Goal: Task Accomplishment & Management: Use online tool/utility

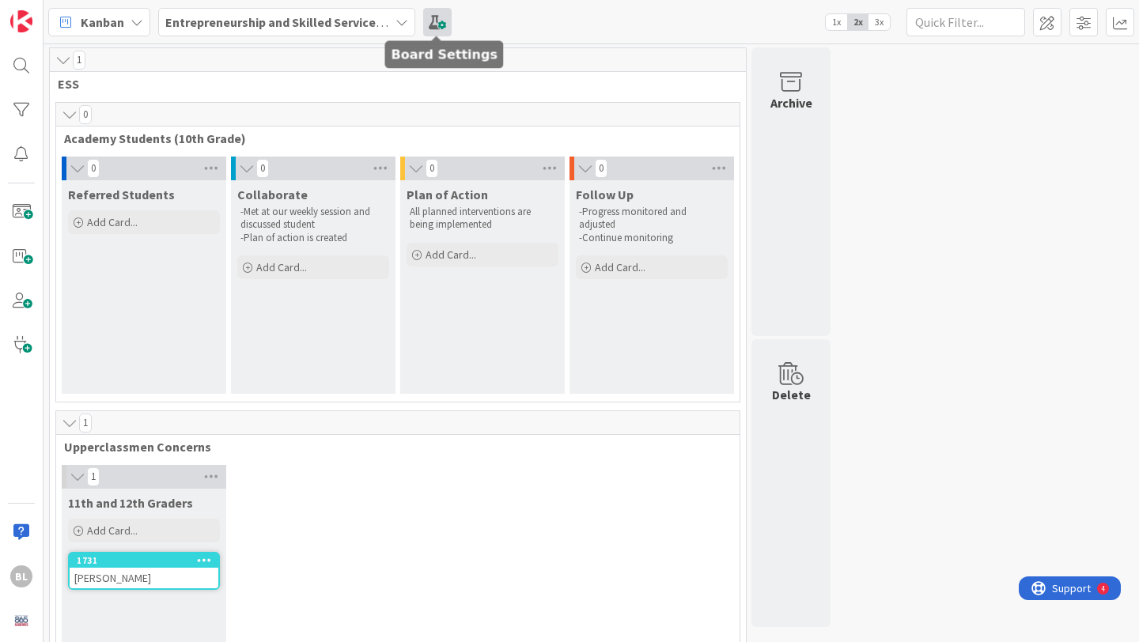
click at [440, 24] on span at bounding box center [437, 22] width 28 height 28
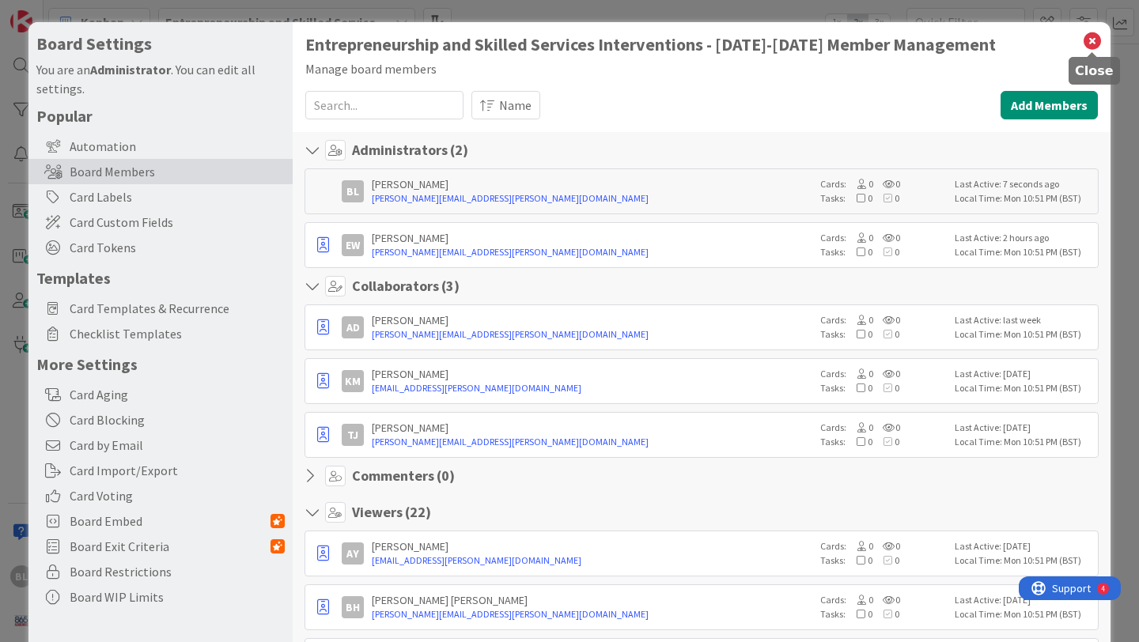
click at [1089, 40] on icon at bounding box center [1092, 41] width 21 height 22
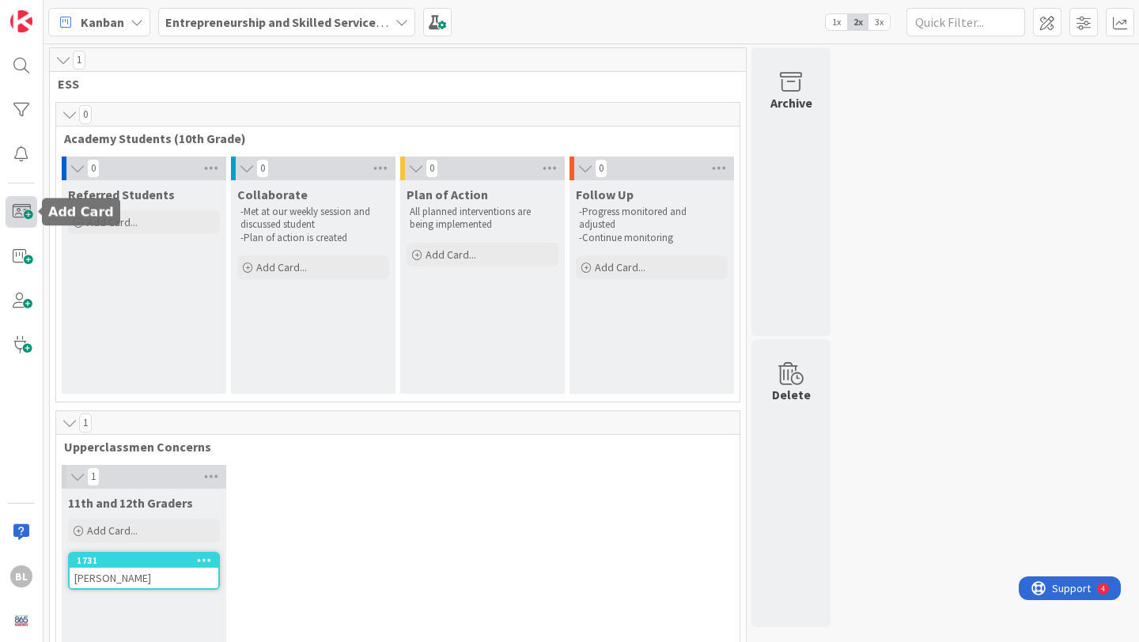
click at [13, 220] on span at bounding box center [22, 212] width 32 height 32
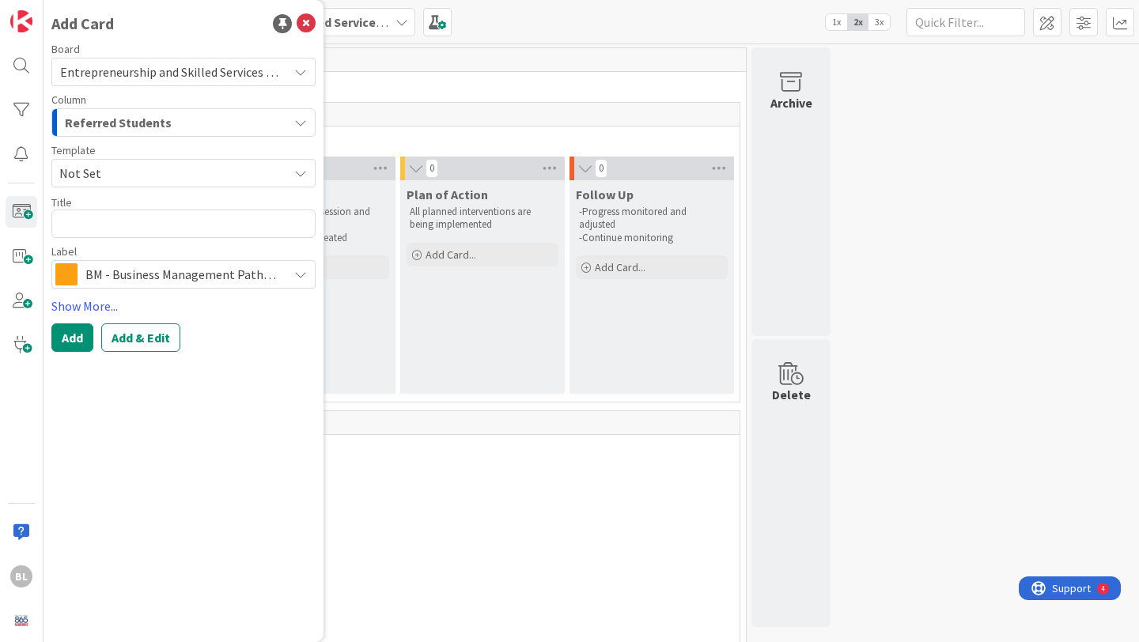
click at [145, 172] on span "Not Set" at bounding box center [167, 173] width 217 height 21
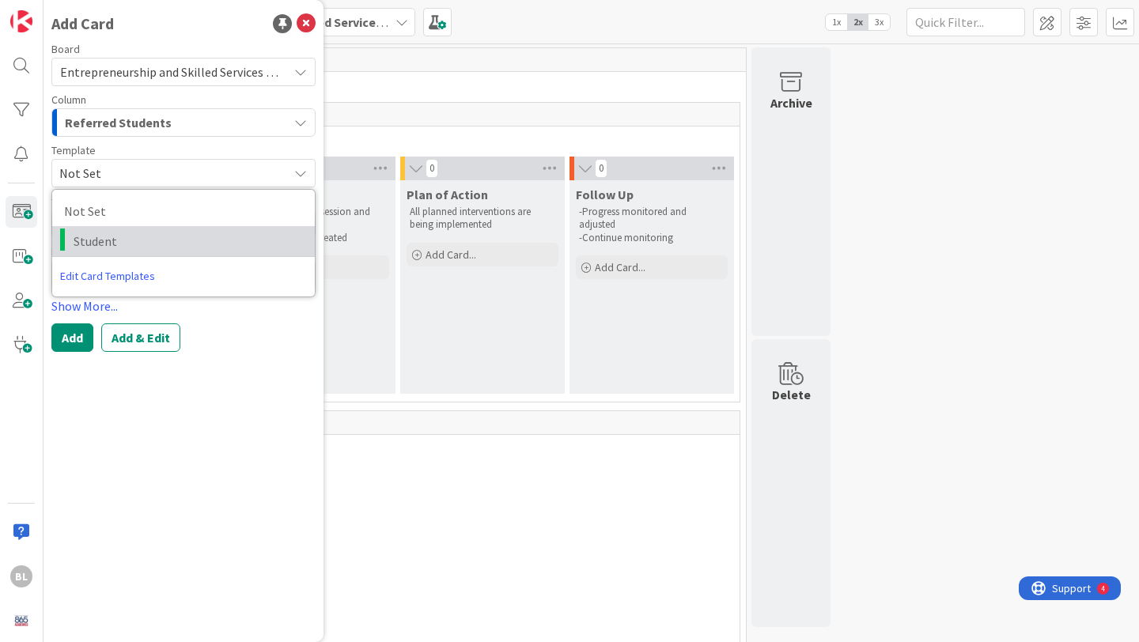
click at [99, 244] on span "Student" at bounding box center [188, 241] width 229 height 21
type textarea "x"
type textarea "Student"
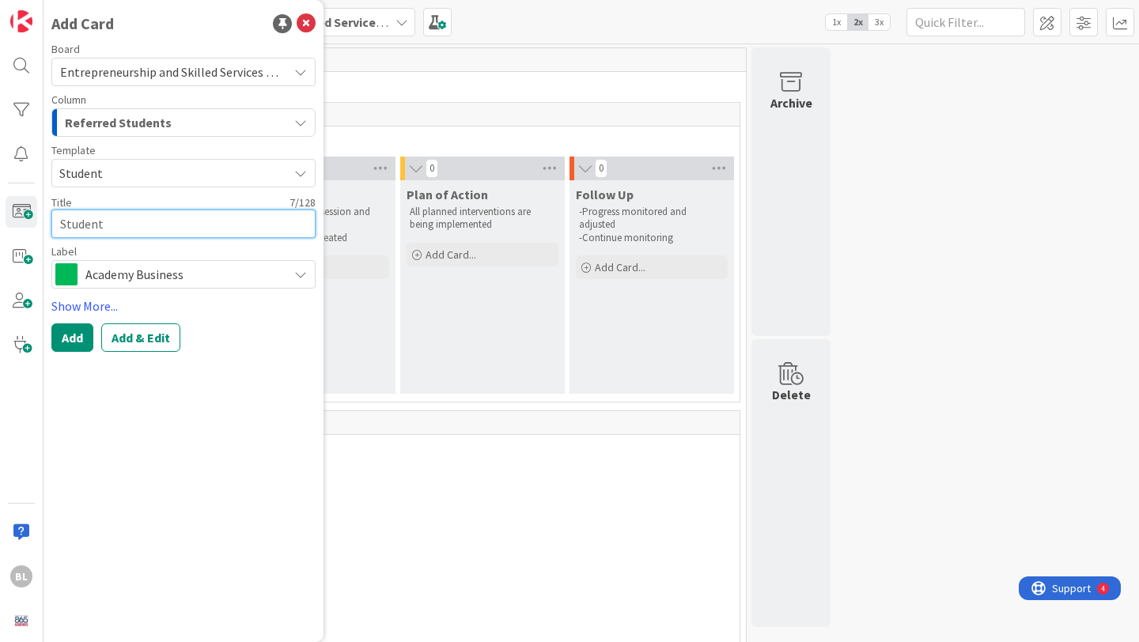
click at [97, 224] on textarea "Student" at bounding box center [183, 224] width 264 height 28
drag, startPoint x: 138, startPoint y: 225, endPoint x: 45, endPoint y: 226, distance: 92.5
click at [45, 226] on div "Add Card Board Entrepreneurship and Skilled Services Interventions - [DATE]-[DA…" at bounding box center [183, 321] width 280 height 642
type textarea "x"
type textarea "S"
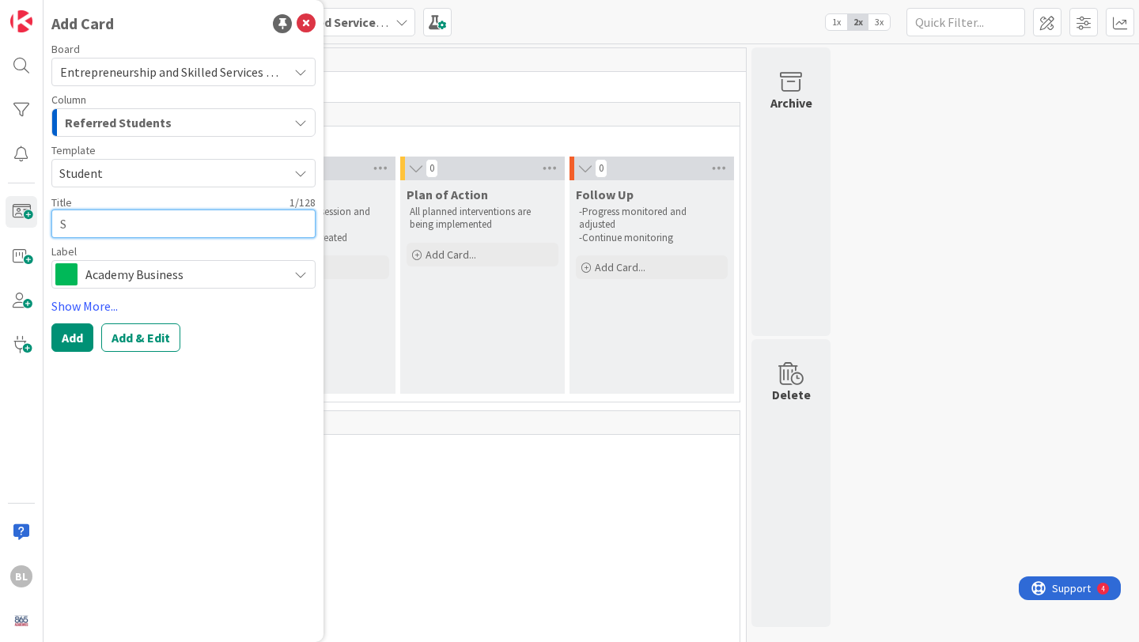
type textarea "x"
type textarea "SA"
type textarea "x"
type textarea "[PERSON_NAME]"
type textarea "x"
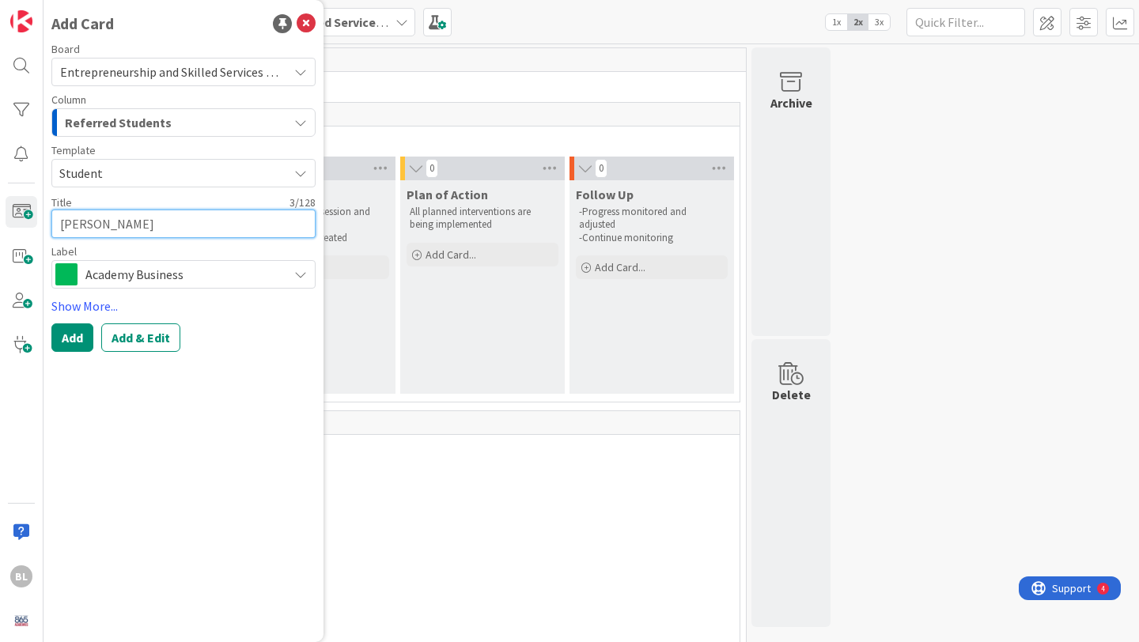
type textarea "SA"
type textarea "x"
type textarea "S"
type textarea "x"
type textarea "[PERSON_NAME]"
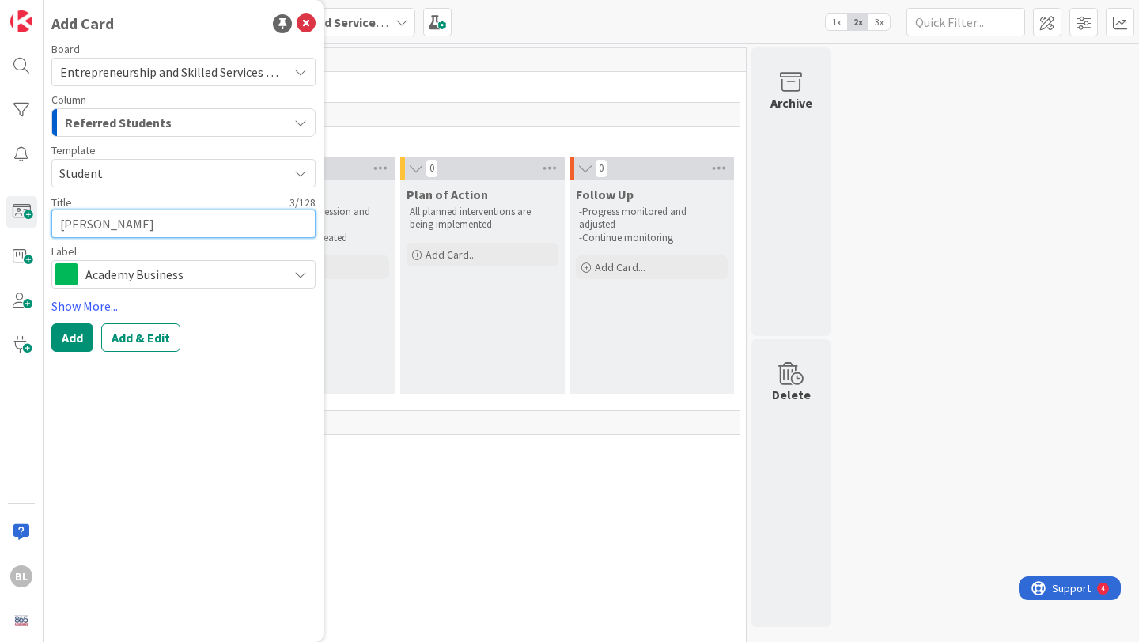
type textarea "x"
type textarea "[PERSON_NAME]"
type textarea "x"
type textarea "[PERSON_NAME]"
type textarea "x"
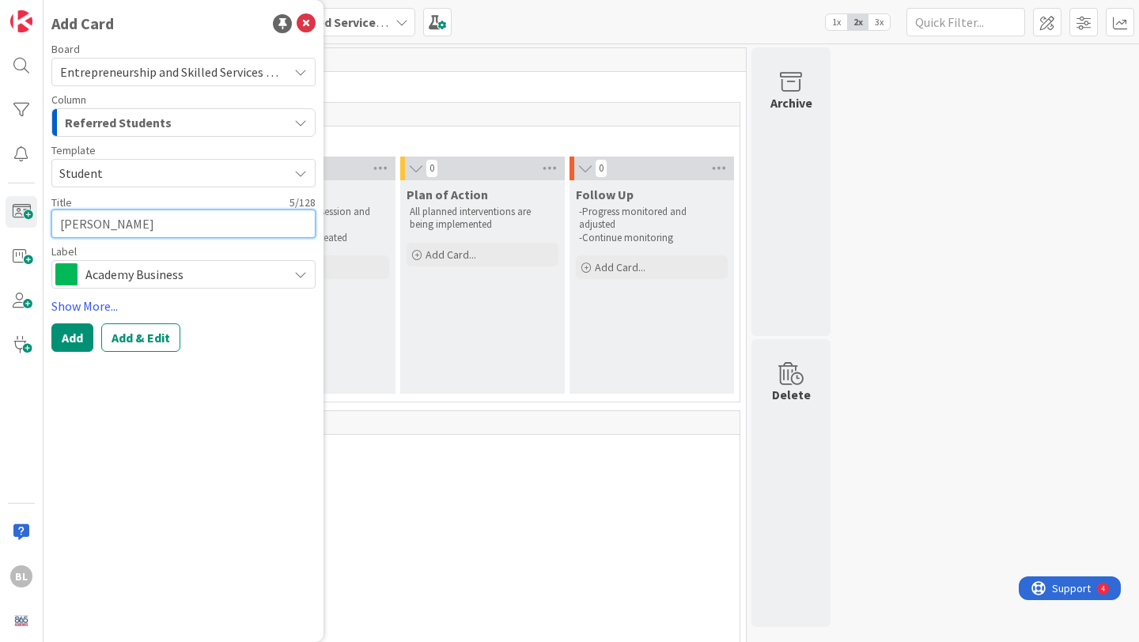
type textarea "[PERSON_NAME]"
type textarea "x"
type textarea "[PERSON_NAME]"
type textarea "x"
type textarea "[PERSON_NAME]"
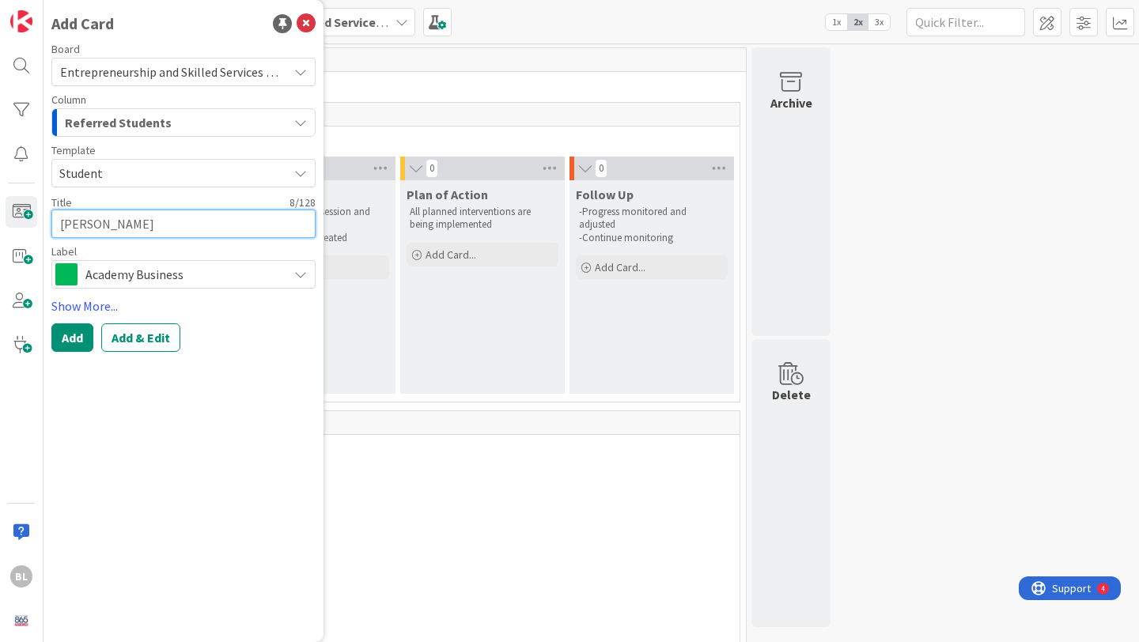
type textarea "x"
type textarea "[PERSON_NAME]"
type textarea "x"
type textarea "[PERSON_NAME]"
type textarea "x"
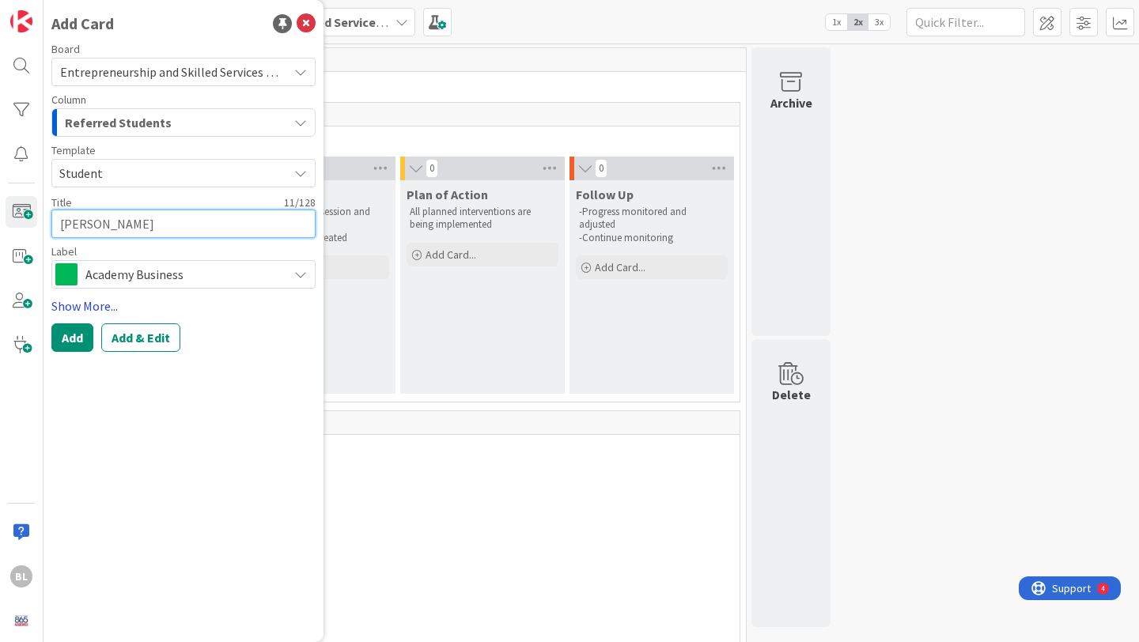
type textarea "[PERSON_NAME]"
click at [88, 309] on link "Show More..." at bounding box center [183, 306] width 264 height 19
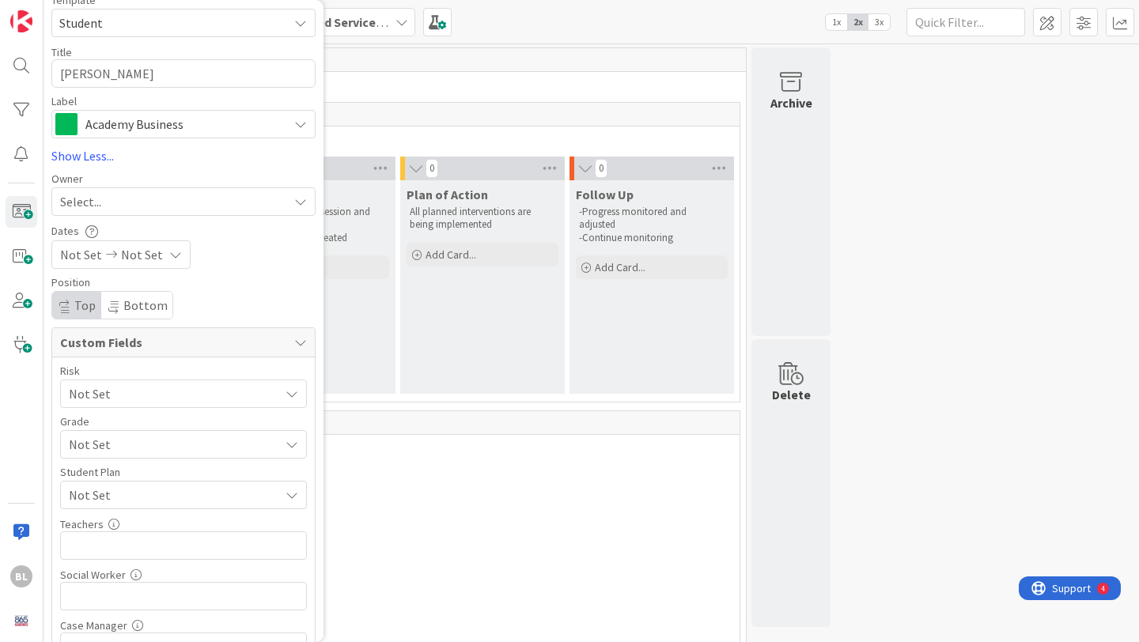
scroll to position [151, 0]
click at [295, 391] on icon at bounding box center [291, 393] width 13 height 13
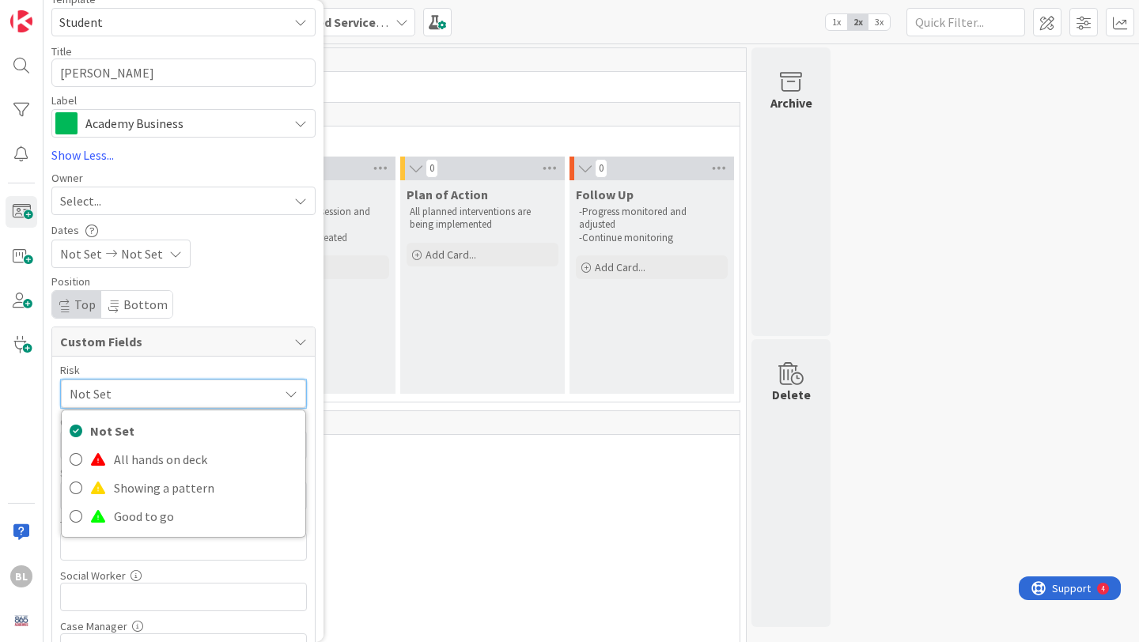
click at [252, 282] on div "Position" at bounding box center [183, 281] width 264 height 11
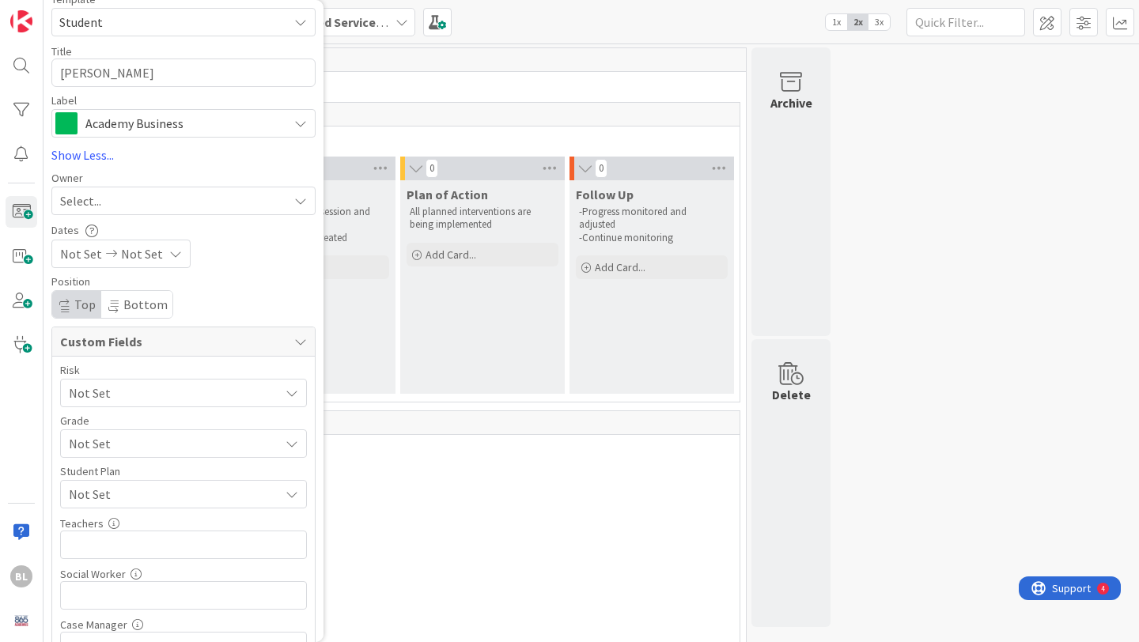
click at [135, 404] on span "Not Set" at bounding box center [170, 393] width 202 height 22
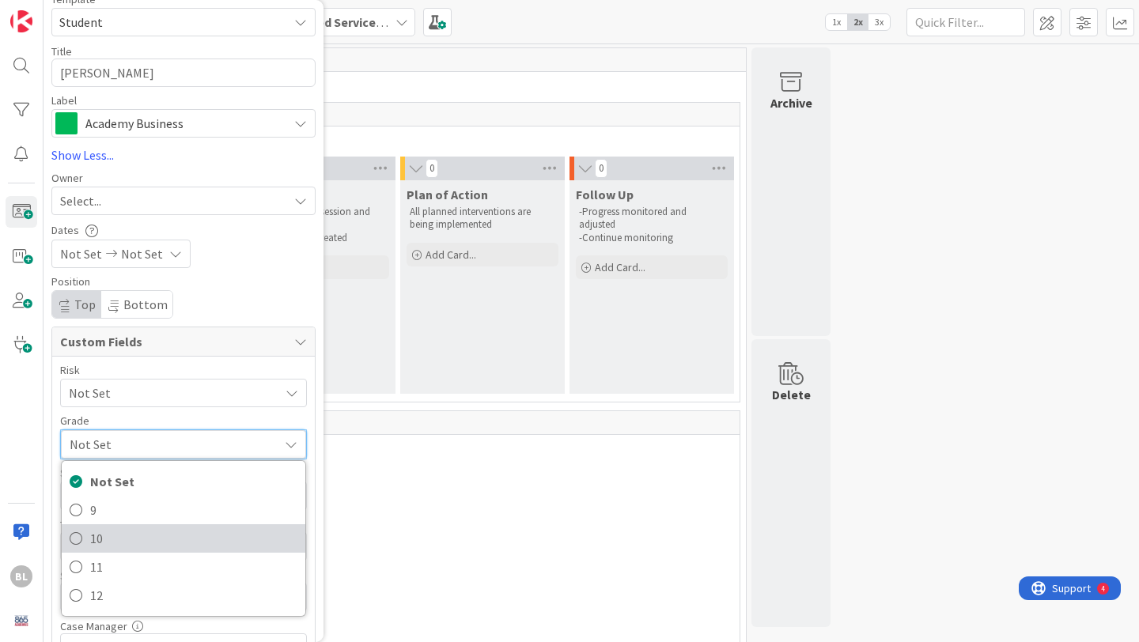
click at [75, 539] on icon at bounding box center [76, 539] width 13 height 24
type textarea "x"
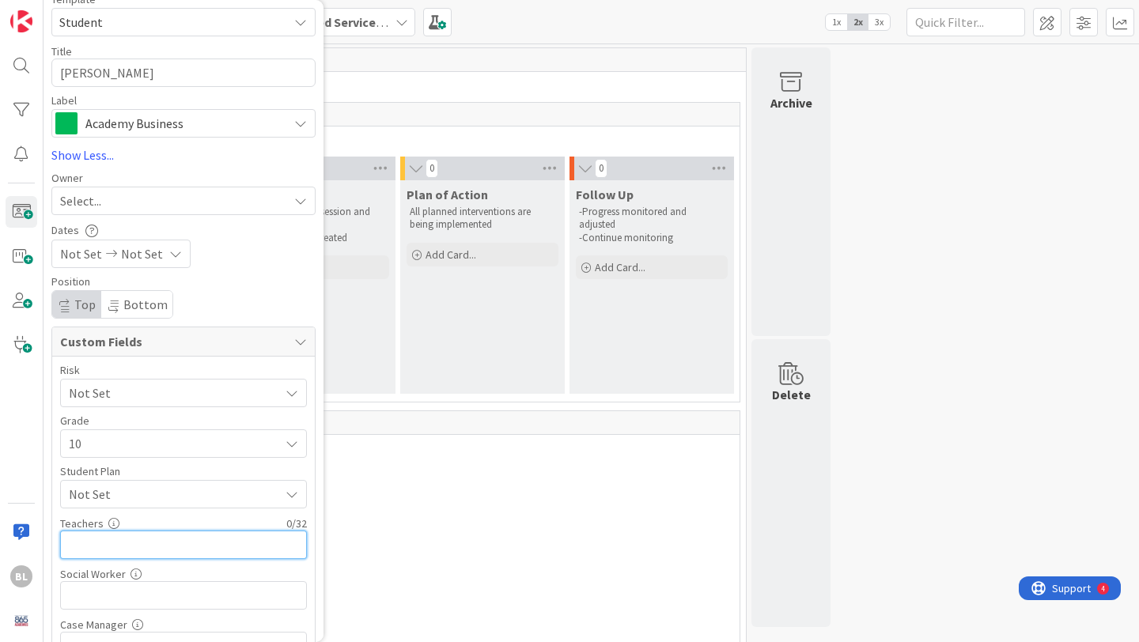
click at [96, 546] on input "text" at bounding box center [183, 545] width 247 height 28
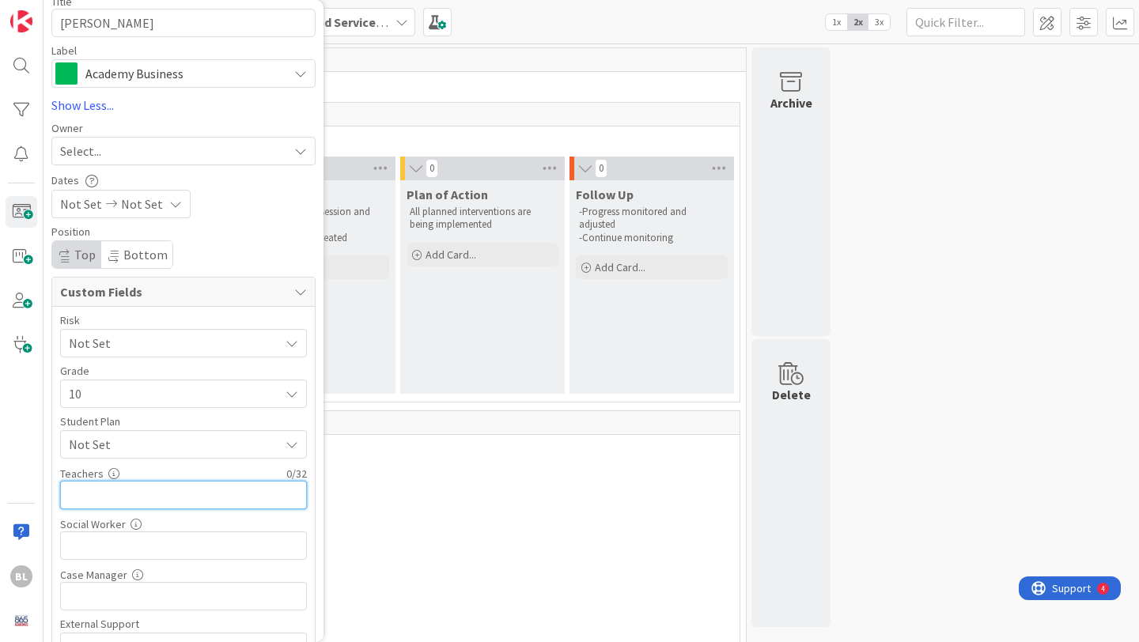
scroll to position [210, 0]
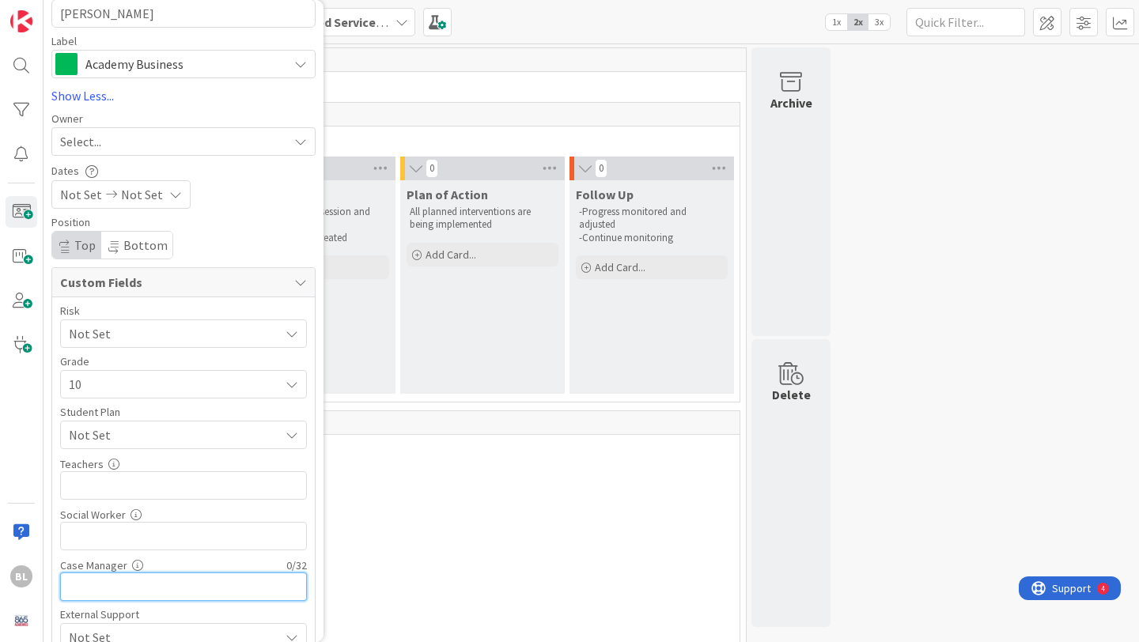
click at [83, 586] on input "text" at bounding box center [183, 587] width 247 height 28
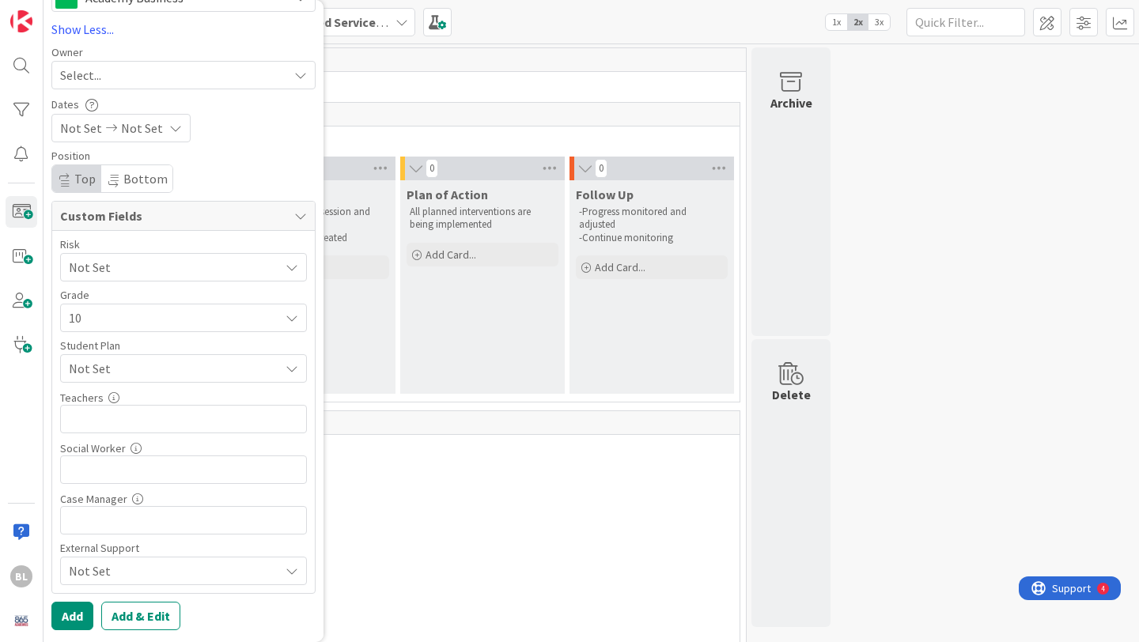
click at [119, 573] on span "Not Set" at bounding box center [174, 570] width 210 height 19
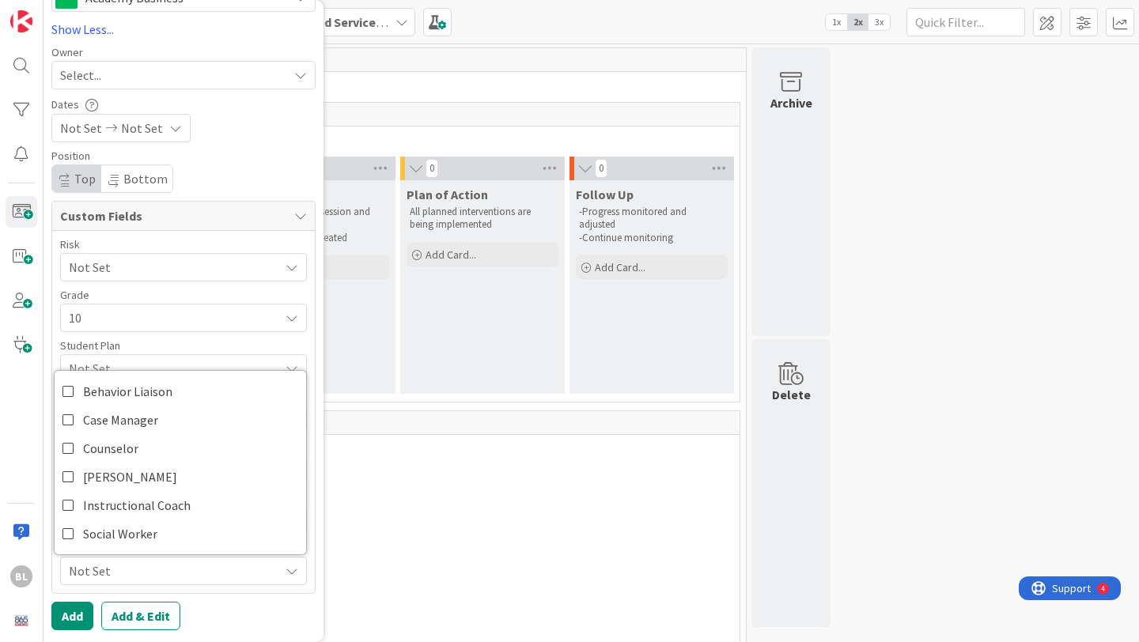
click at [207, 631] on div "Add Card Board Entrepreneurship and Skilled Services Interventions - [DATE]-[DA…" at bounding box center [183, 321] width 280 height 642
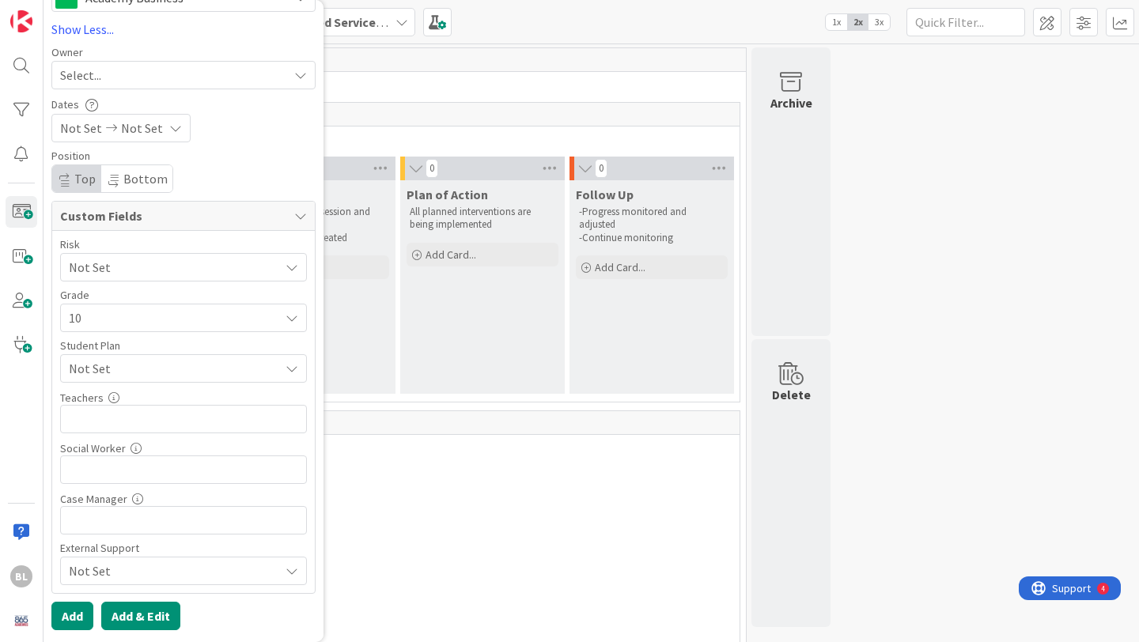
click at [137, 619] on button "Add & Edit" at bounding box center [140, 616] width 79 height 28
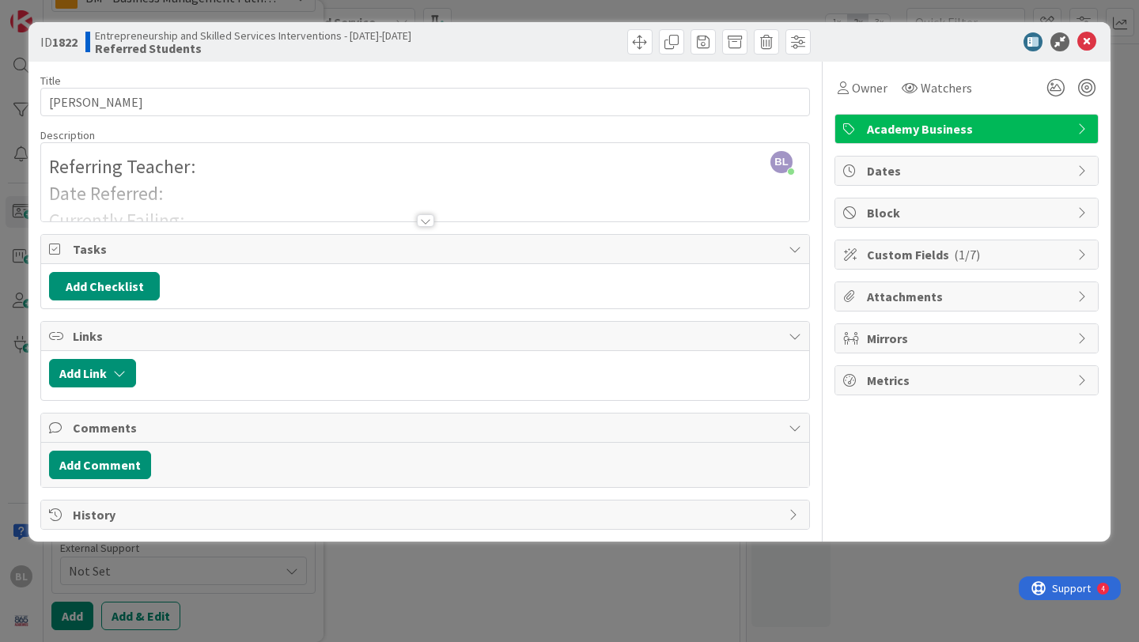
click at [425, 219] on div at bounding box center [425, 220] width 17 height 13
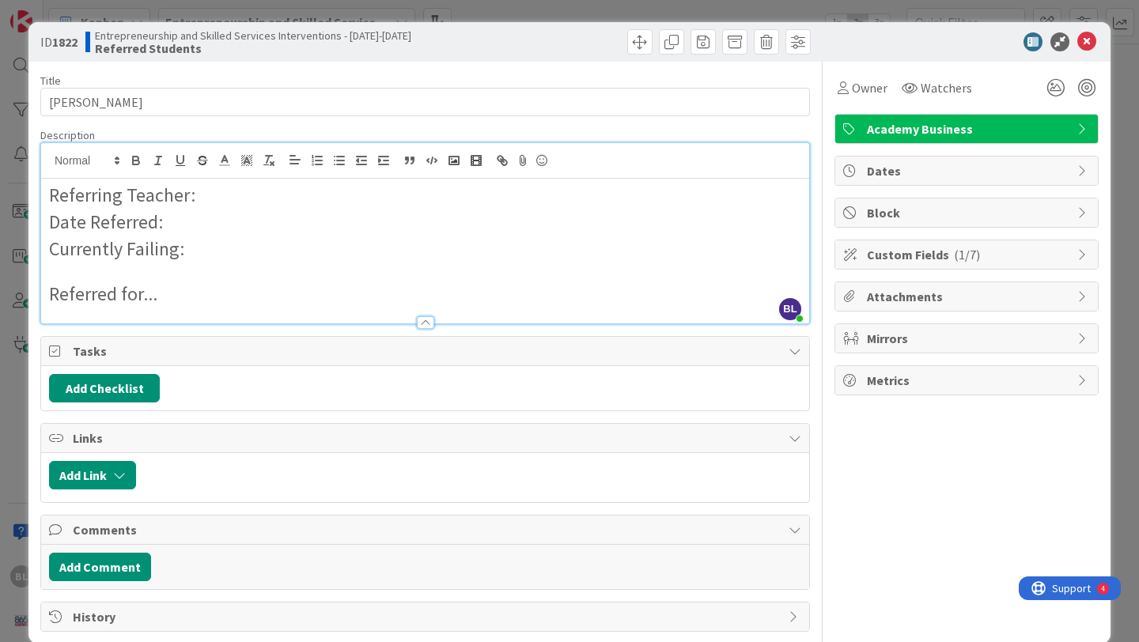
click at [1075, 169] on div "Dates" at bounding box center [966, 171] width 263 height 28
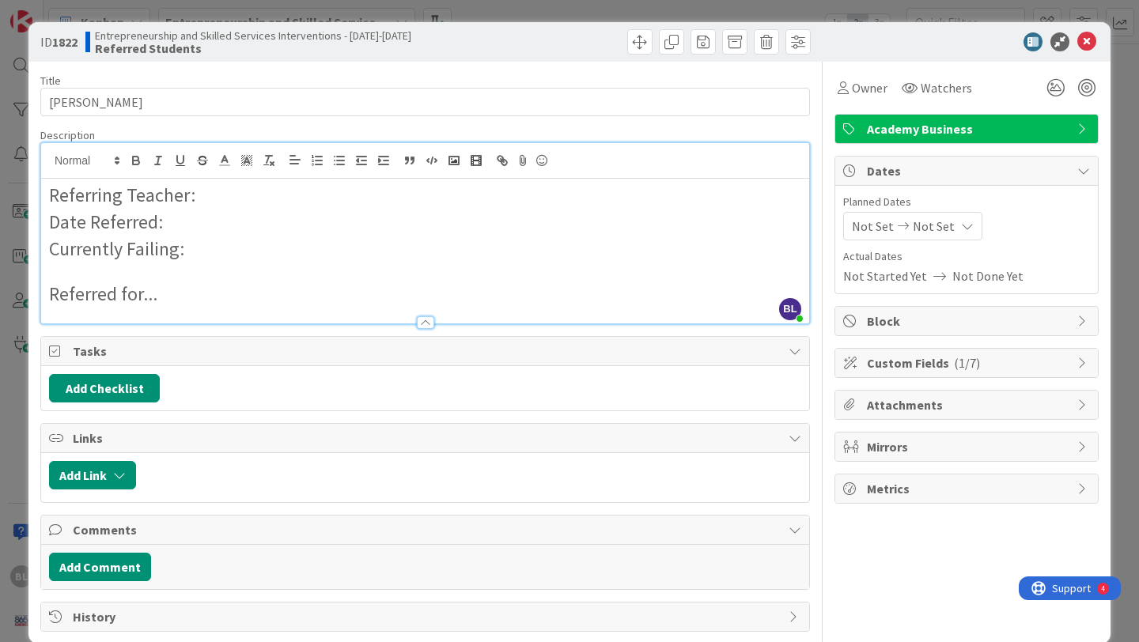
click at [205, 196] on p "Referring Teacher:" at bounding box center [425, 195] width 752 height 27
click at [183, 222] on p "Date Referred:" at bounding box center [425, 222] width 752 height 27
click at [190, 253] on p "Currently Failing:" at bounding box center [425, 249] width 752 height 27
click at [164, 297] on p "Referred for..." at bounding box center [425, 294] width 752 height 27
click at [165, 299] on p "Referred for..." at bounding box center [425, 294] width 752 height 27
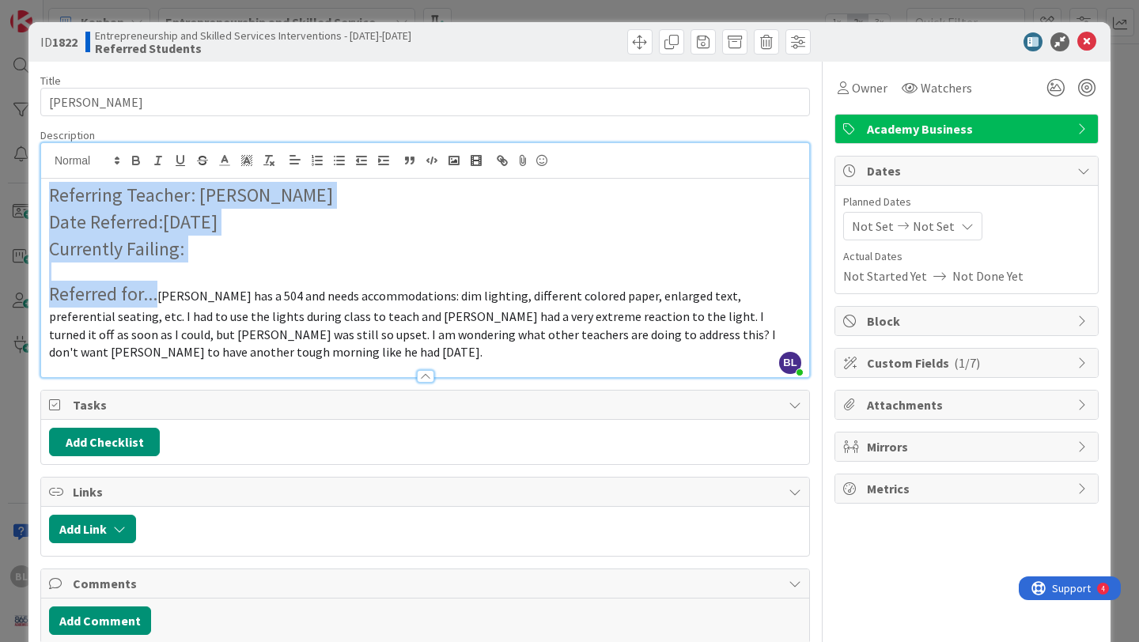
drag, startPoint x: 157, startPoint y: 298, endPoint x: 41, endPoint y: 196, distance: 154.1
click at [40, 196] on div "[PERSON_NAME] just joined Referring Teacher: [PERSON_NAME] Date Referred:[DATE]…" at bounding box center [424, 260] width 769 height 236
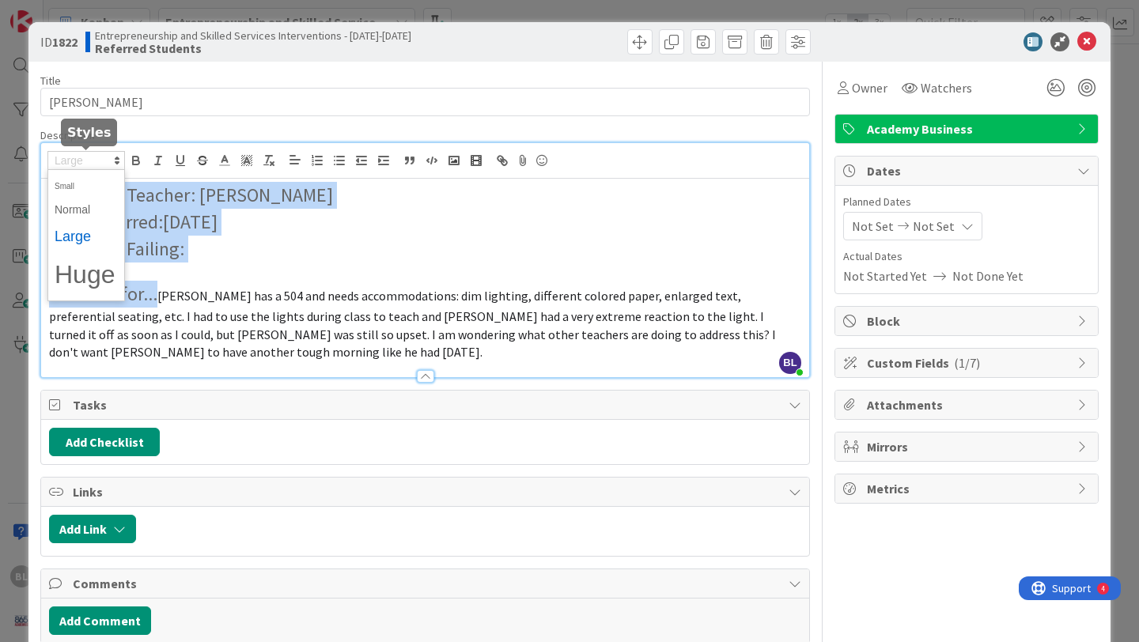
click at [115, 157] on polygon at bounding box center [116, 158] width 3 height 2
click at [74, 214] on span at bounding box center [86, 210] width 63 height 25
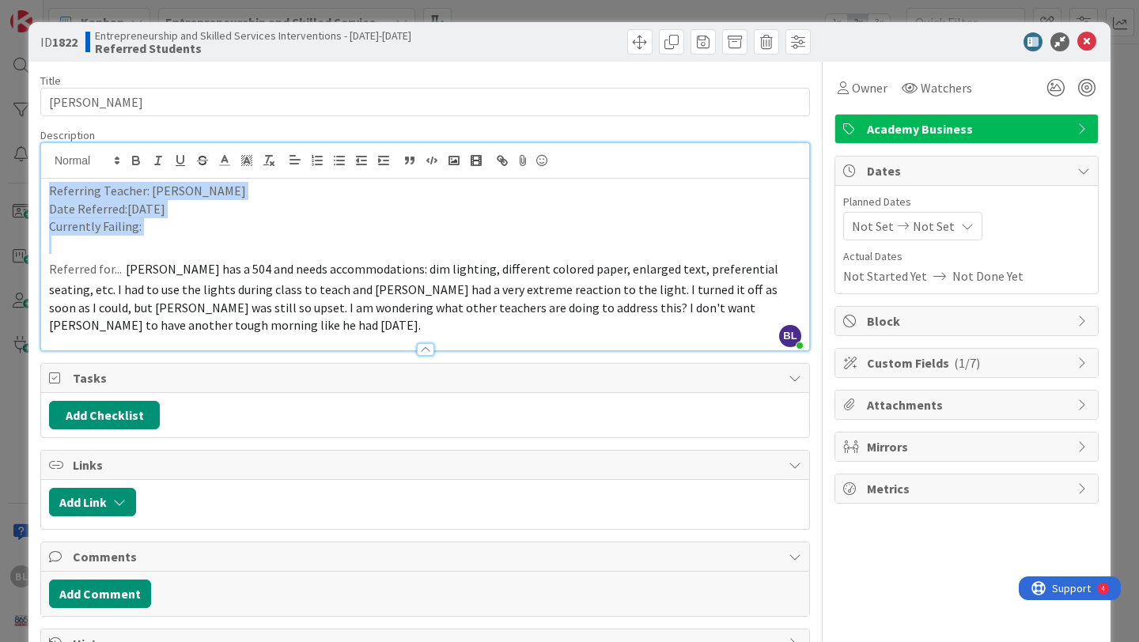
scroll to position [32, 0]
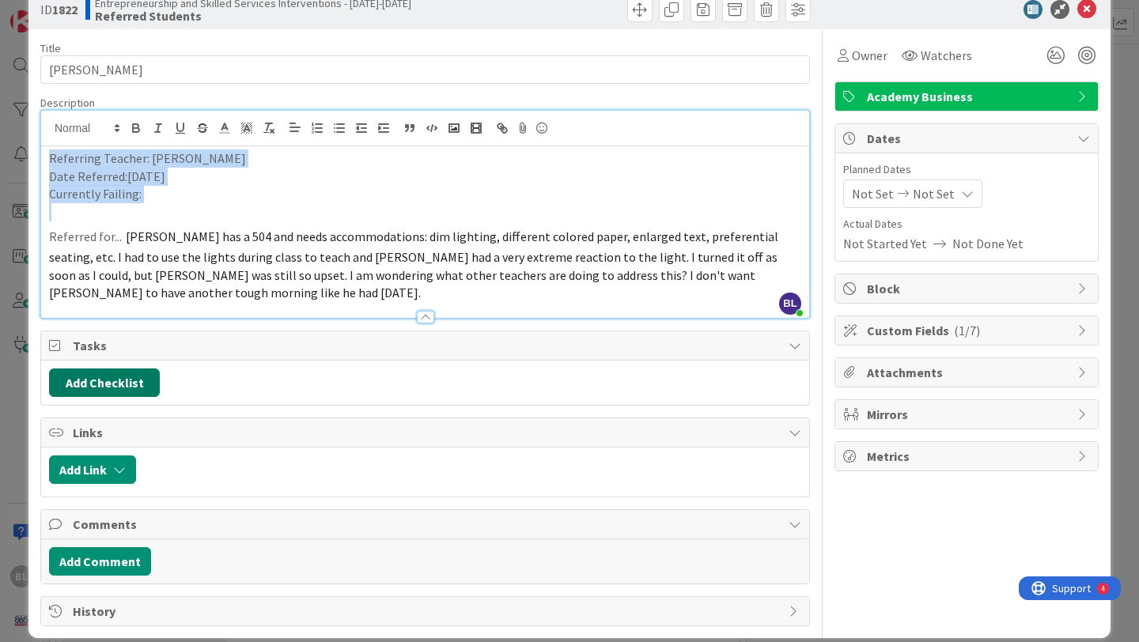
click at [87, 369] on button "Add Checklist" at bounding box center [104, 383] width 111 height 28
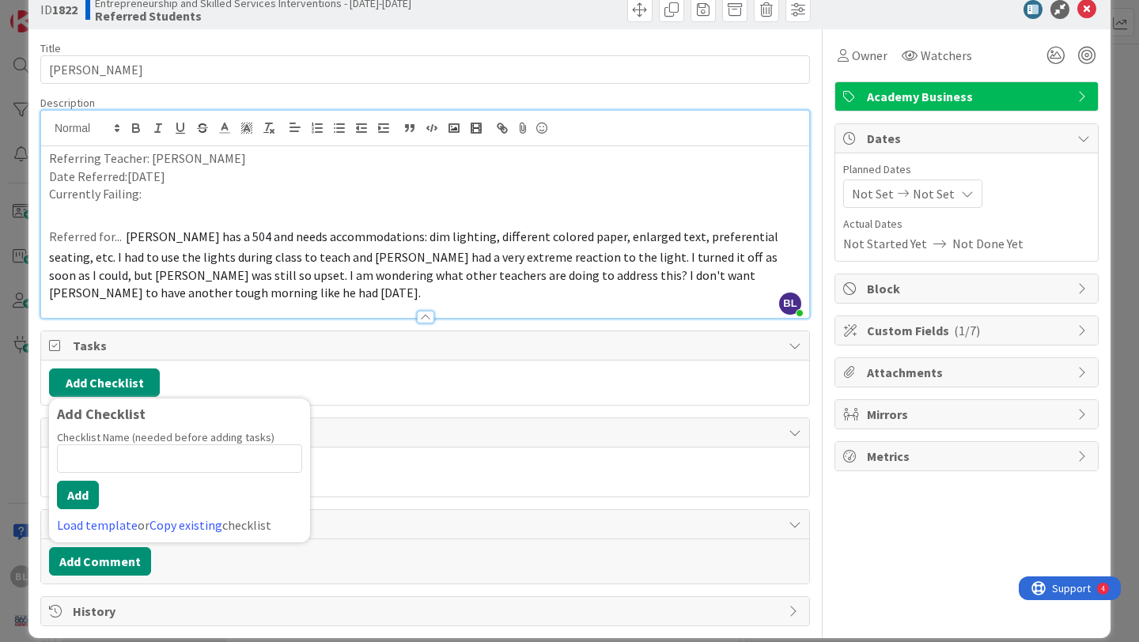
click at [73, 444] on input at bounding box center [179, 458] width 245 height 28
click at [89, 517] on link "Load template" at bounding box center [97, 525] width 81 height 16
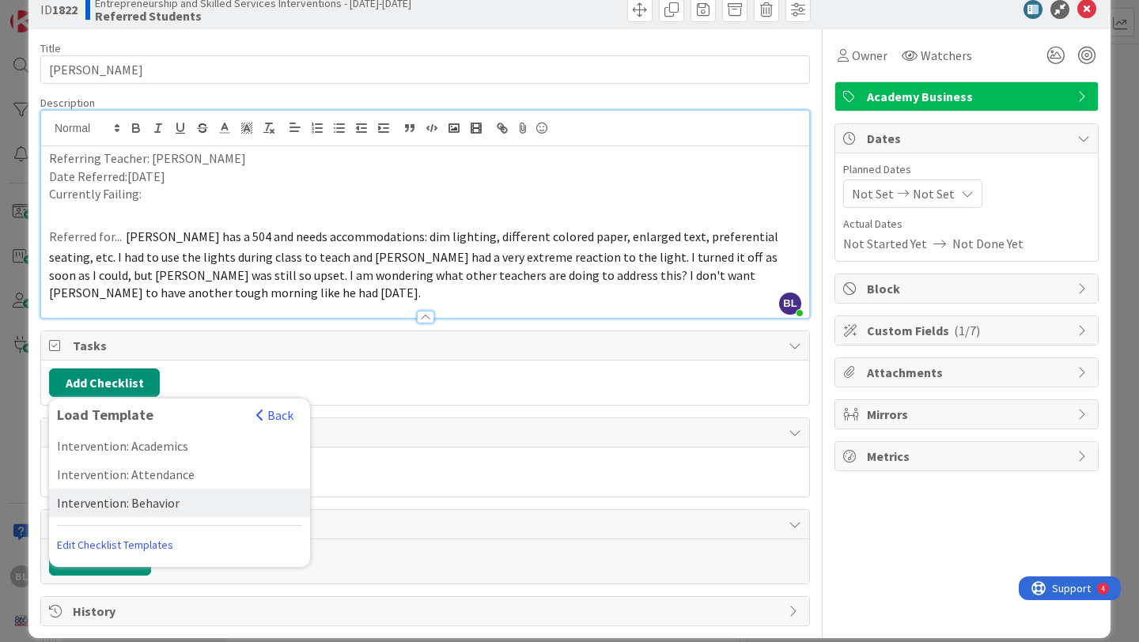
click at [111, 489] on div "Intervention: Behavior" at bounding box center [179, 503] width 261 height 28
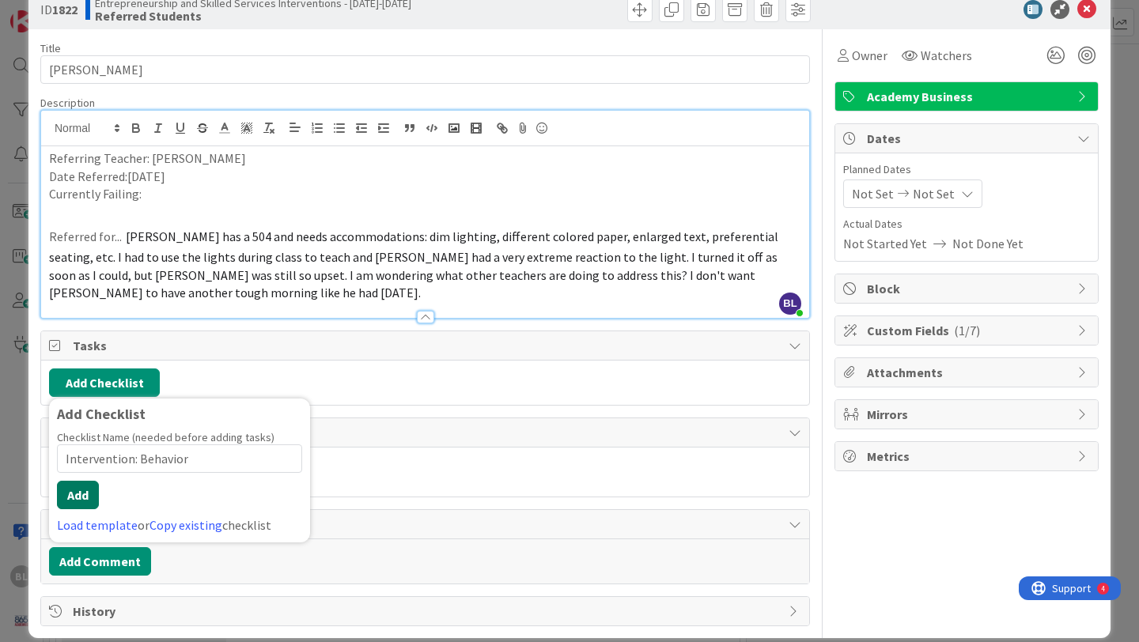
click at [81, 481] on button "Add" at bounding box center [78, 495] width 42 height 28
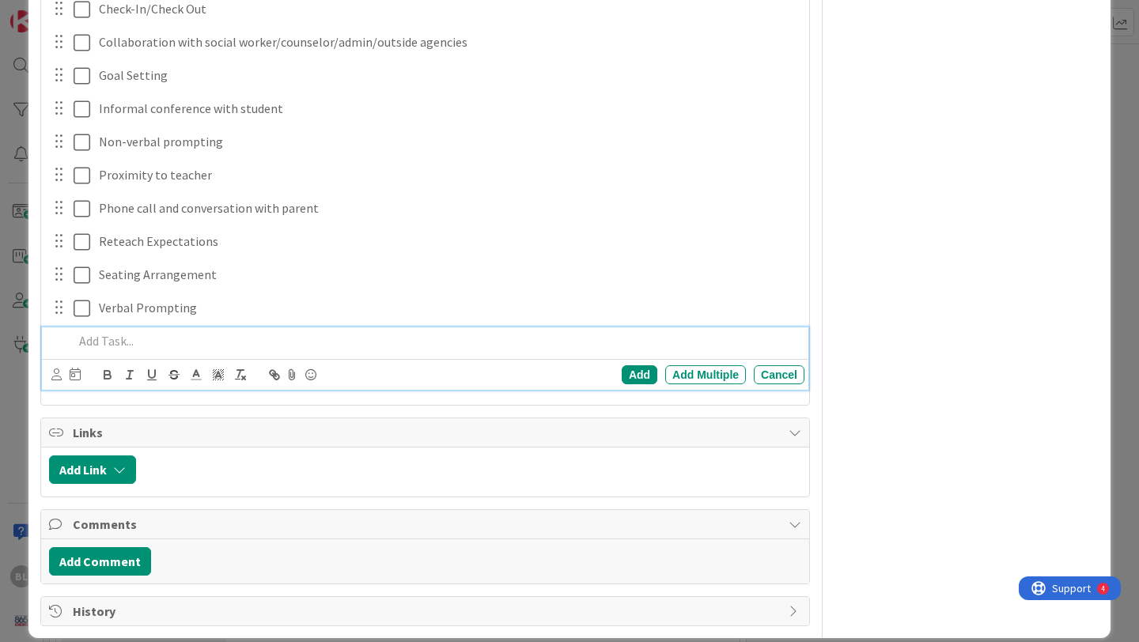
scroll to position [0, 0]
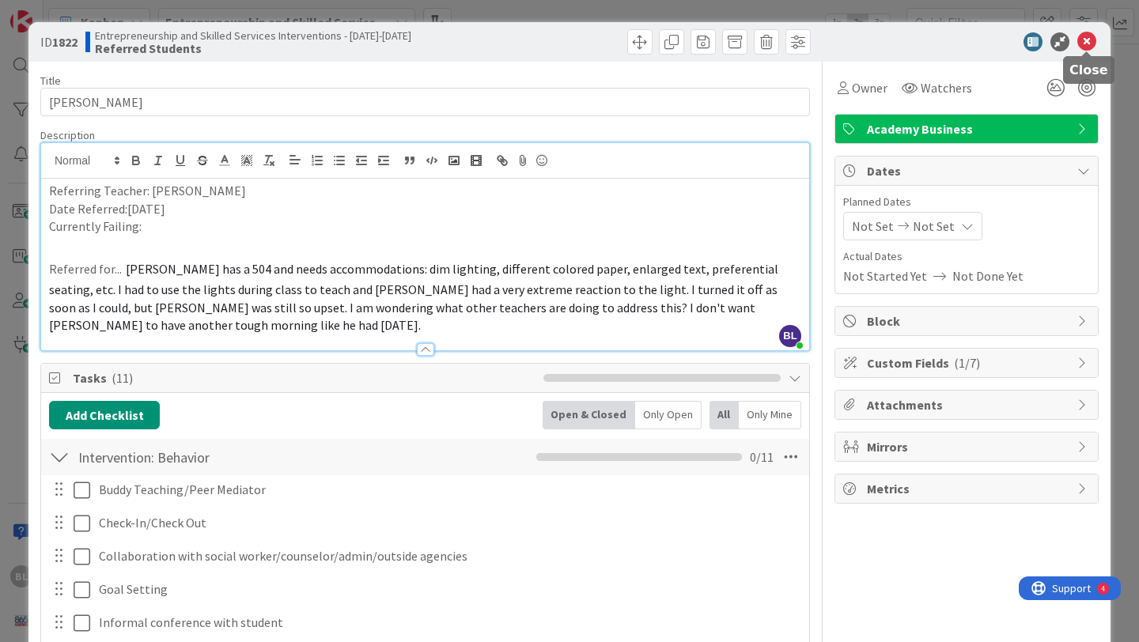
click at [1090, 38] on icon at bounding box center [1086, 41] width 19 height 19
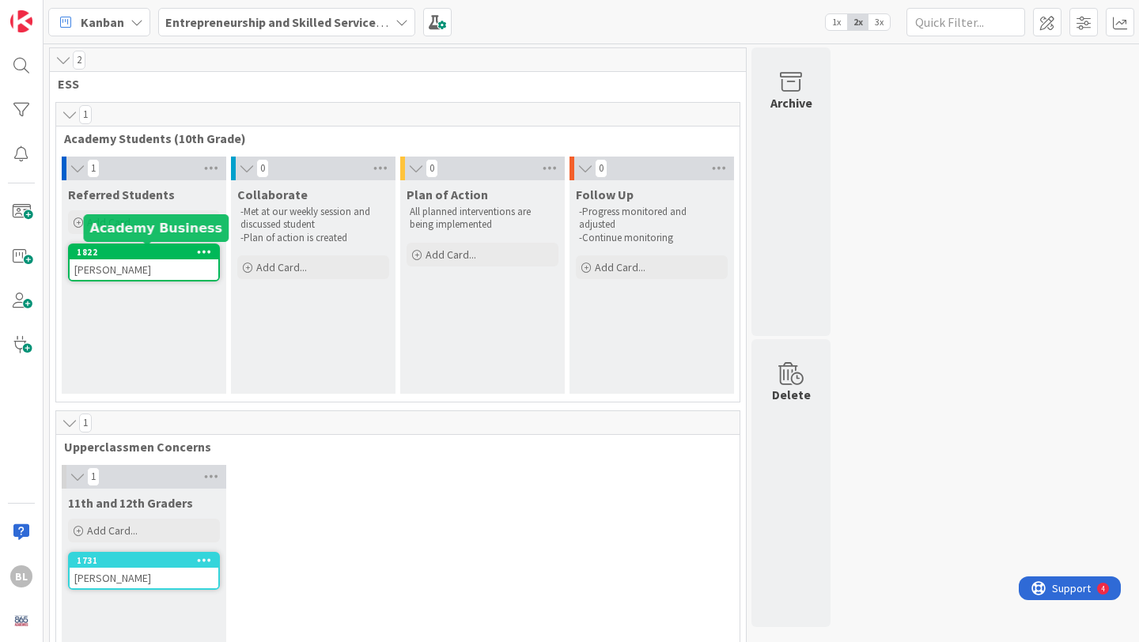
click at [123, 255] on div "1822" at bounding box center [148, 252] width 142 height 11
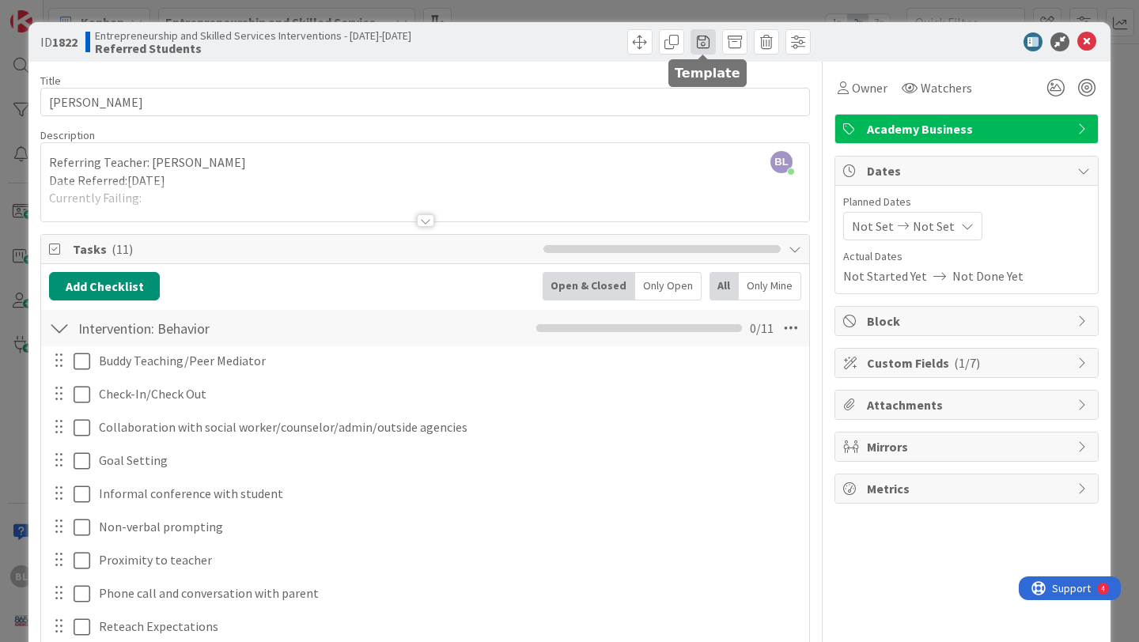
click at [701, 41] on span at bounding box center [702, 41] width 25 height 25
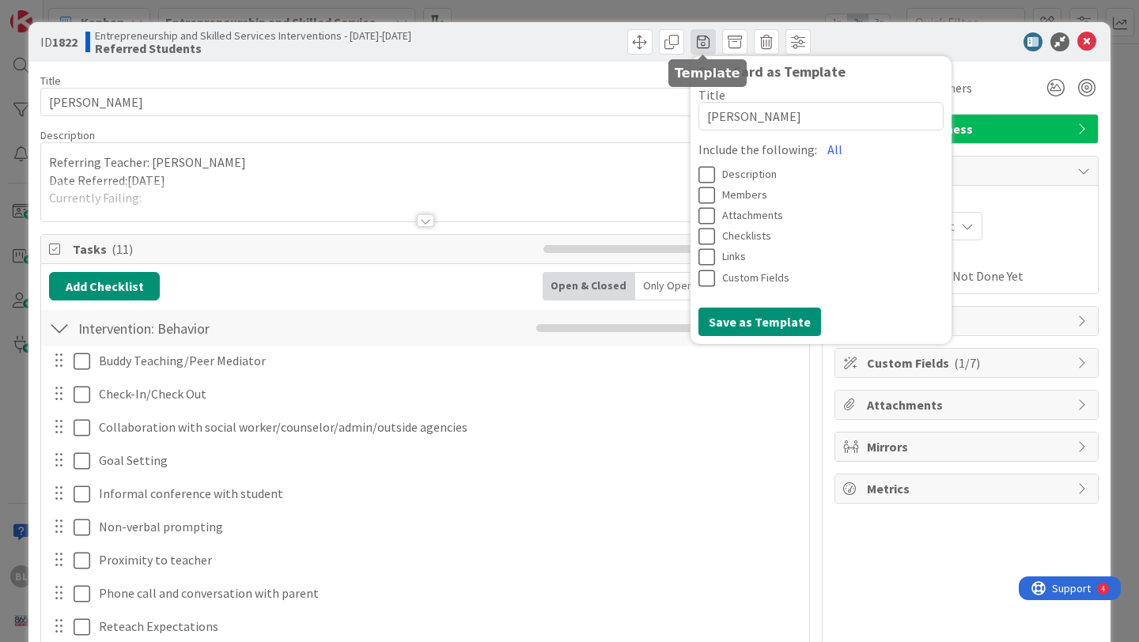
click at [701, 41] on span at bounding box center [702, 41] width 25 height 25
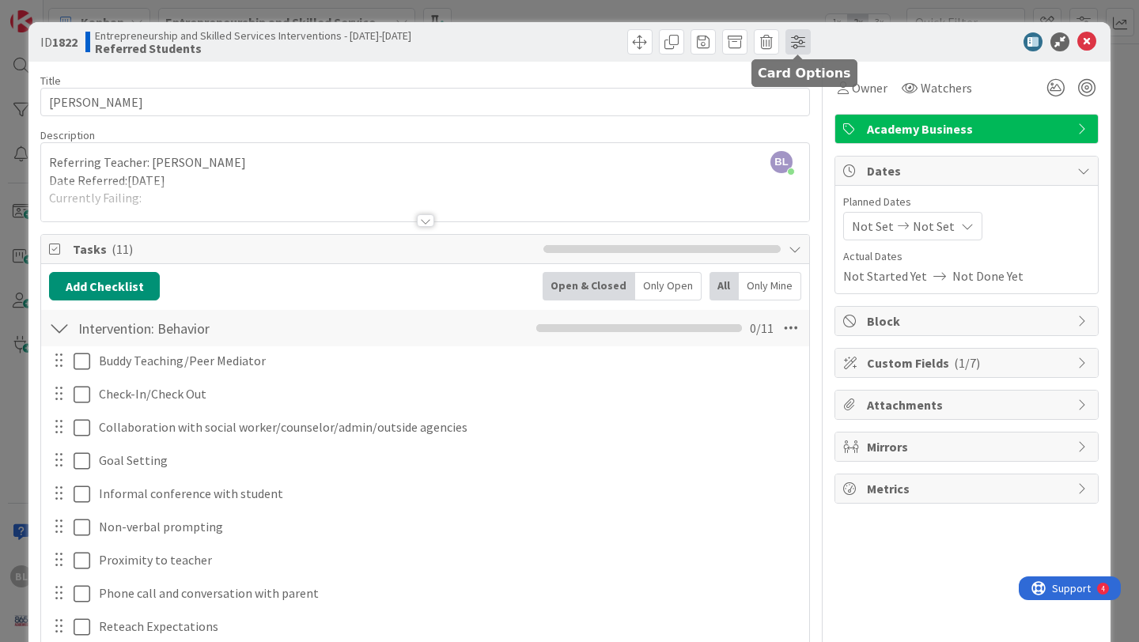
click at [797, 43] on span at bounding box center [797, 41] width 25 height 25
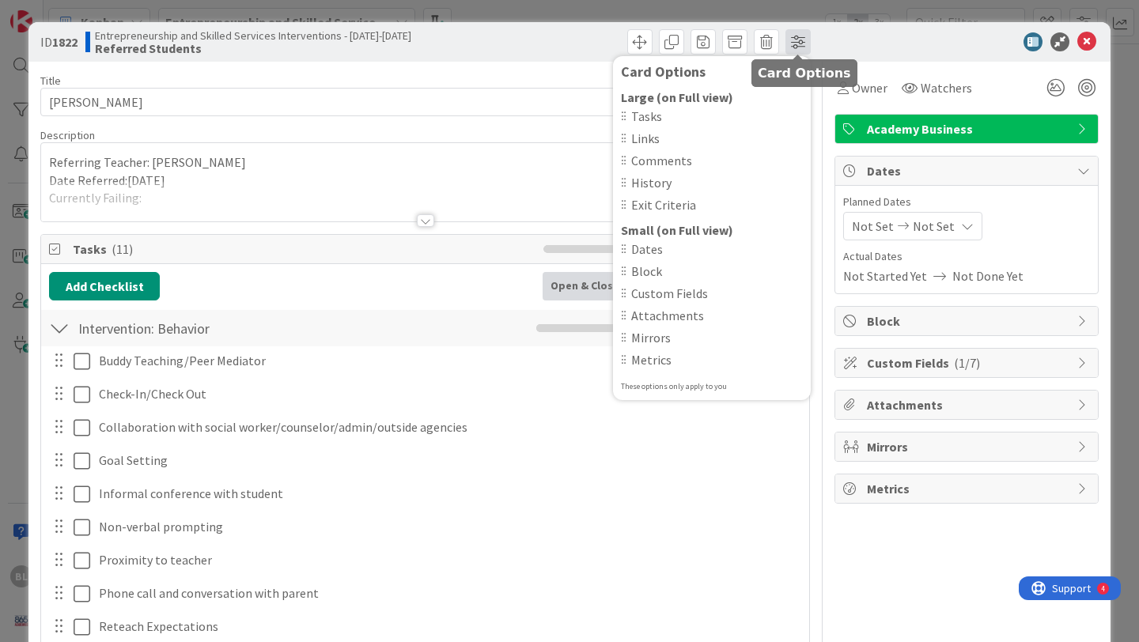
click at [797, 45] on span at bounding box center [797, 41] width 25 height 25
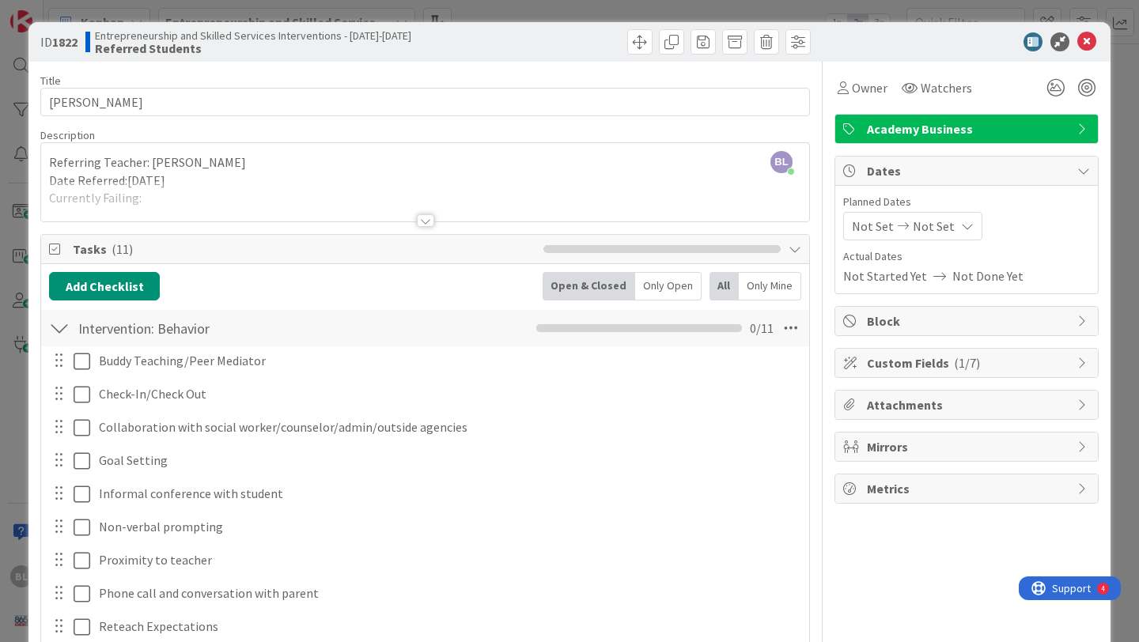
click at [1079, 364] on icon at bounding box center [1083, 363] width 13 height 13
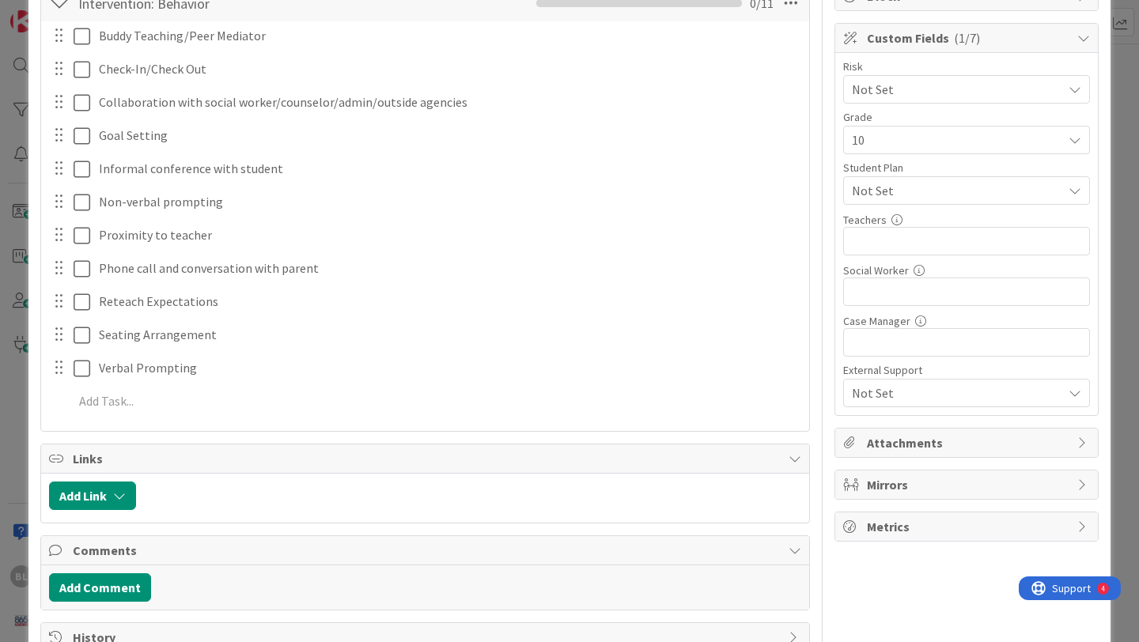
scroll to position [327, 0]
click at [1058, 521] on span "Metrics" at bounding box center [968, 524] width 202 height 19
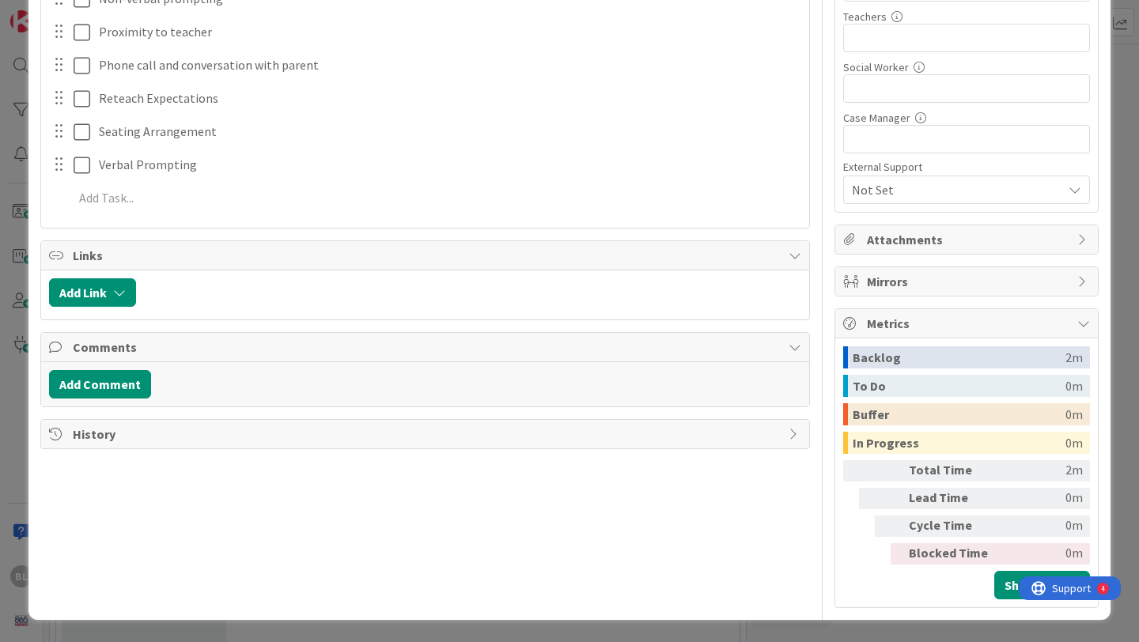
scroll to position [0, 0]
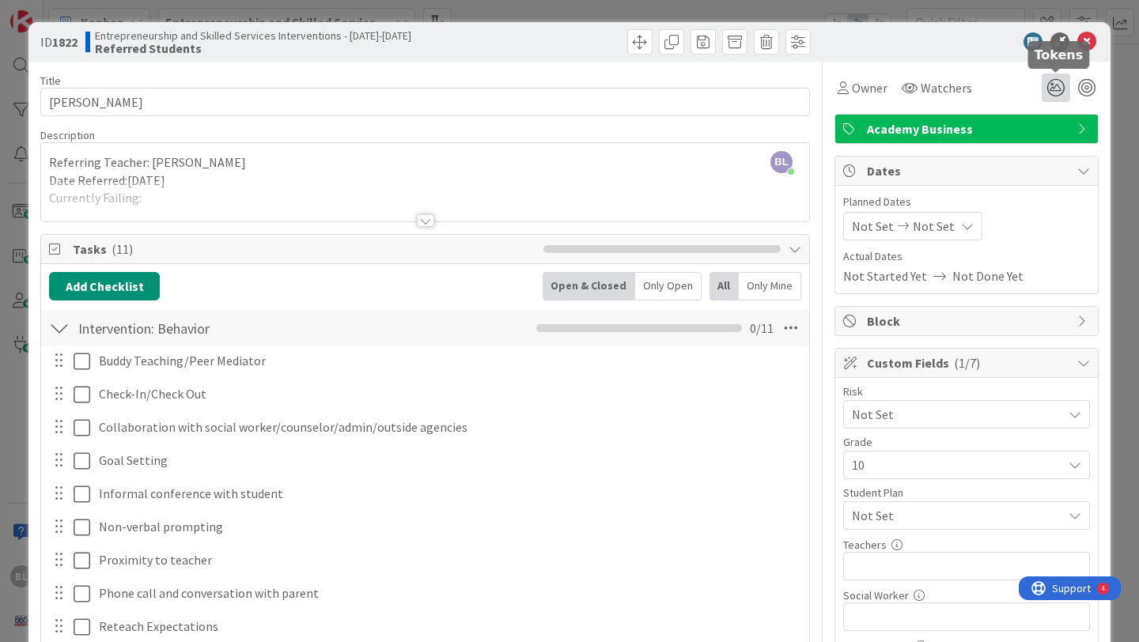
click at [1056, 88] on icon at bounding box center [1055, 88] width 28 height 28
type textarea "x"
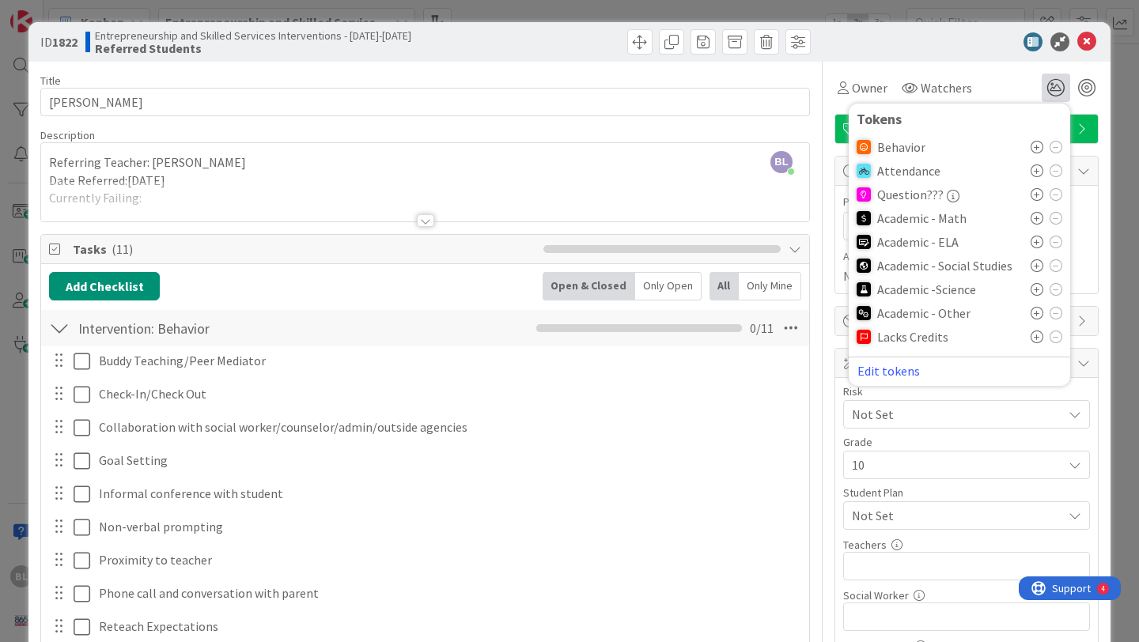
click at [1034, 146] on icon at bounding box center [1036, 147] width 13 height 13
click at [976, 41] on div at bounding box center [958, 41] width 280 height 19
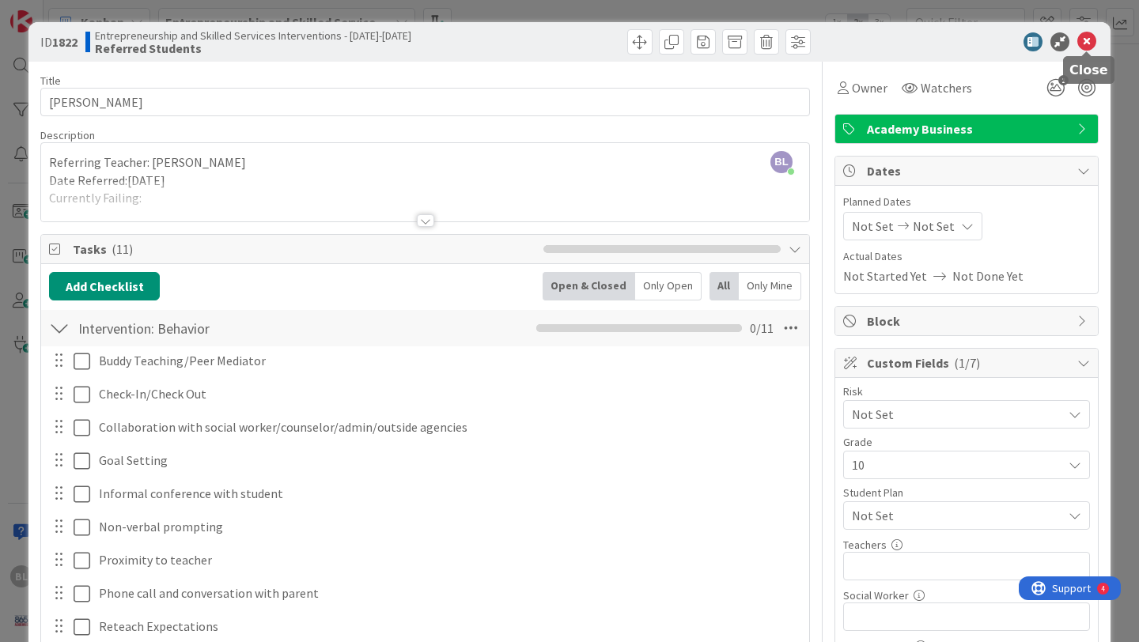
click at [1087, 41] on icon at bounding box center [1086, 41] width 19 height 19
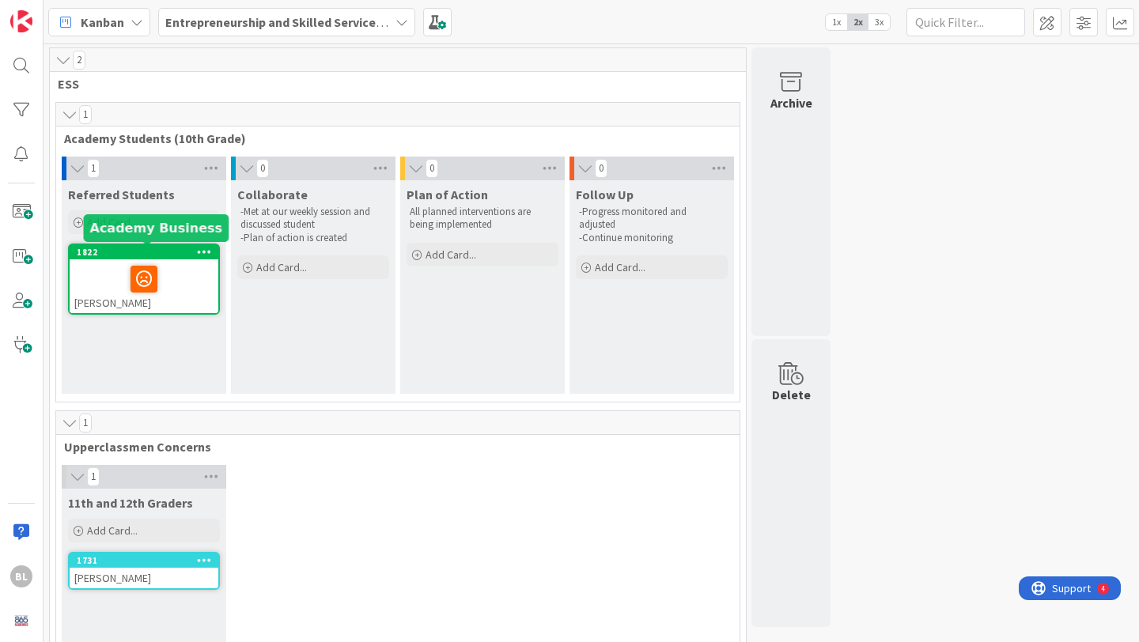
click at [166, 255] on div "1822" at bounding box center [148, 252] width 142 height 11
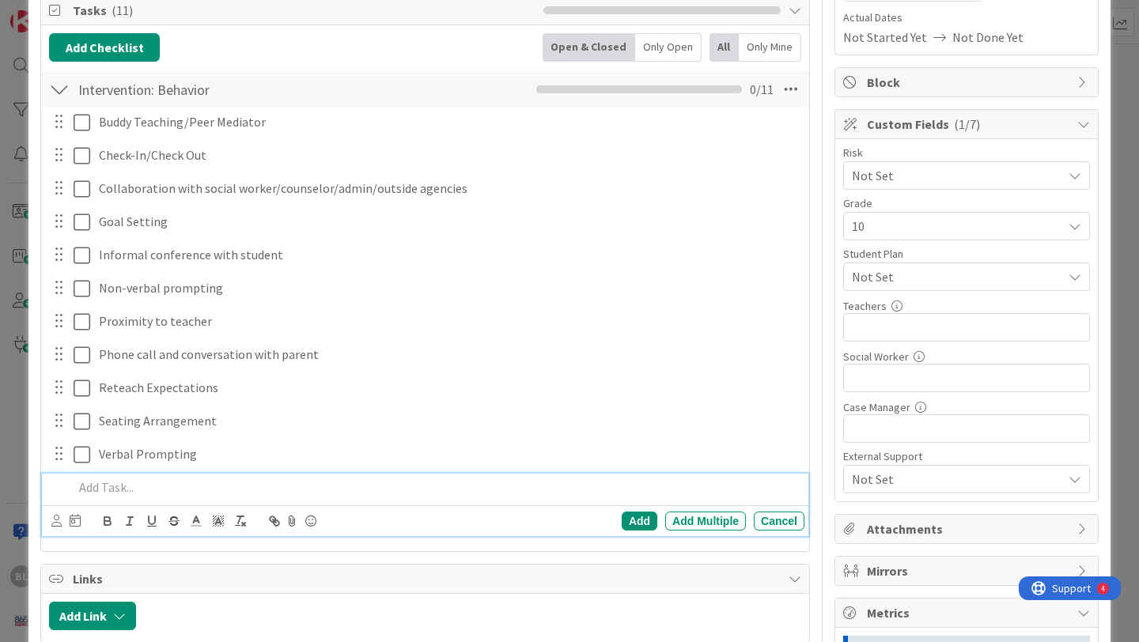
scroll to position [234, 0]
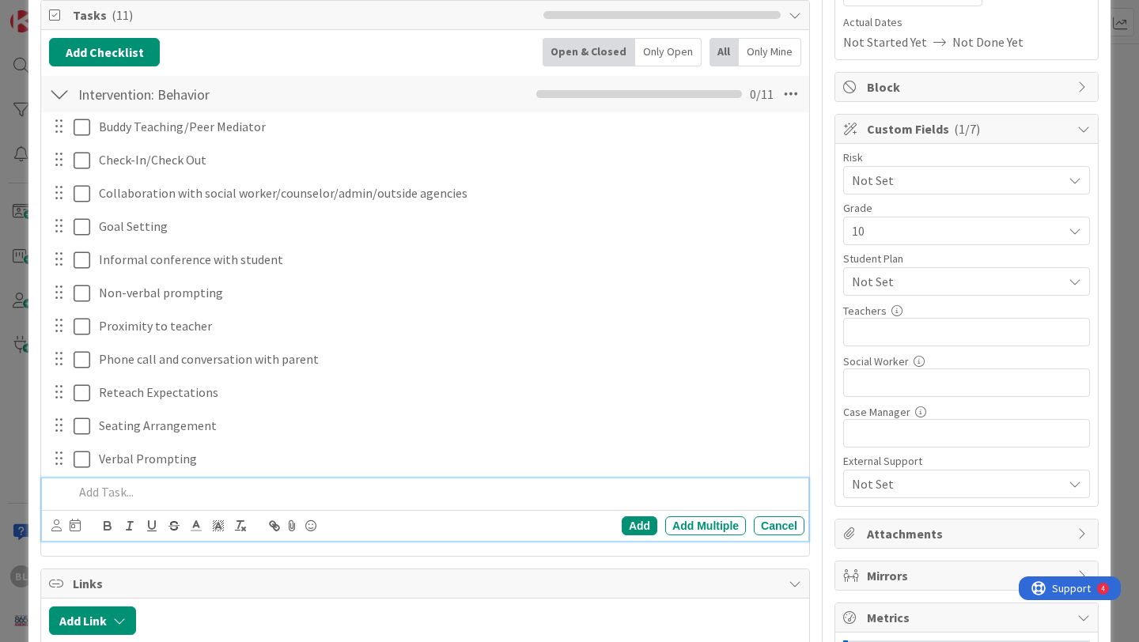
click at [87, 496] on p at bounding box center [436, 492] width 724 height 18
click at [642, 522] on div "Add" at bounding box center [640, 525] width 36 height 19
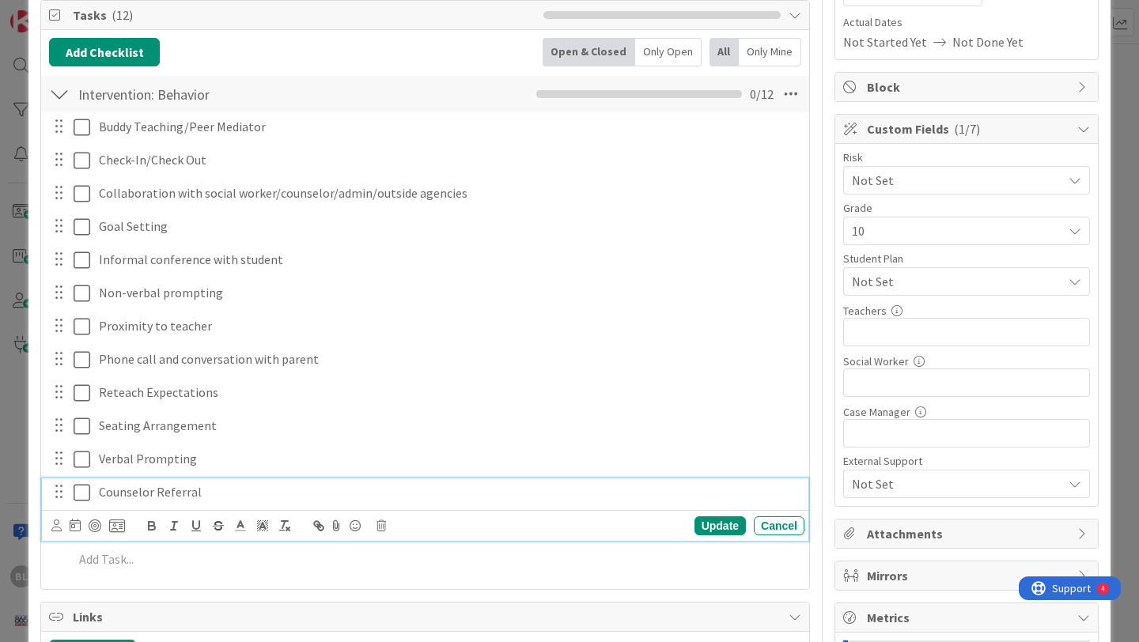
click at [84, 493] on icon at bounding box center [86, 492] width 24 height 19
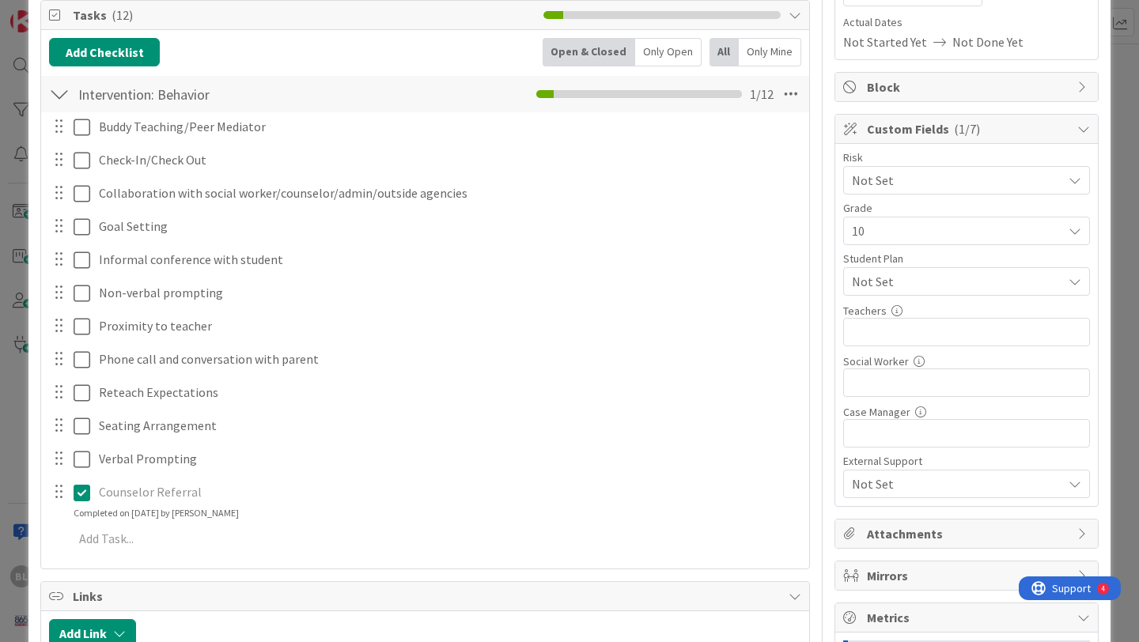
scroll to position [0, 0]
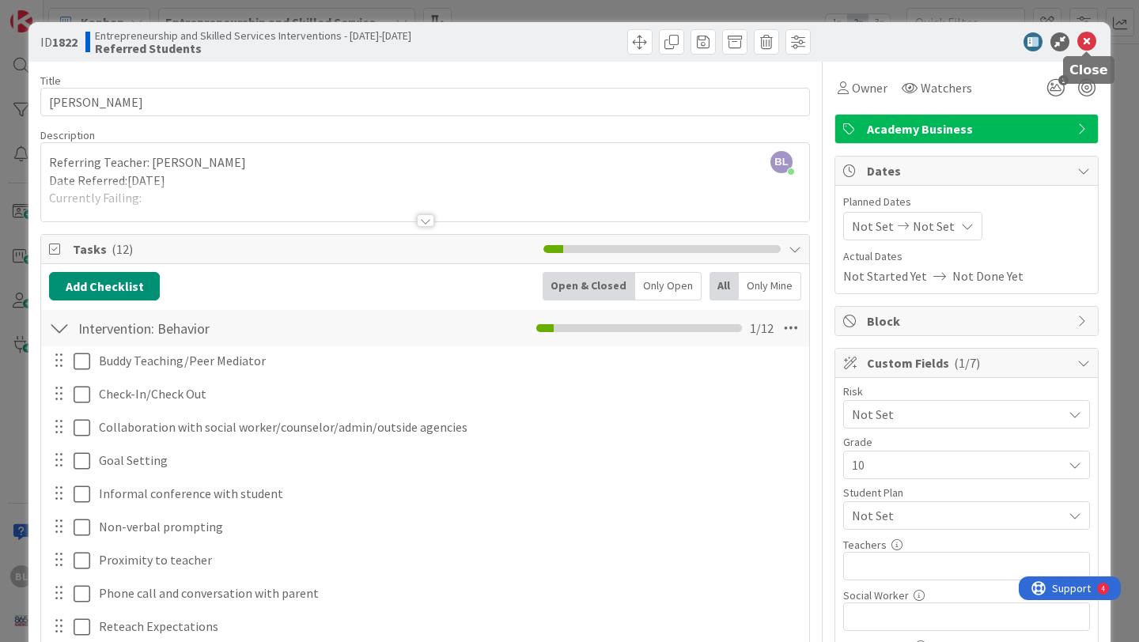
click at [1086, 40] on icon at bounding box center [1086, 41] width 19 height 19
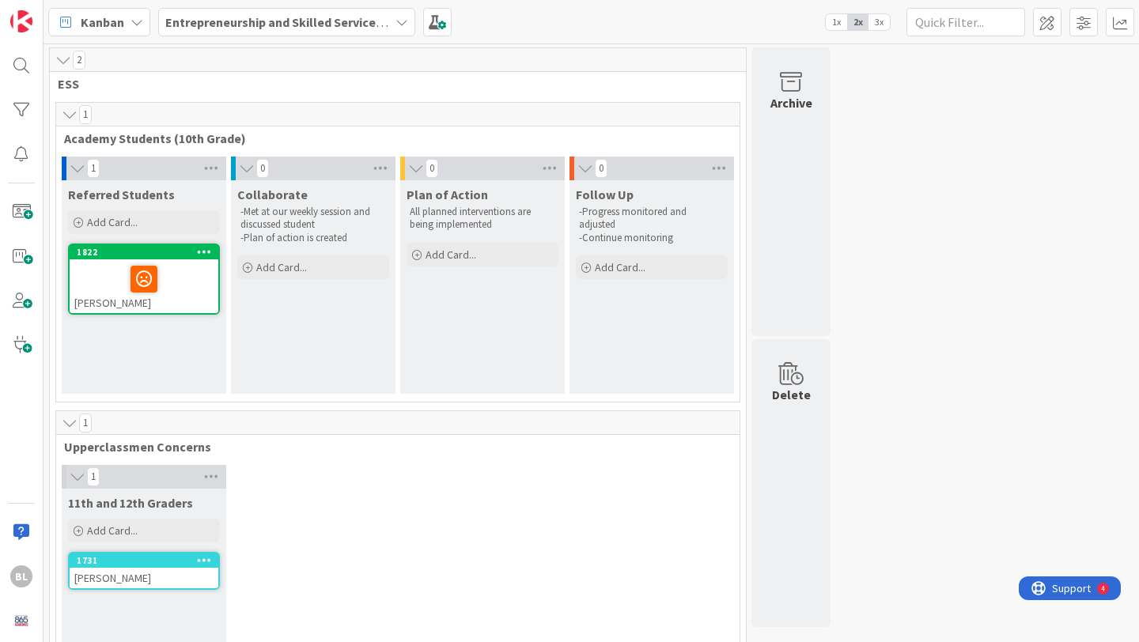
click at [395, 22] on icon at bounding box center [401, 22] width 13 height 13
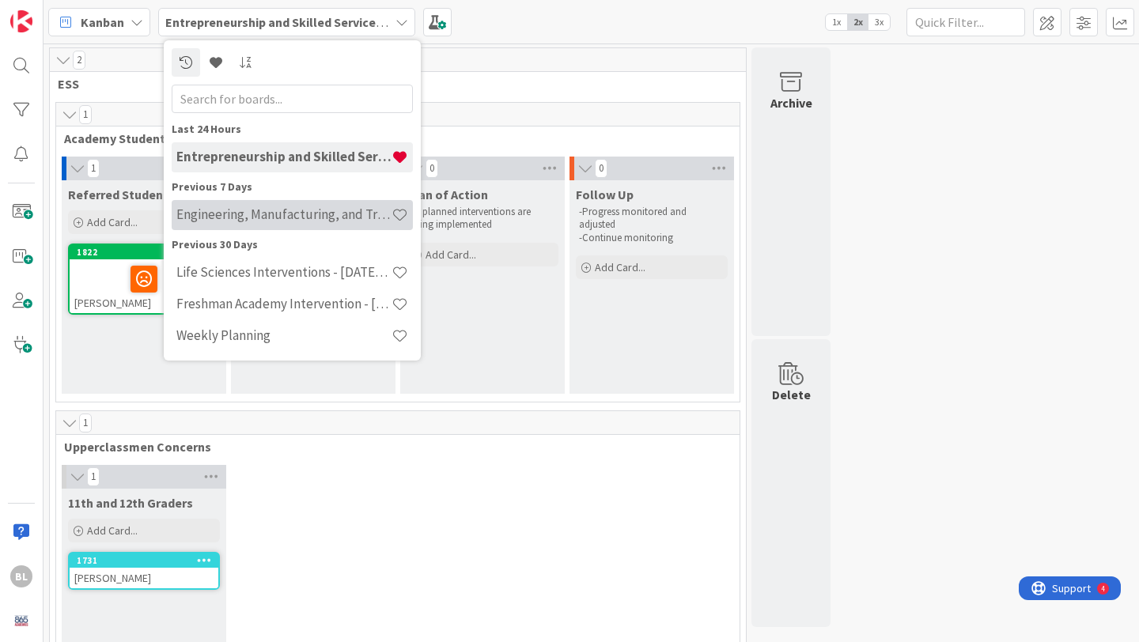
click at [303, 214] on h4 "Engineering, Manufacturing, and Transportation" at bounding box center [283, 214] width 215 height 16
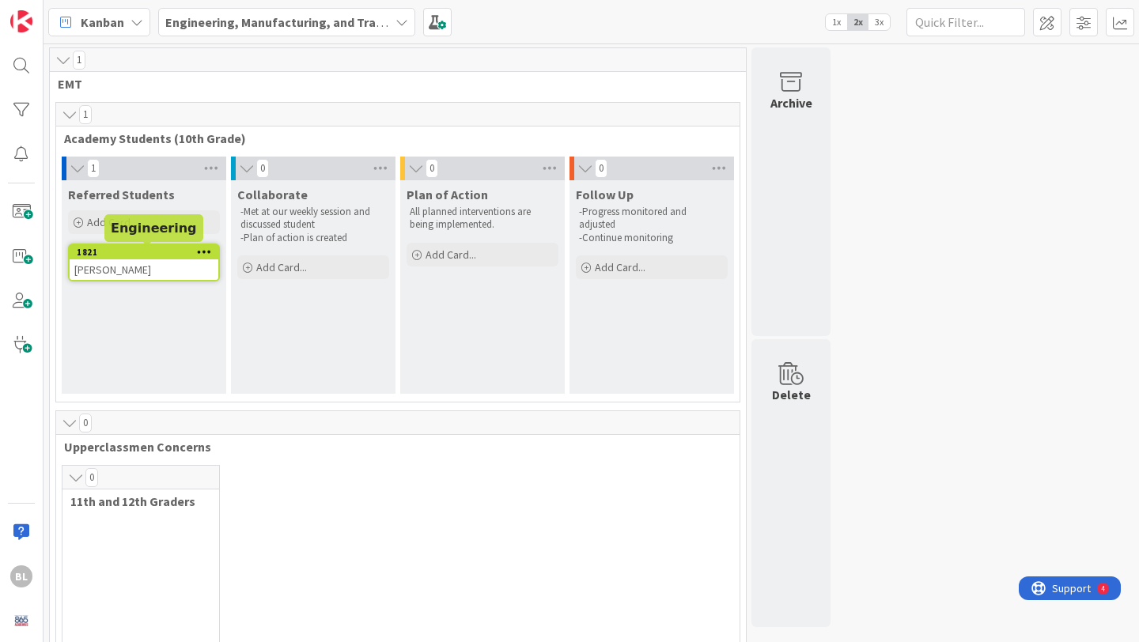
click at [146, 251] on div "1821" at bounding box center [148, 252] width 142 height 11
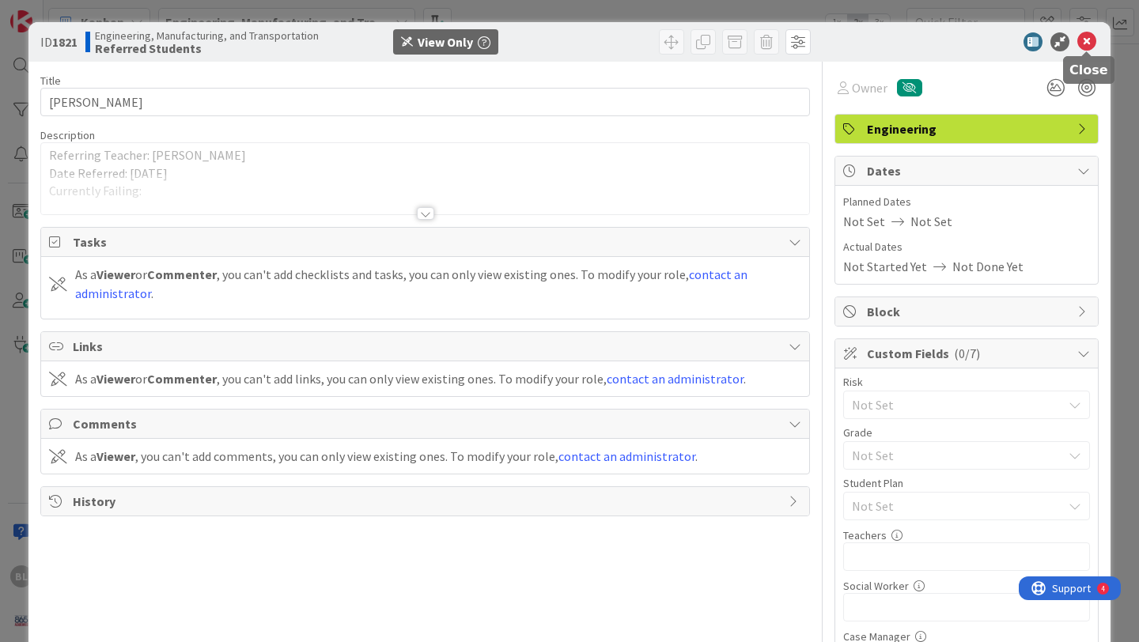
click at [1087, 41] on icon at bounding box center [1086, 41] width 19 height 19
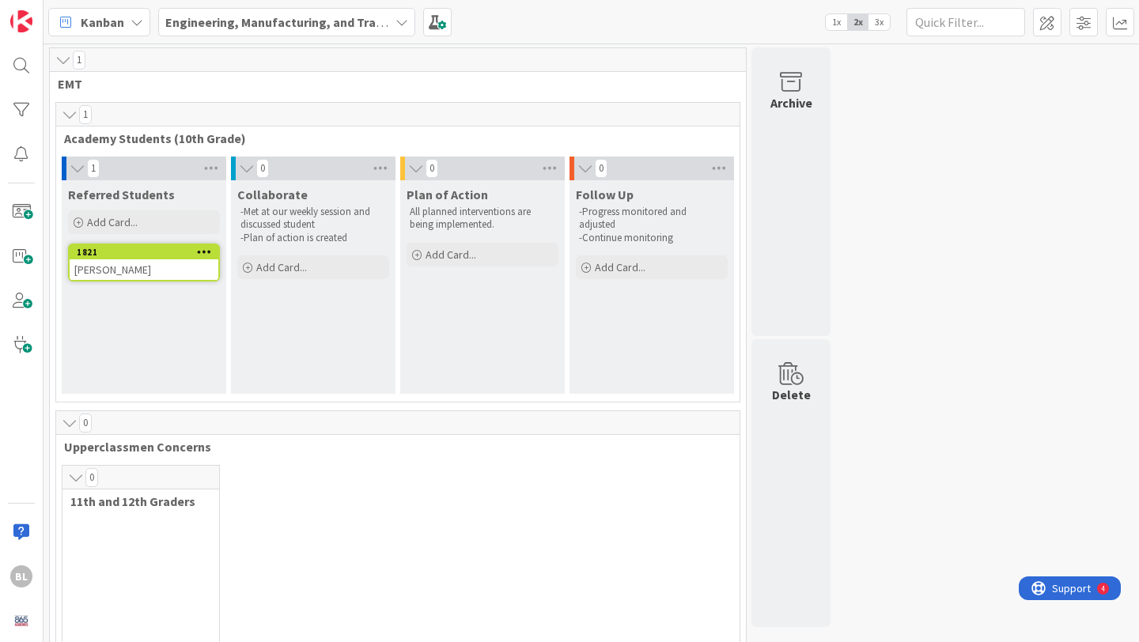
click at [397, 24] on icon at bounding box center [401, 22] width 13 height 13
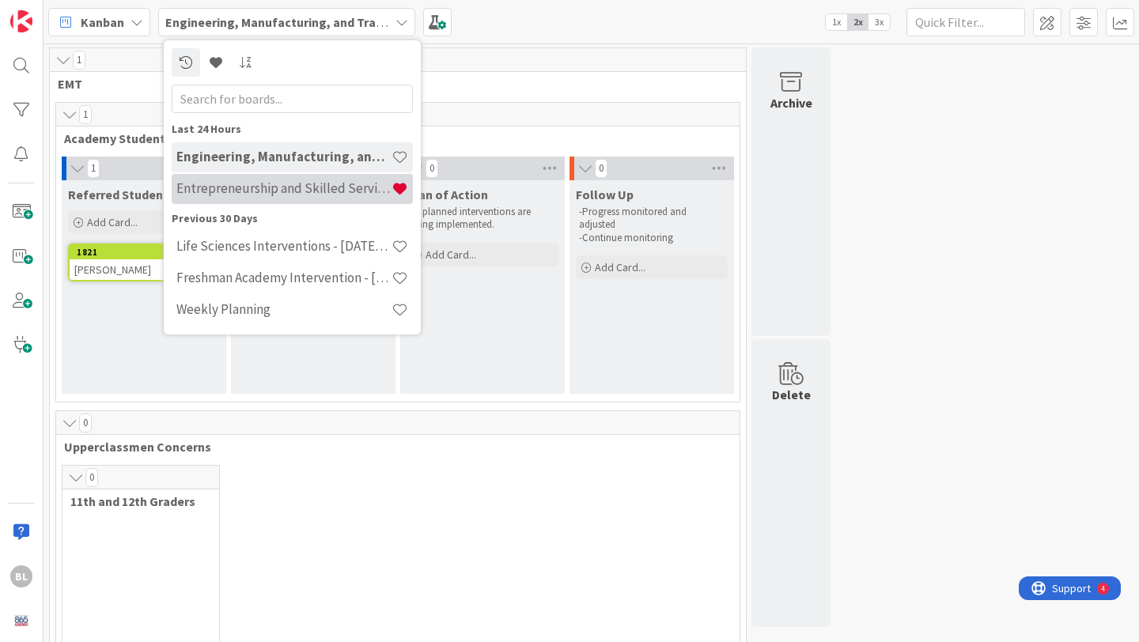
click at [293, 185] on h4 "Entrepreneurship and Skilled Services Interventions - [DATE]-[DATE]" at bounding box center [283, 188] width 215 height 16
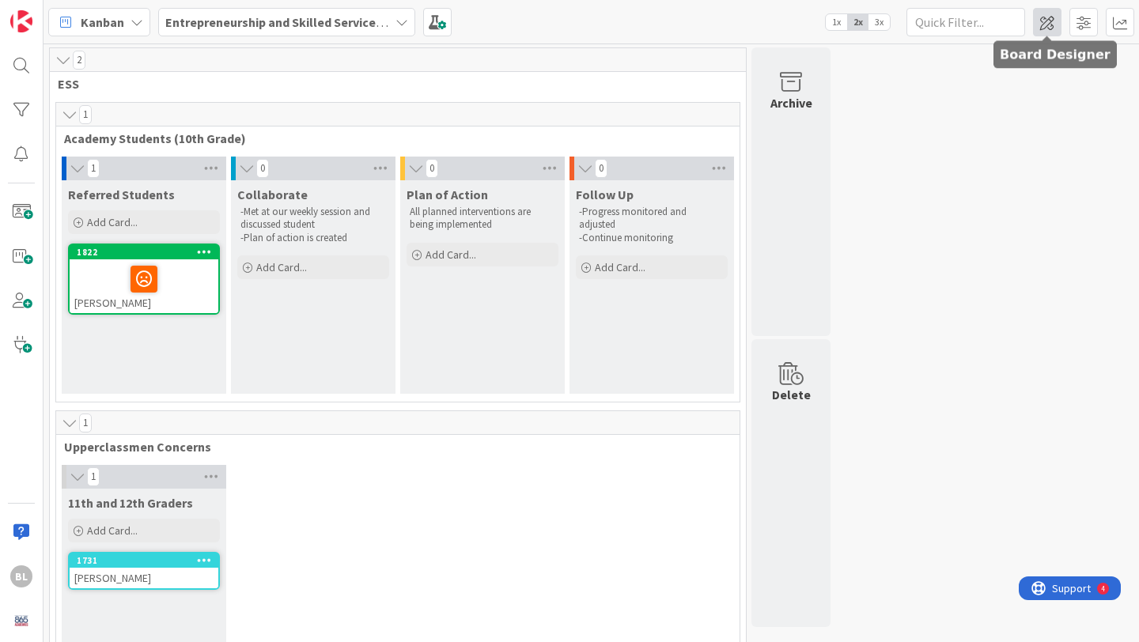
click at [1048, 19] on span at bounding box center [1047, 22] width 28 height 28
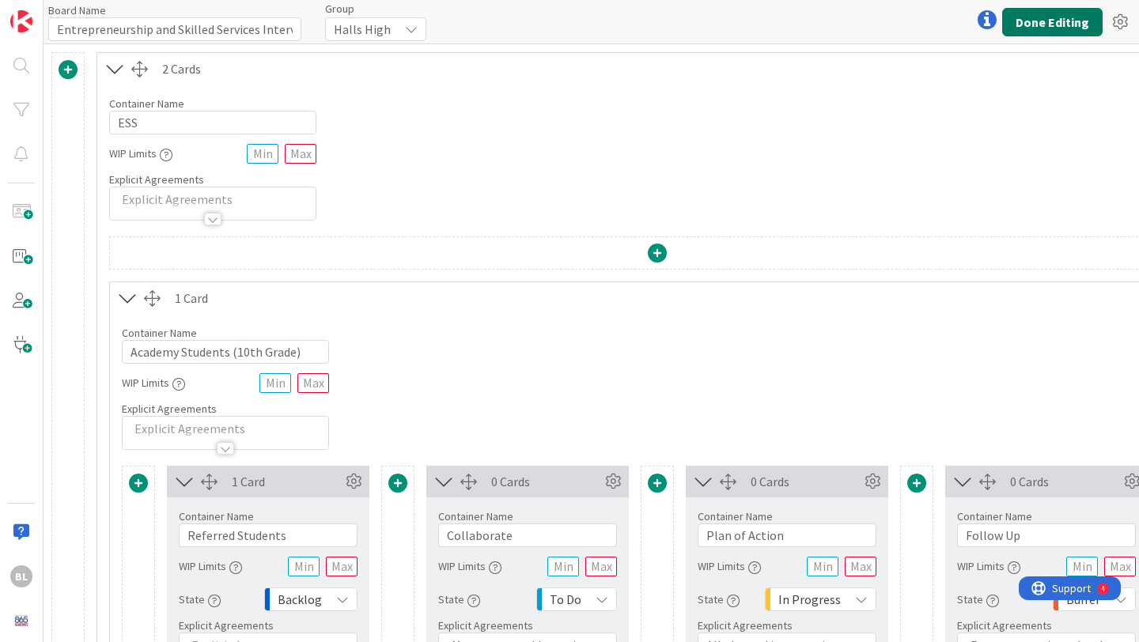
click at [1060, 20] on button "Done Editing" at bounding box center [1052, 22] width 100 height 28
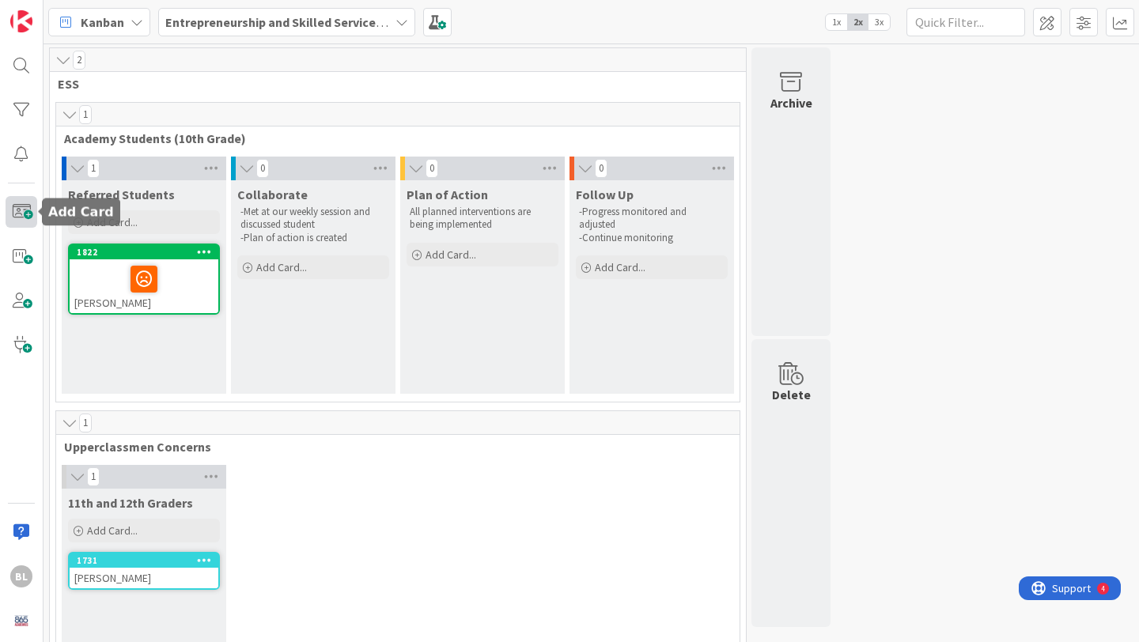
click at [20, 212] on span at bounding box center [22, 212] width 32 height 32
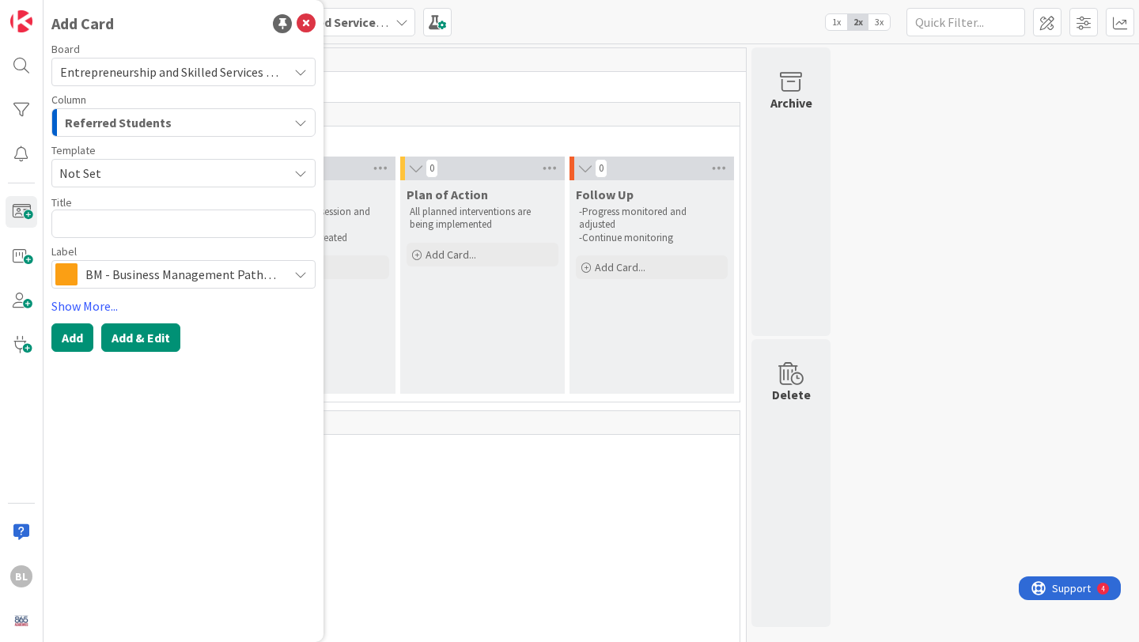
click at [135, 336] on button "Add & Edit" at bounding box center [140, 337] width 79 height 28
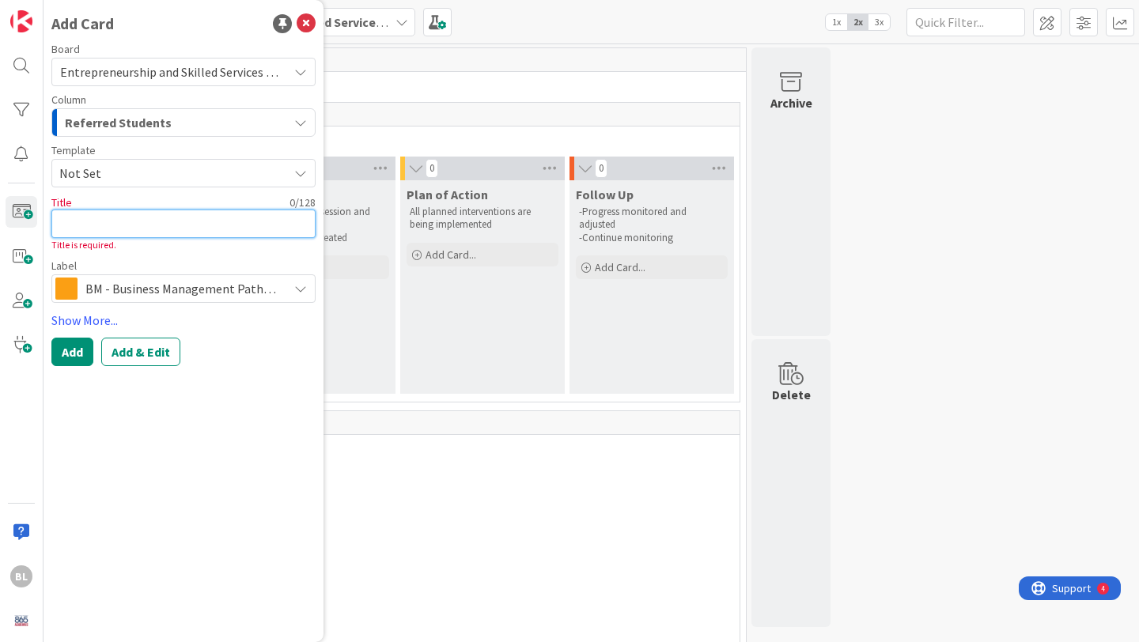
click at [108, 229] on textarea at bounding box center [183, 224] width 264 height 28
type textarea "x"
type textarea "n"
type textarea "x"
type textarea "ne"
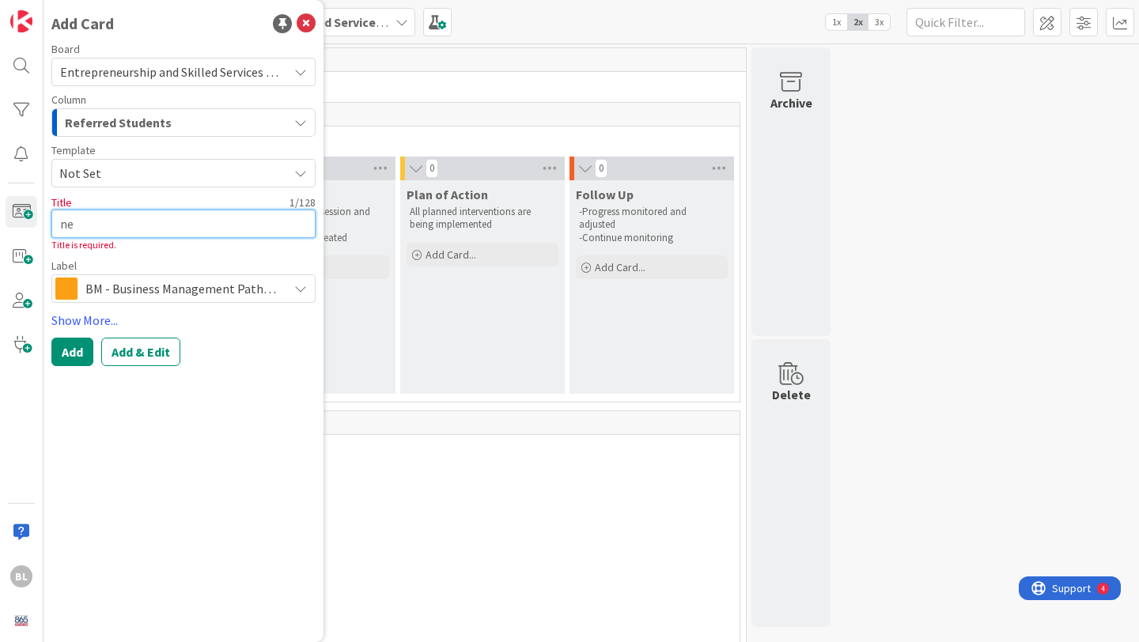
type textarea "x"
type textarea "new"
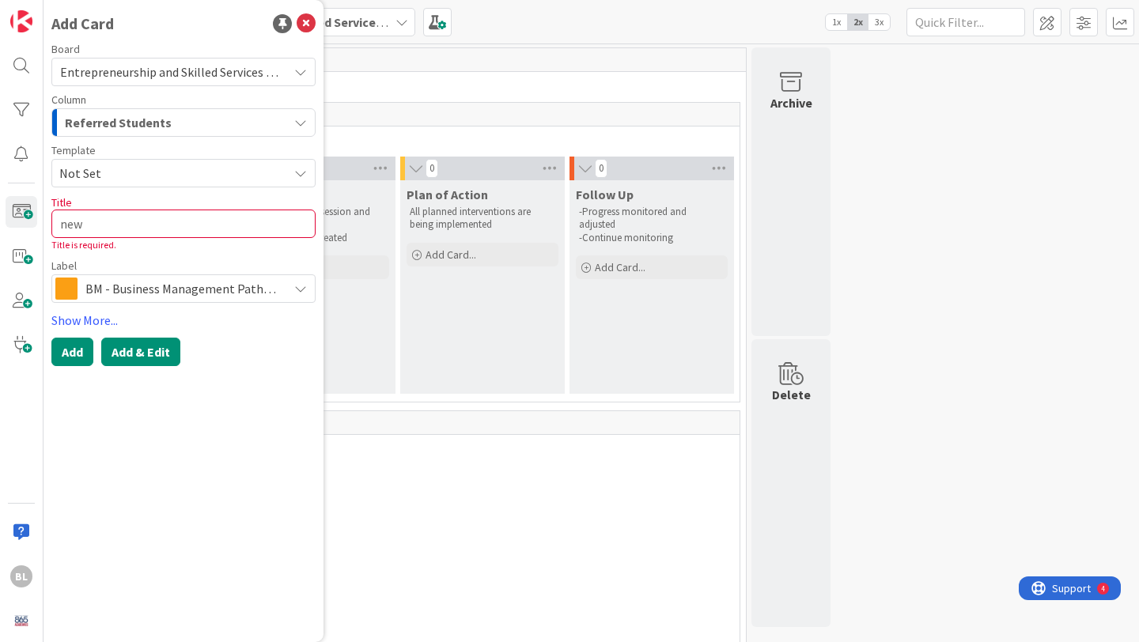
click at [129, 353] on button "Add & Edit" at bounding box center [140, 352] width 79 height 28
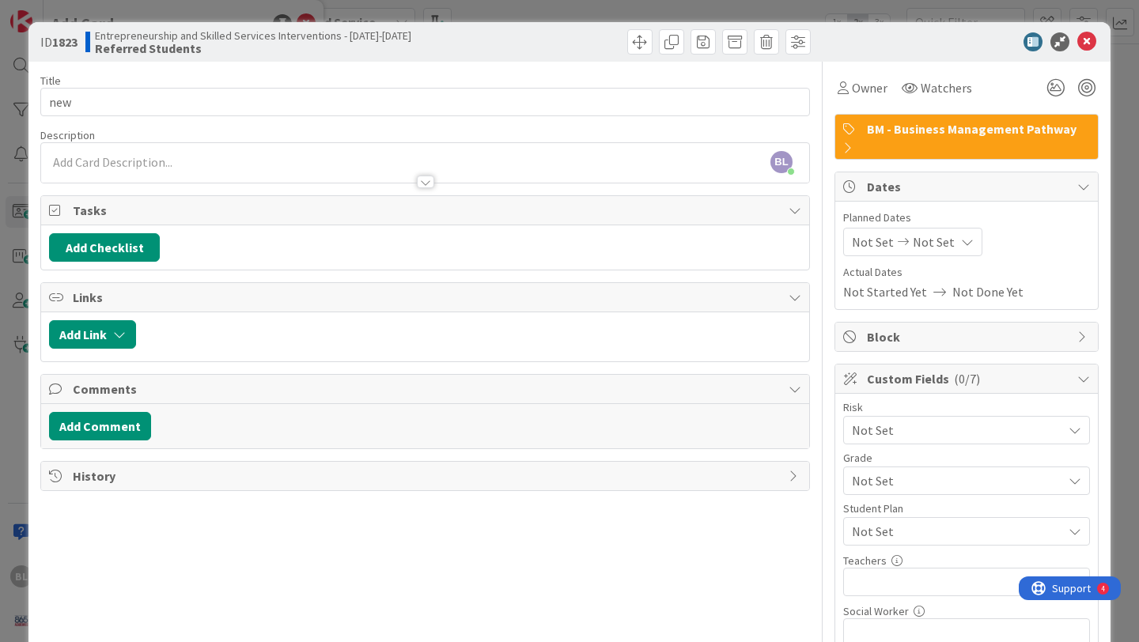
click at [421, 180] on div at bounding box center [425, 182] width 17 height 13
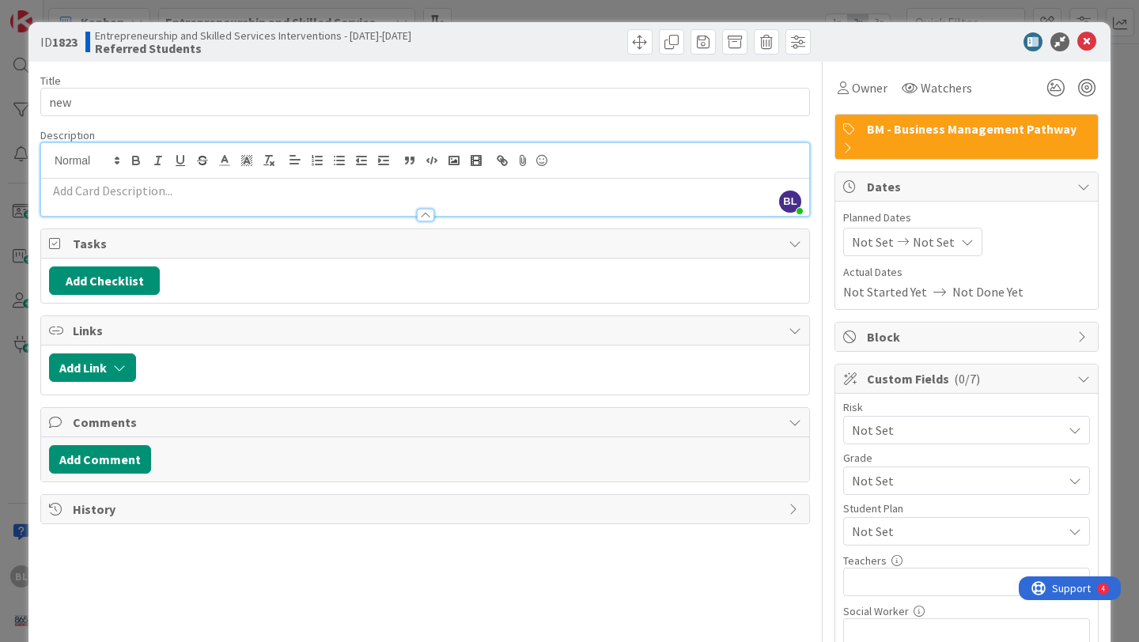
click at [928, 419] on span "Not Set" at bounding box center [953, 430] width 202 height 22
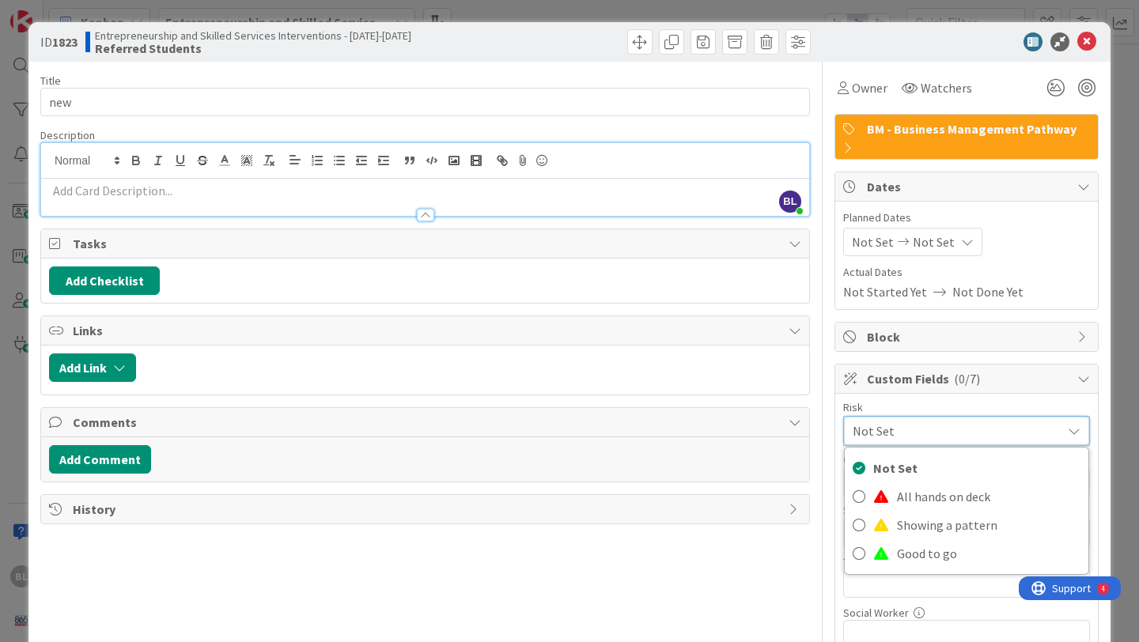
click at [928, 420] on span "Not Set" at bounding box center [952, 431] width 201 height 22
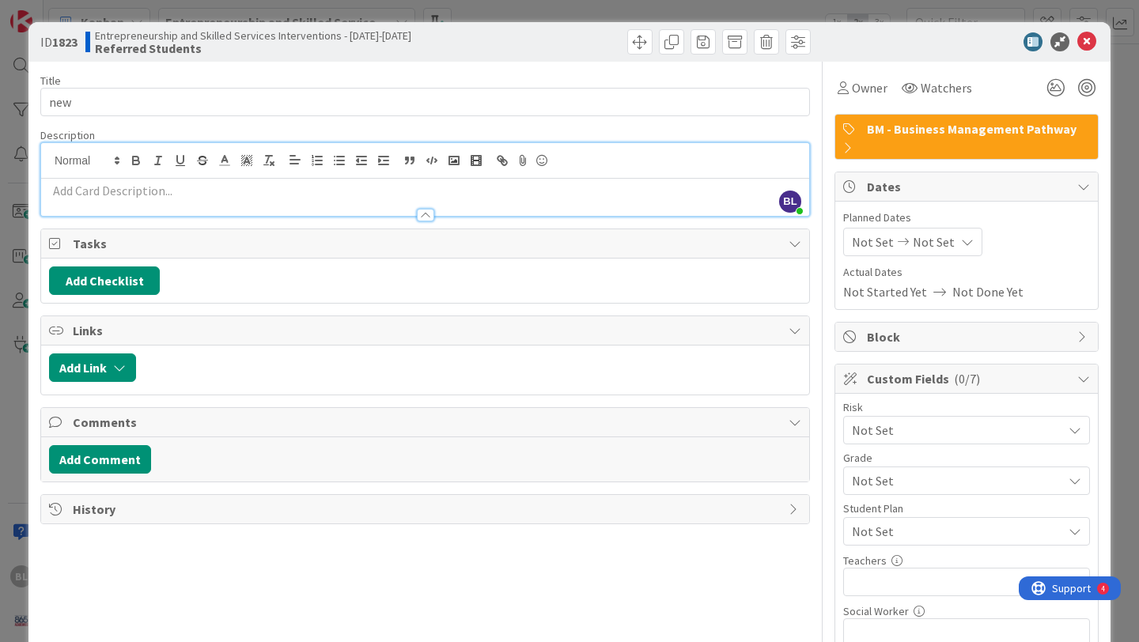
click at [901, 441] on span "Not Set" at bounding box center [953, 430] width 202 height 22
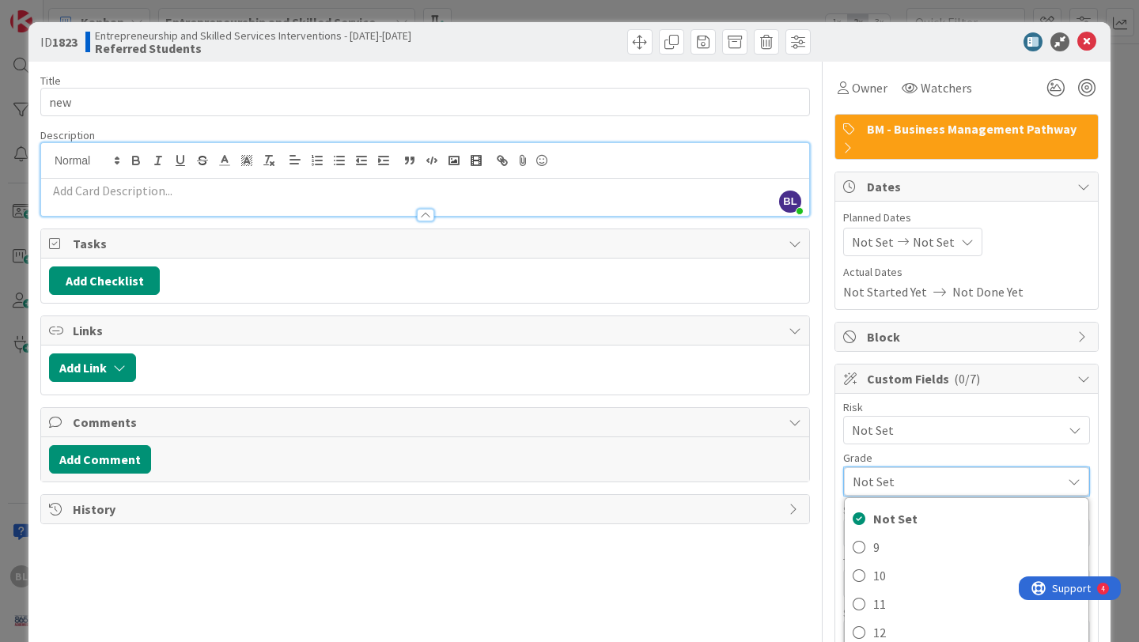
click at [901, 471] on span "Not Set" at bounding box center [952, 482] width 201 height 22
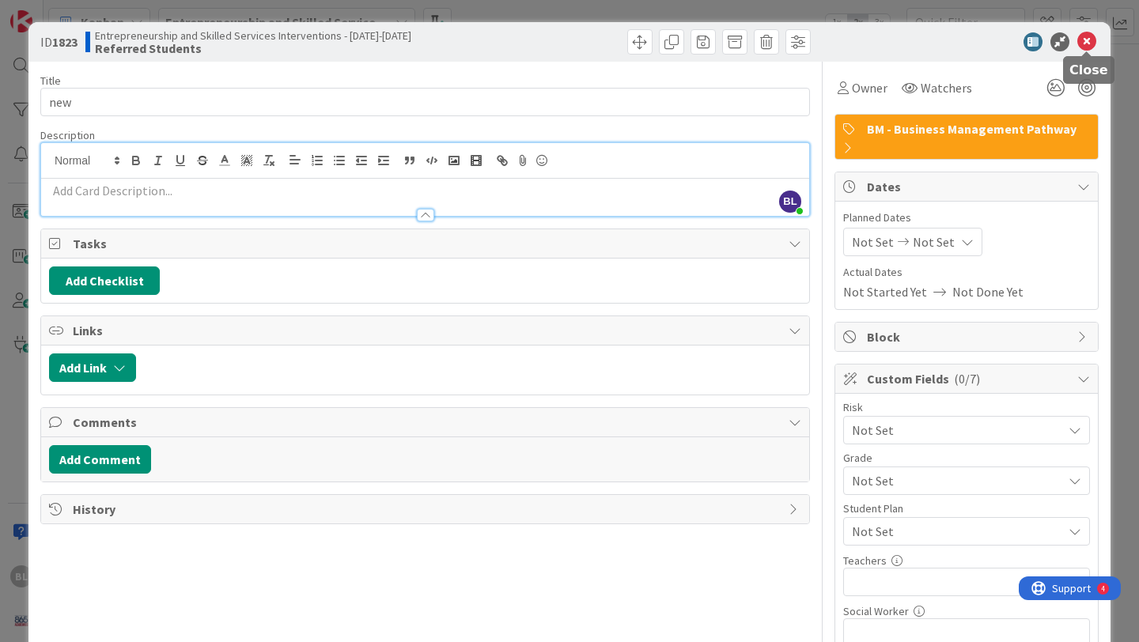
click at [1085, 37] on icon at bounding box center [1086, 41] width 19 height 19
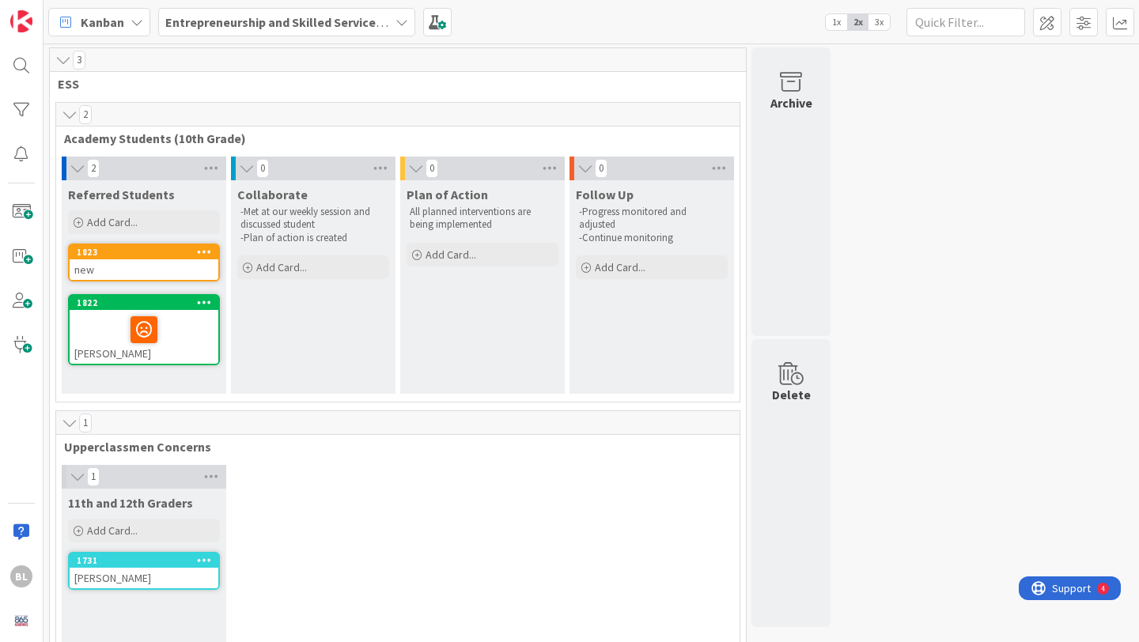
click at [202, 255] on icon at bounding box center [204, 251] width 15 height 11
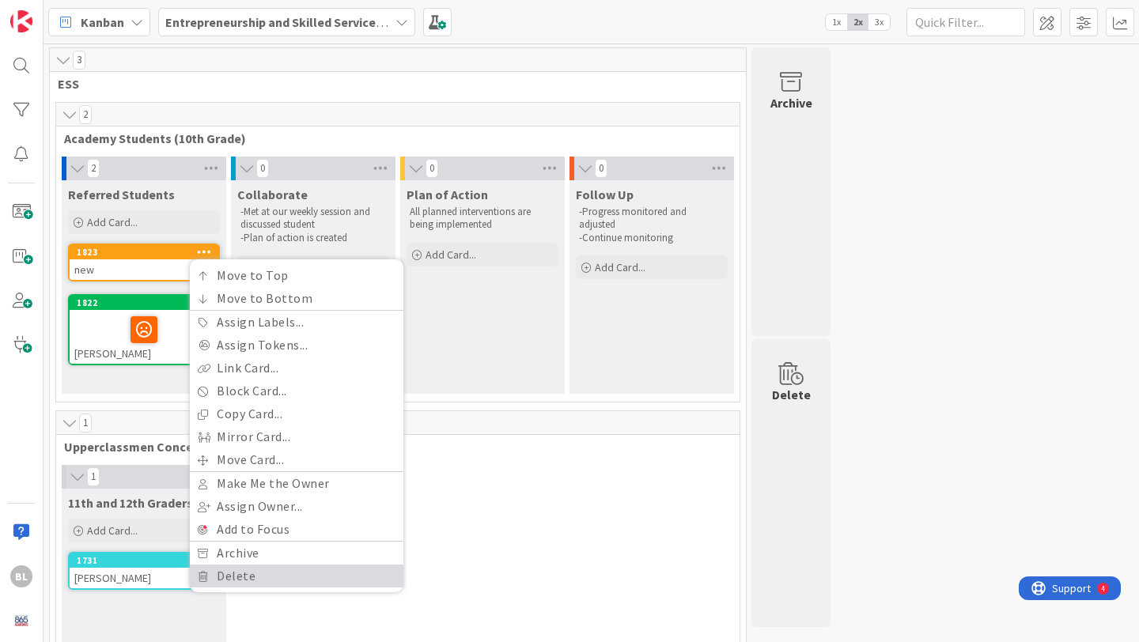
click at [234, 570] on link "Delete" at bounding box center [297, 576] width 214 height 23
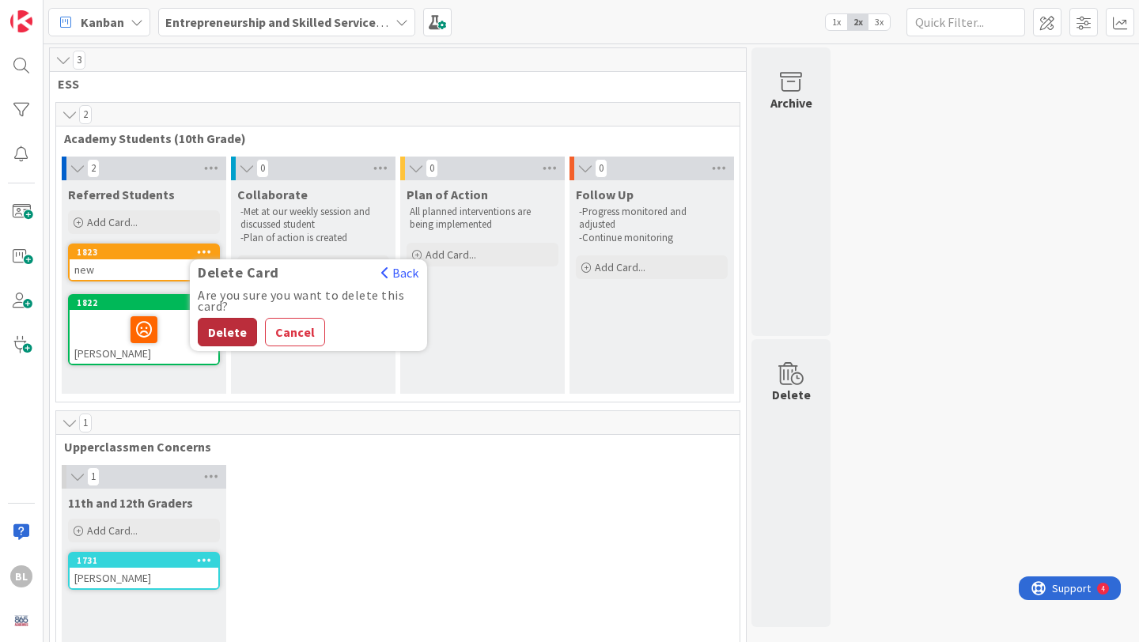
click at [222, 329] on button "Delete" at bounding box center [227, 332] width 59 height 28
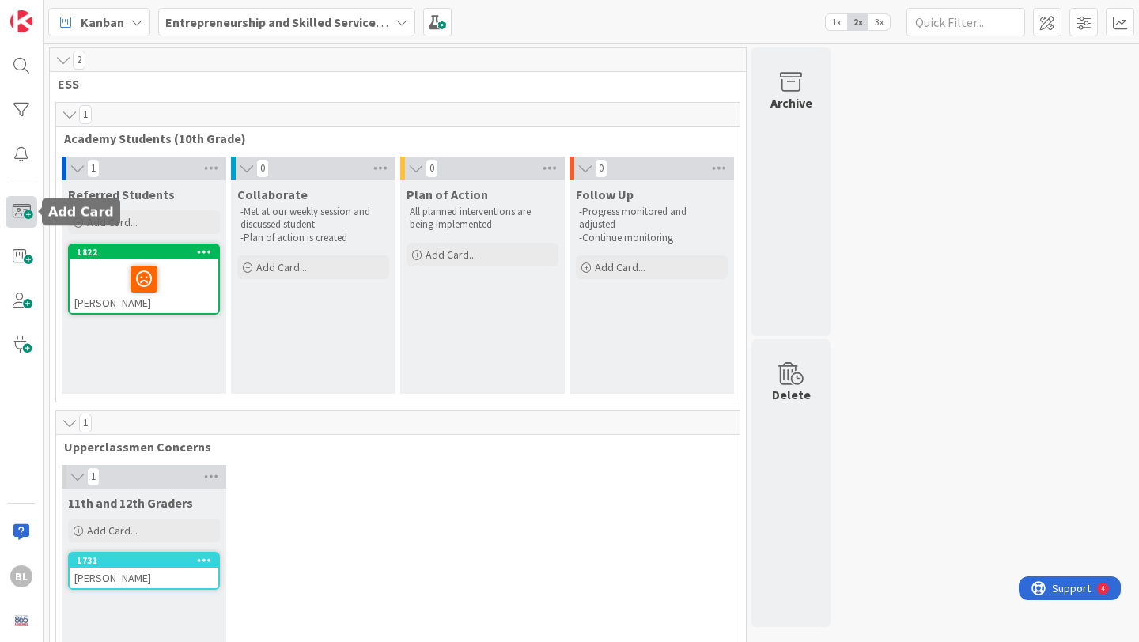
click at [23, 209] on span at bounding box center [22, 212] width 32 height 32
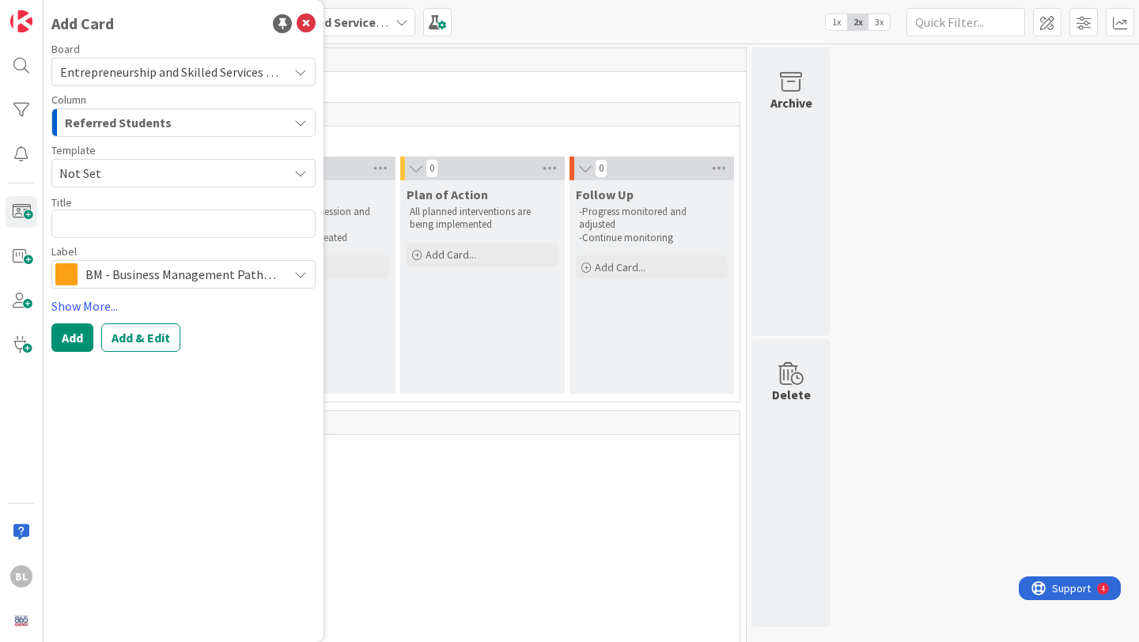
click at [146, 177] on span "Not Set" at bounding box center [167, 173] width 217 height 21
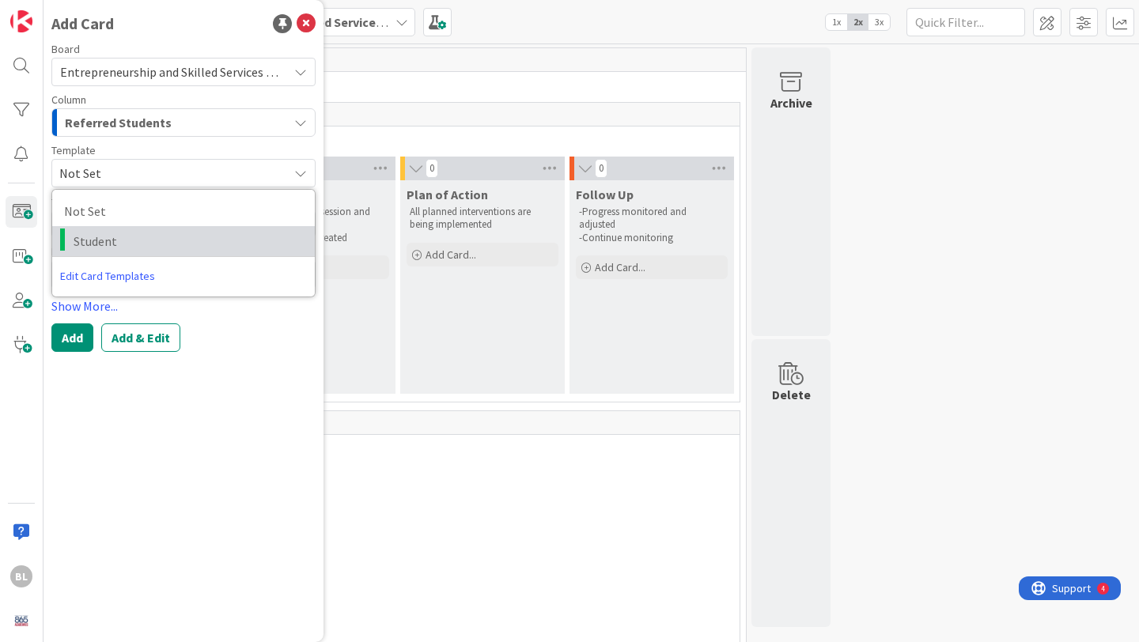
click at [102, 238] on span "Student" at bounding box center [188, 241] width 229 height 21
type textarea "x"
type textarea "Student"
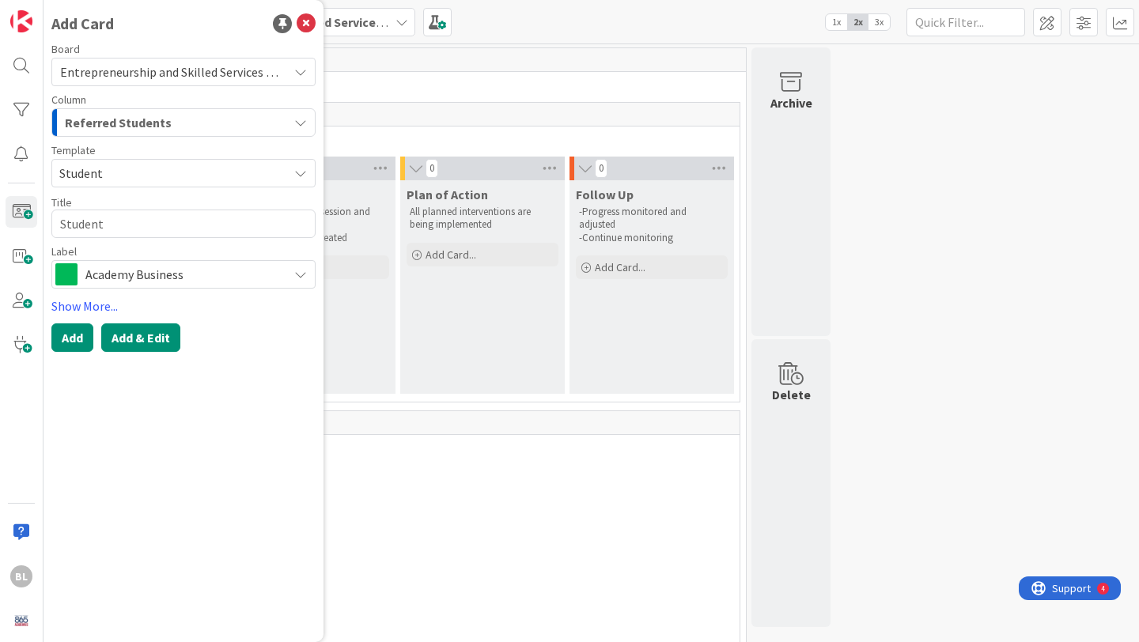
click at [133, 336] on button "Add & Edit" at bounding box center [140, 337] width 79 height 28
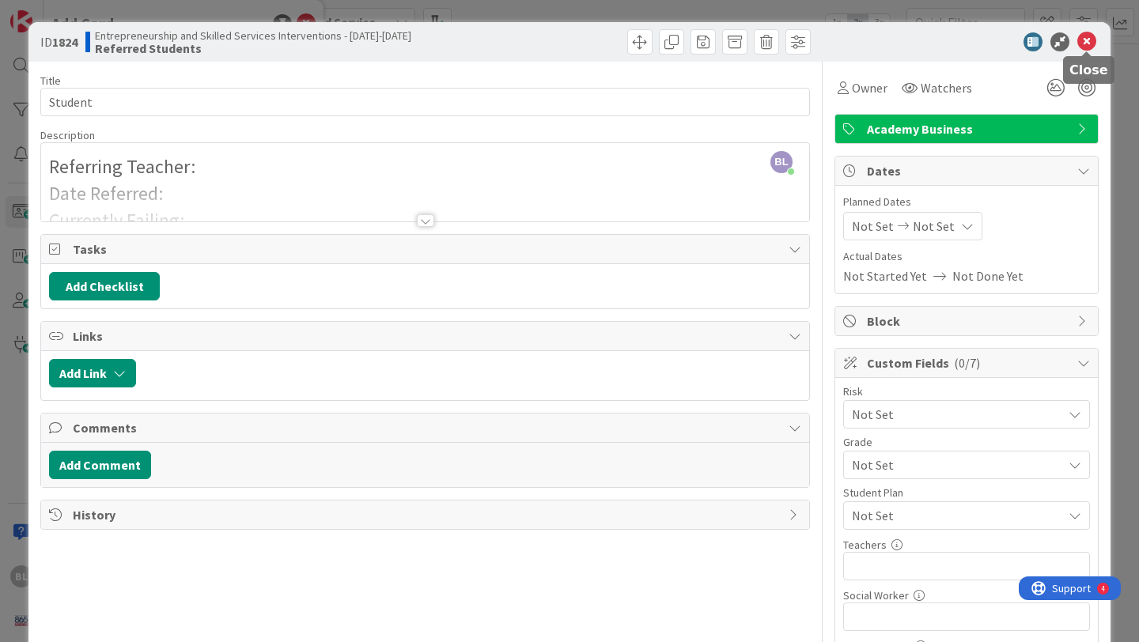
click at [1085, 36] on icon at bounding box center [1086, 41] width 19 height 19
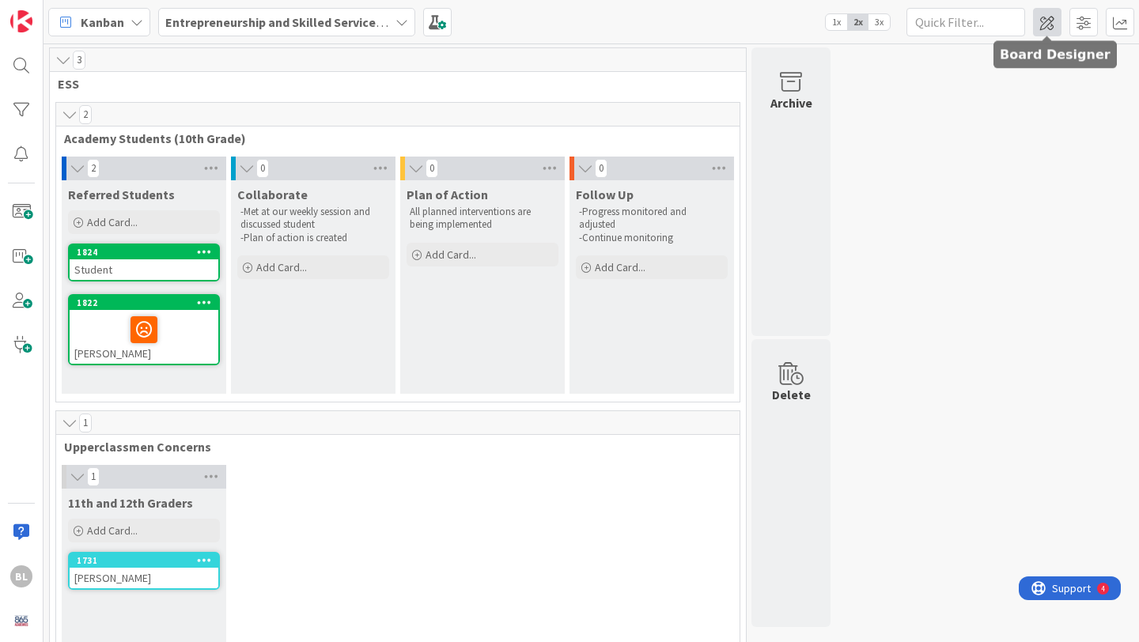
click at [1047, 21] on span at bounding box center [1047, 22] width 28 height 28
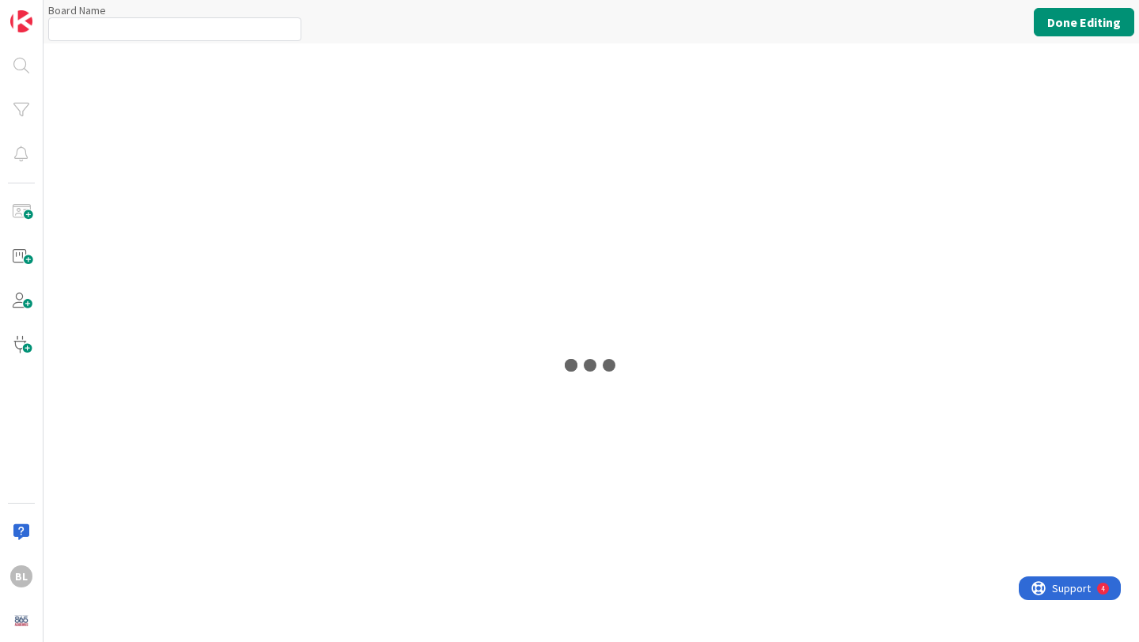
type input "Entrepreneurship and Skilled Services Interventions - [DATE]-[DATE]"
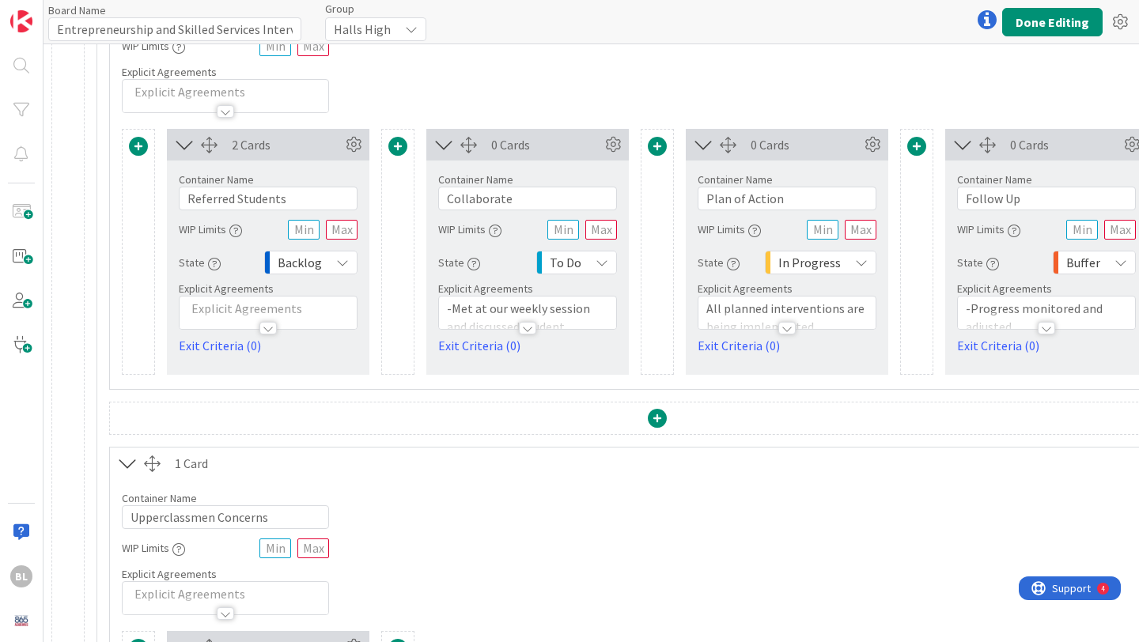
scroll to position [327, 0]
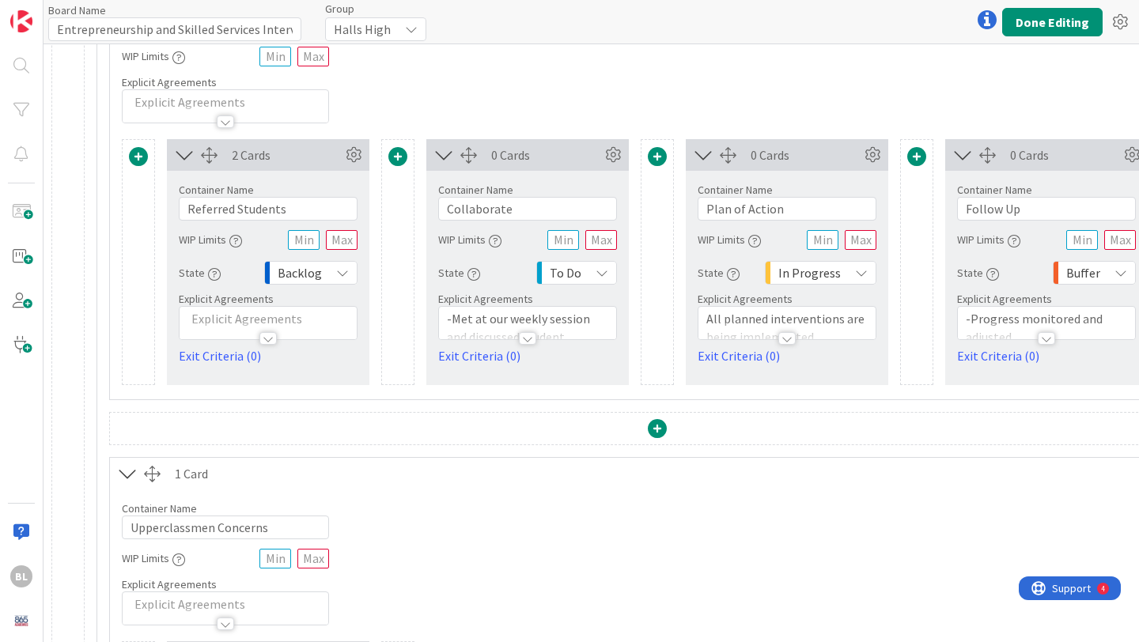
click at [268, 336] on div at bounding box center [267, 338] width 17 height 13
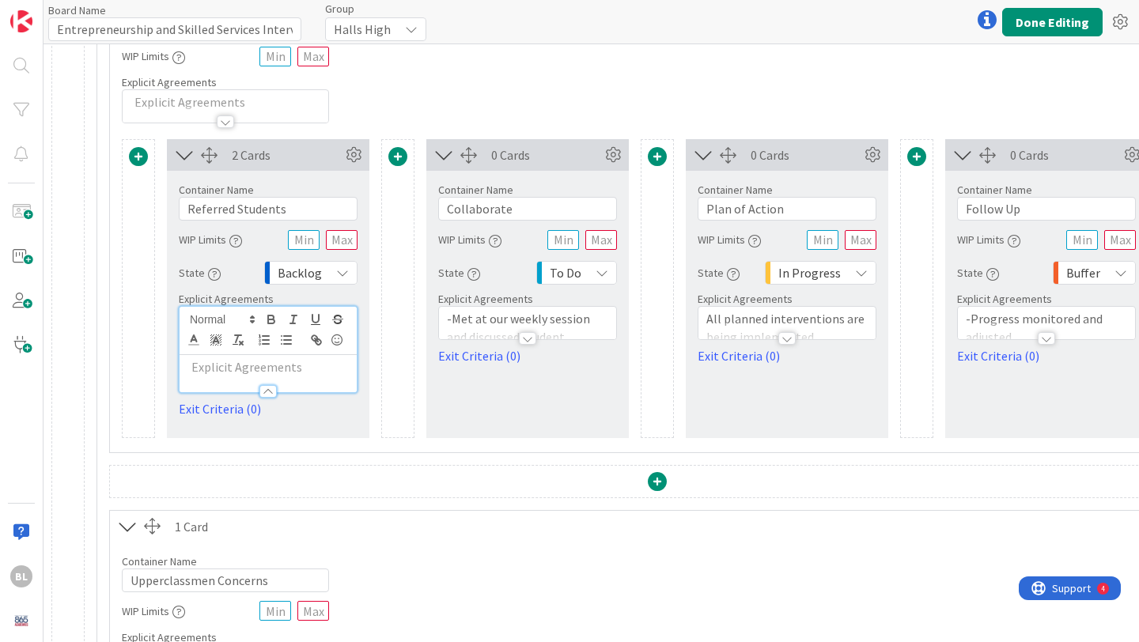
click at [266, 387] on div at bounding box center [267, 391] width 17 height 13
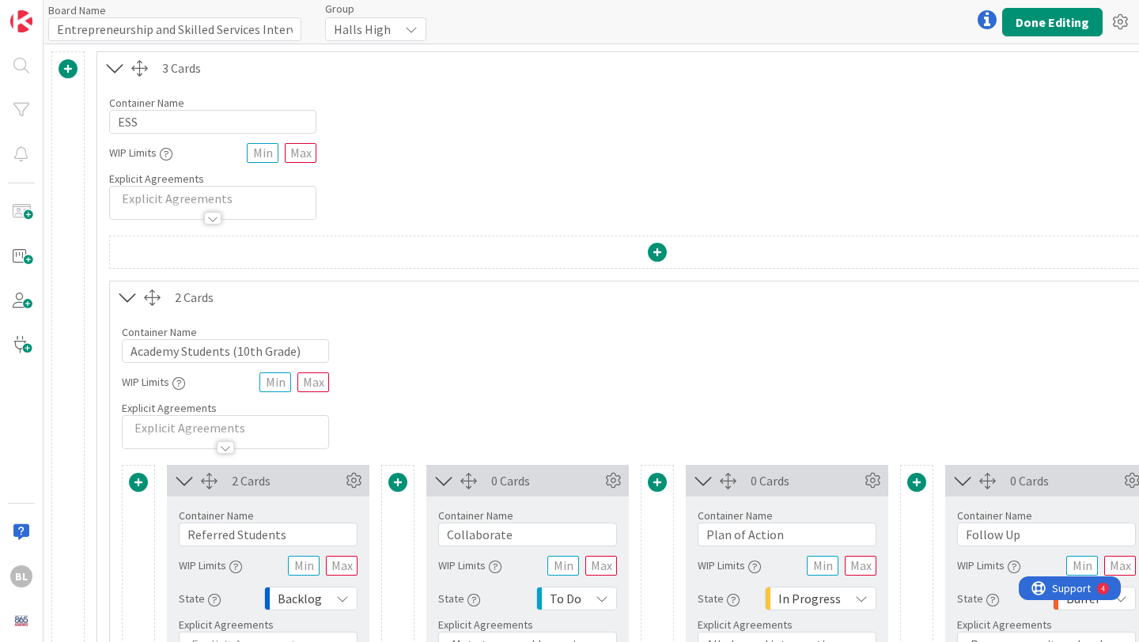
scroll to position [0, 0]
click at [1059, 19] on button "Done Editing" at bounding box center [1052, 22] width 100 height 28
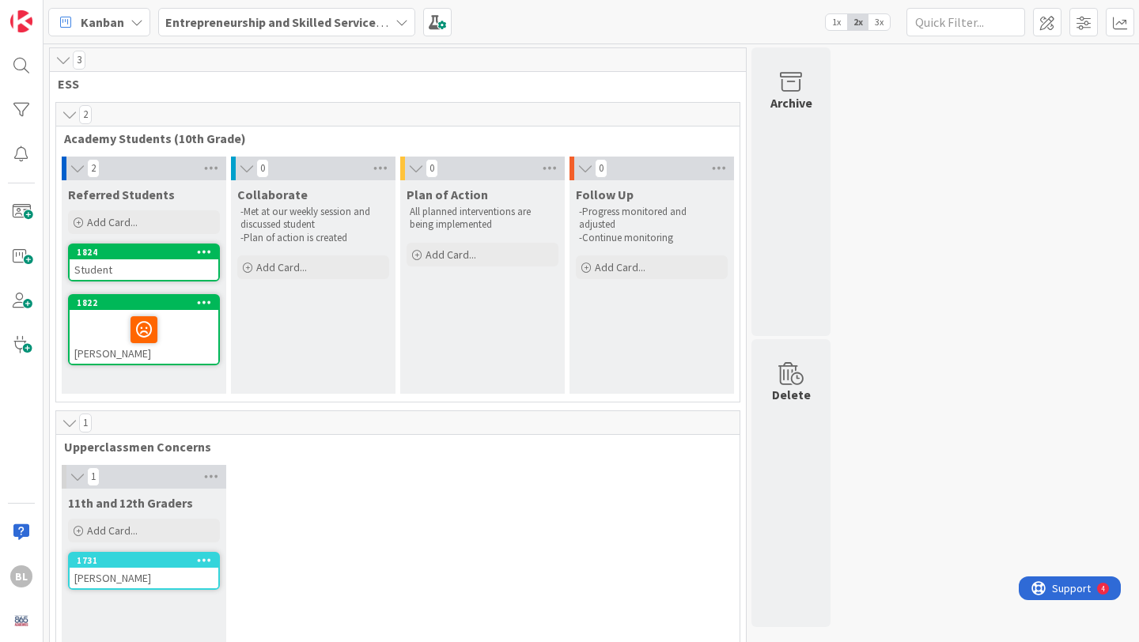
click at [205, 251] on icon at bounding box center [204, 251] width 15 height 11
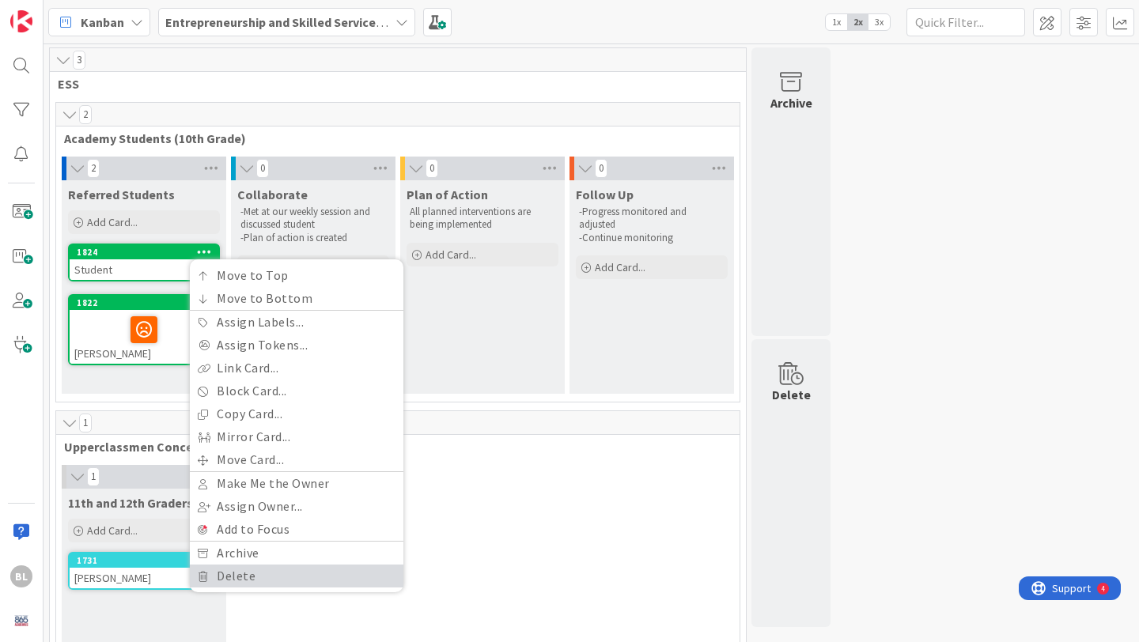
click at [228, 575] on link "Delete" at bounding box center [297, 576] width 214 height 23
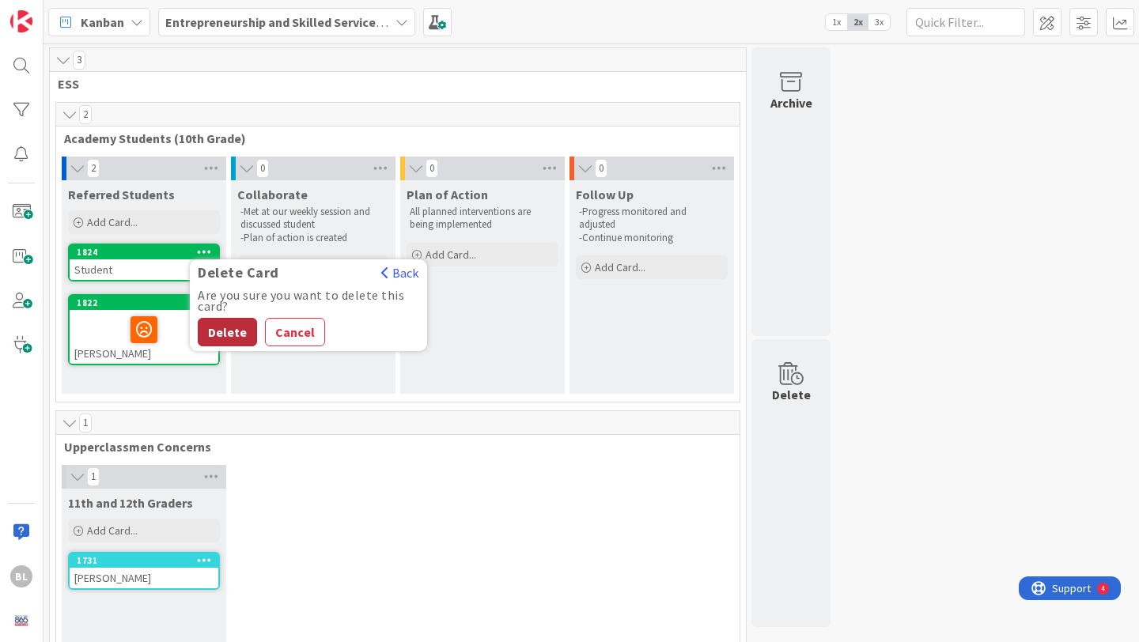
click at [226, 335] on button "Delete" at bounding box center [227, 332] width 59 height 28
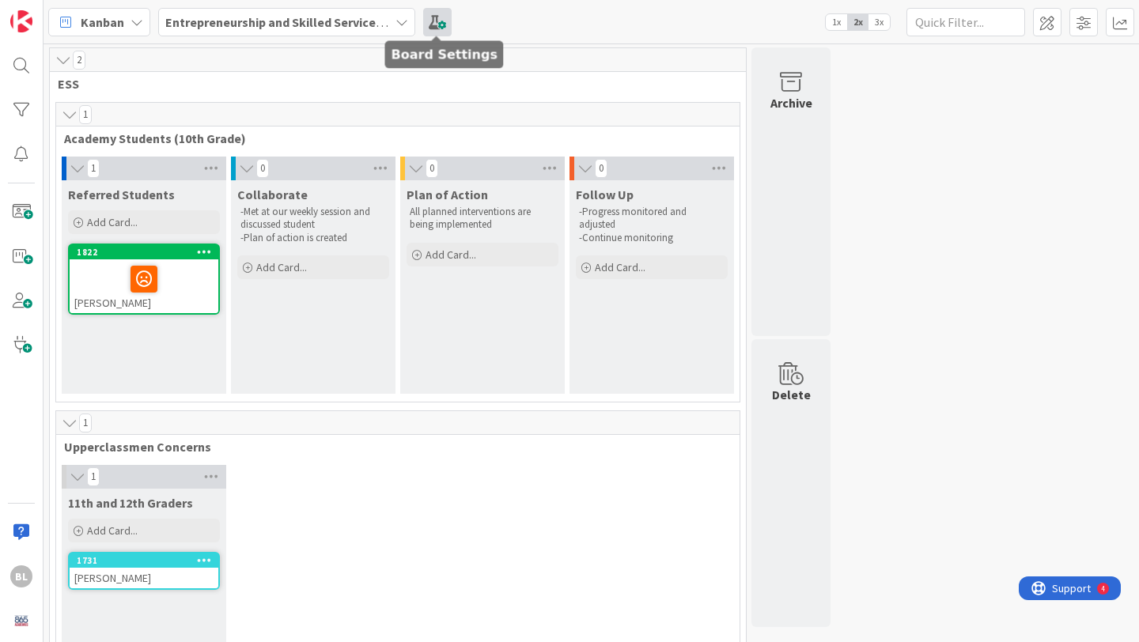
click at [437, 19] on span at bounding box center [437, 22] width 28 height 28
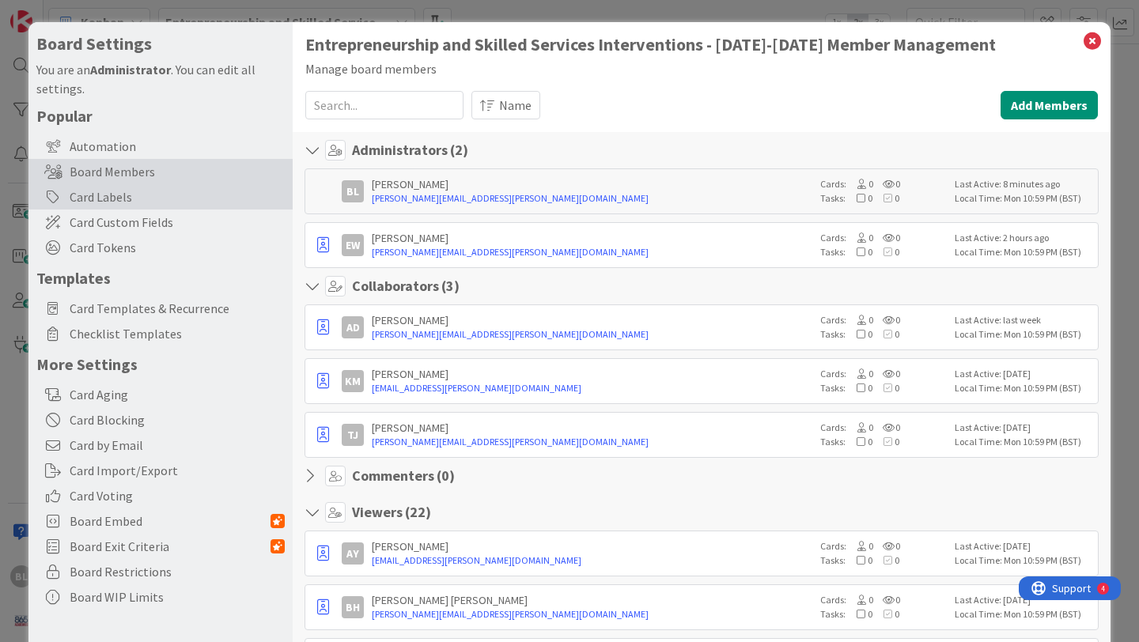
click at [107, 191] on div "Card Labels" at bounding box center [160, 196] width 264 height 25
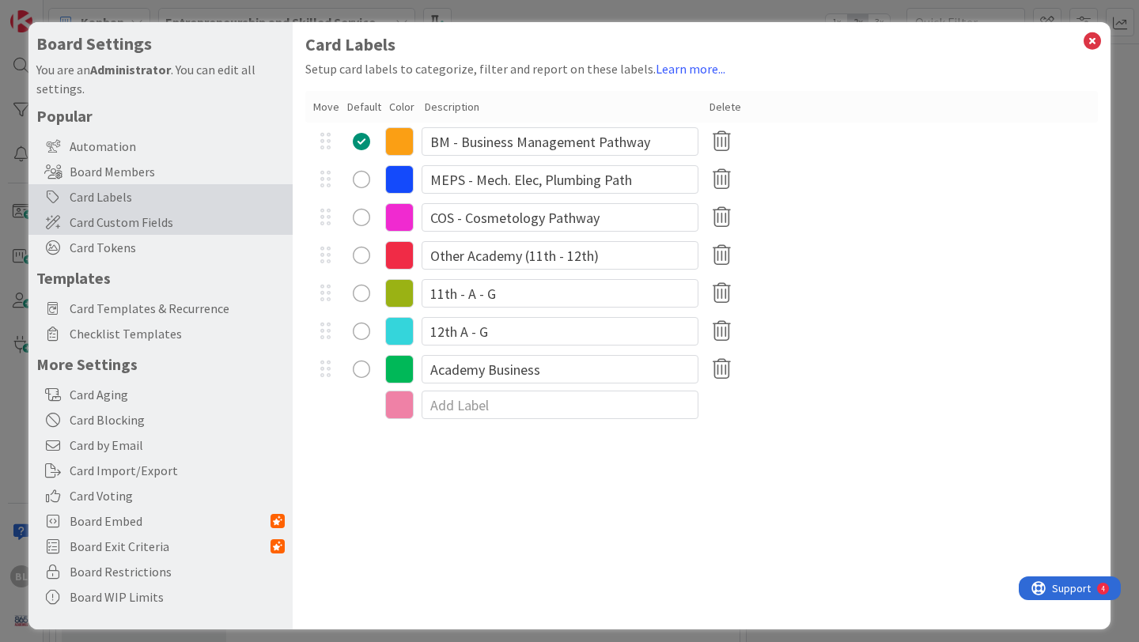
click at [107, 221] on span "Card Custom Fields" at bounding box center [177, 222] width 215 height 19
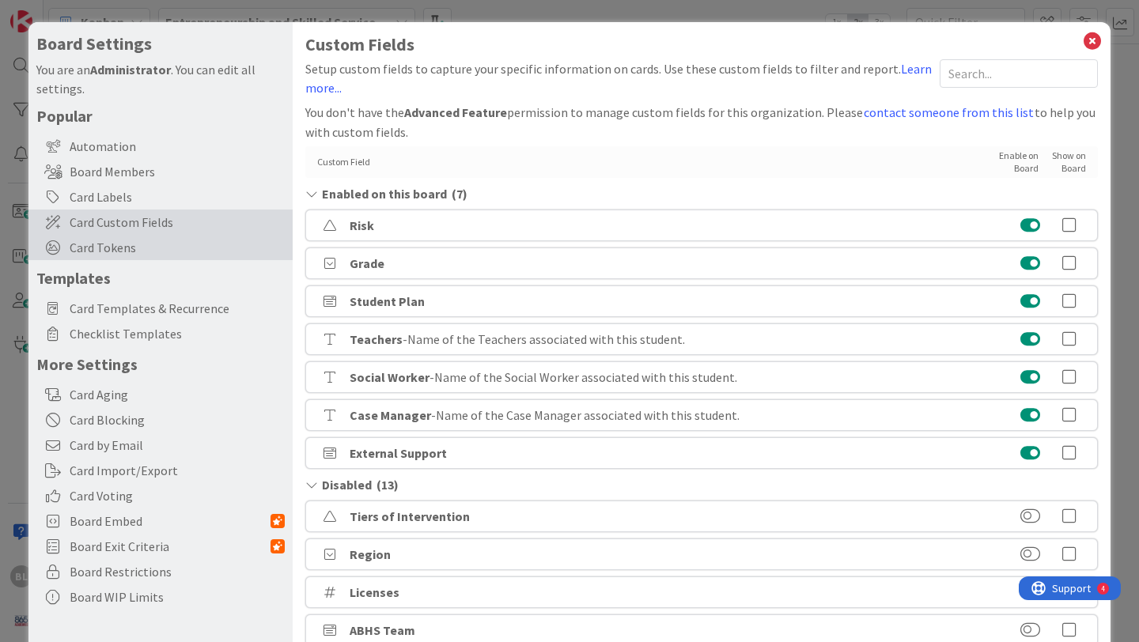
click at [106, 250] on span "Card Tokens" at bounding box center [177, 247] width 215 height 19
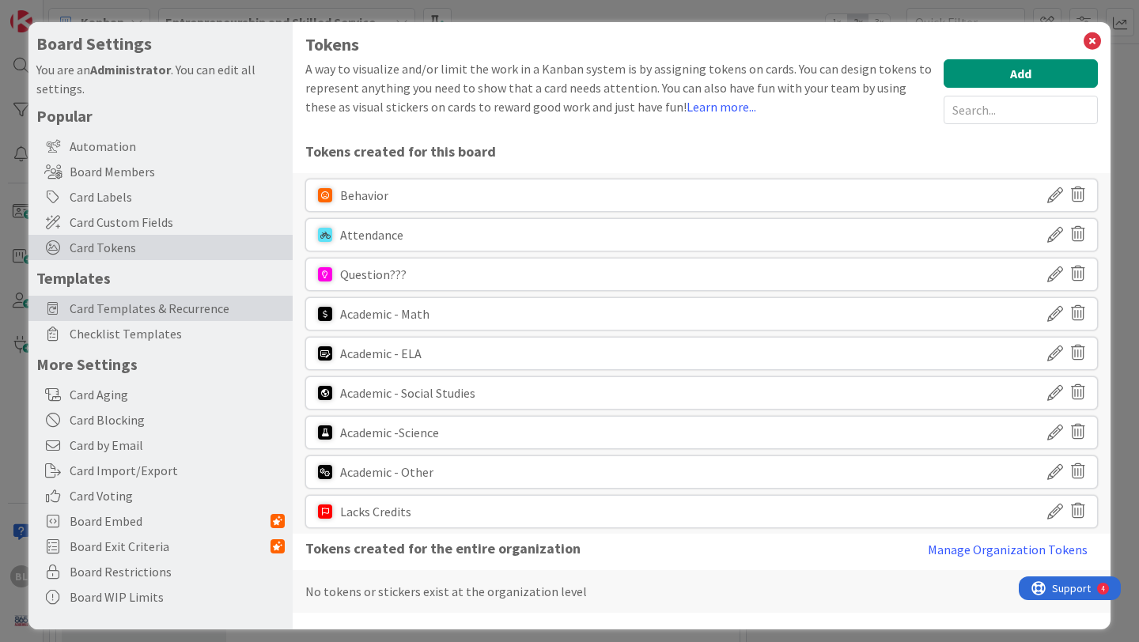
click at [103, 312] on span "Card Templates & Recurrence" at bounding box center [177, 308] width 215 height 19
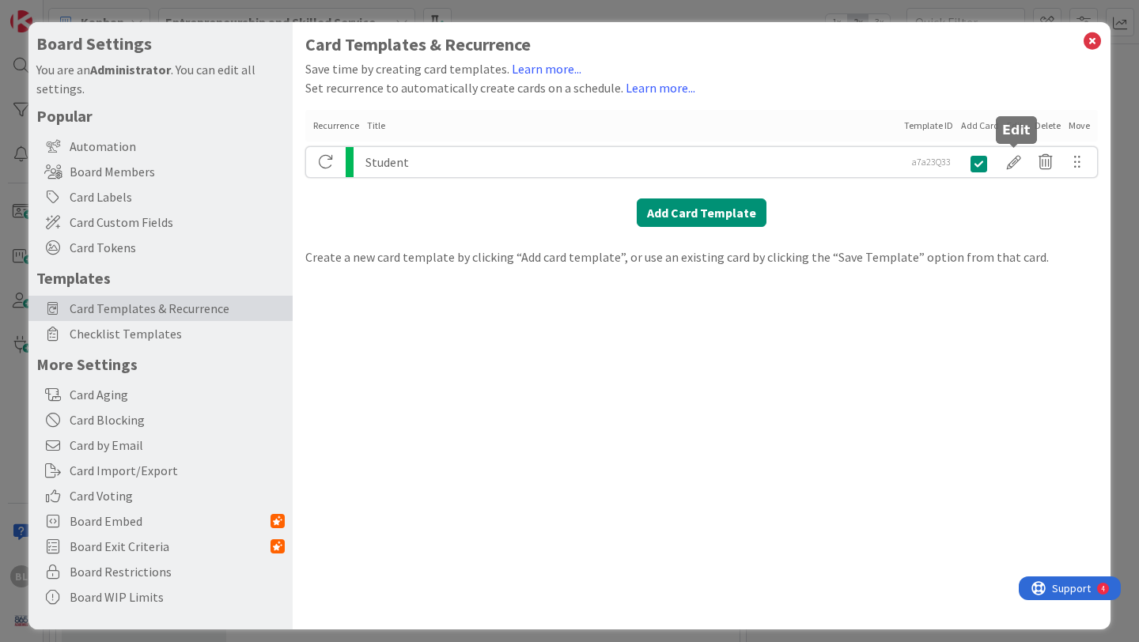
click at [1012, 163] on div at bounding box center [1014, 162] width 32 height 27
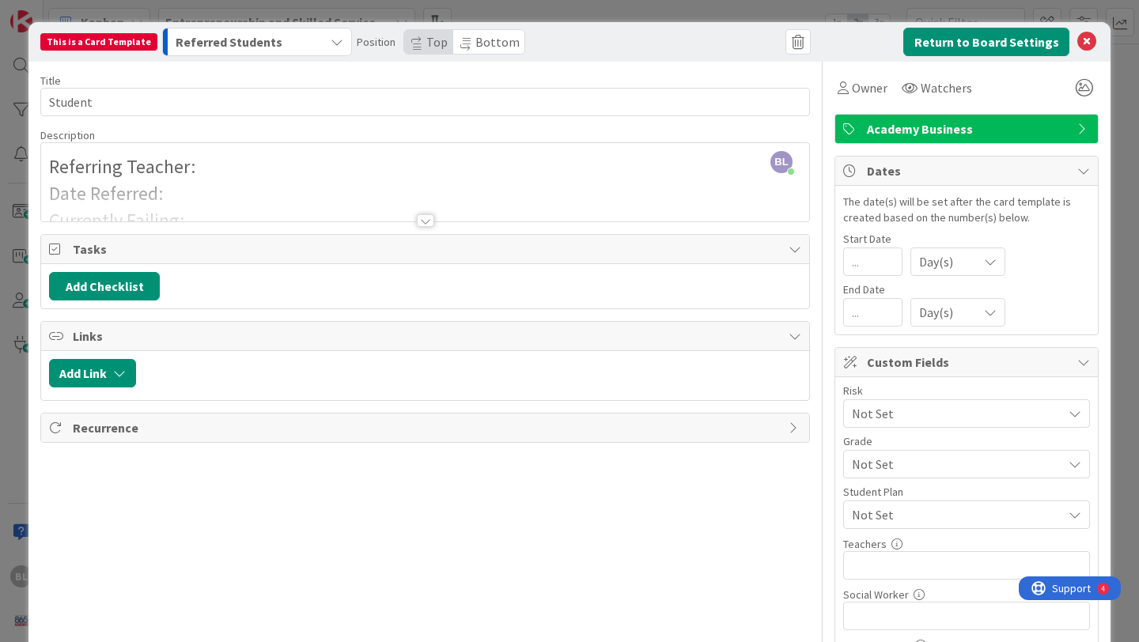
click at [423, 220] on div at bounding box center [425, 220] width 17 height 13
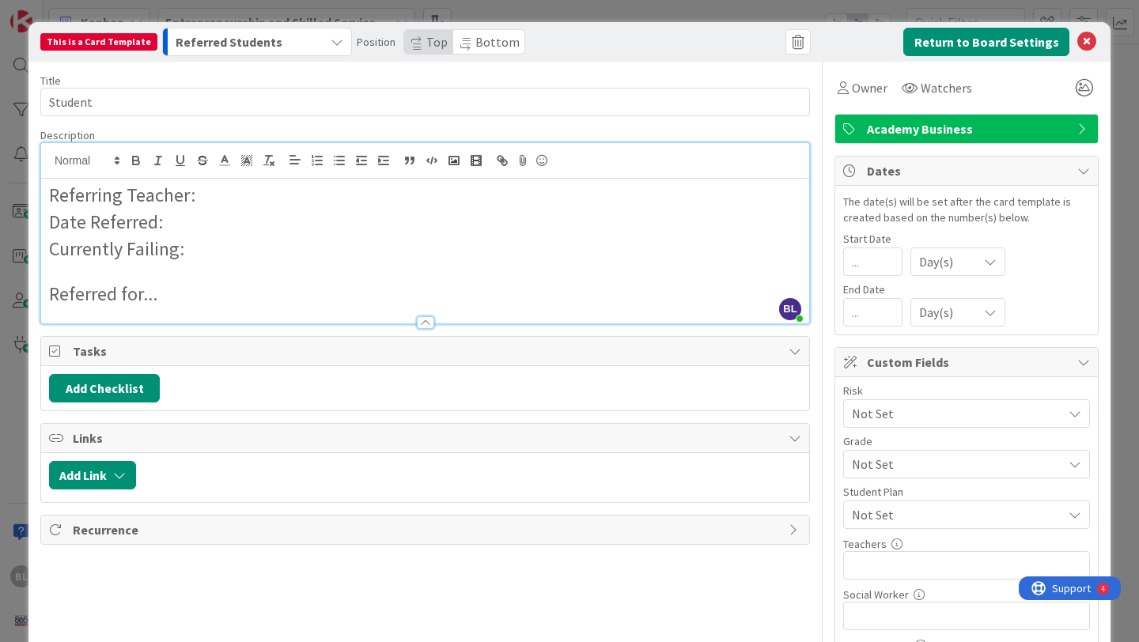
drag, startPoint x: 159, startPoint y: 296, endPoint x: 40, endPoint y: 198, distance: 154.5
click at [40, 198] on div "[PERSON_NAME] just joined Referring Teacher: Date Referred: Currently Failing: …" at bounding box center [424, 233] width 769 height 182
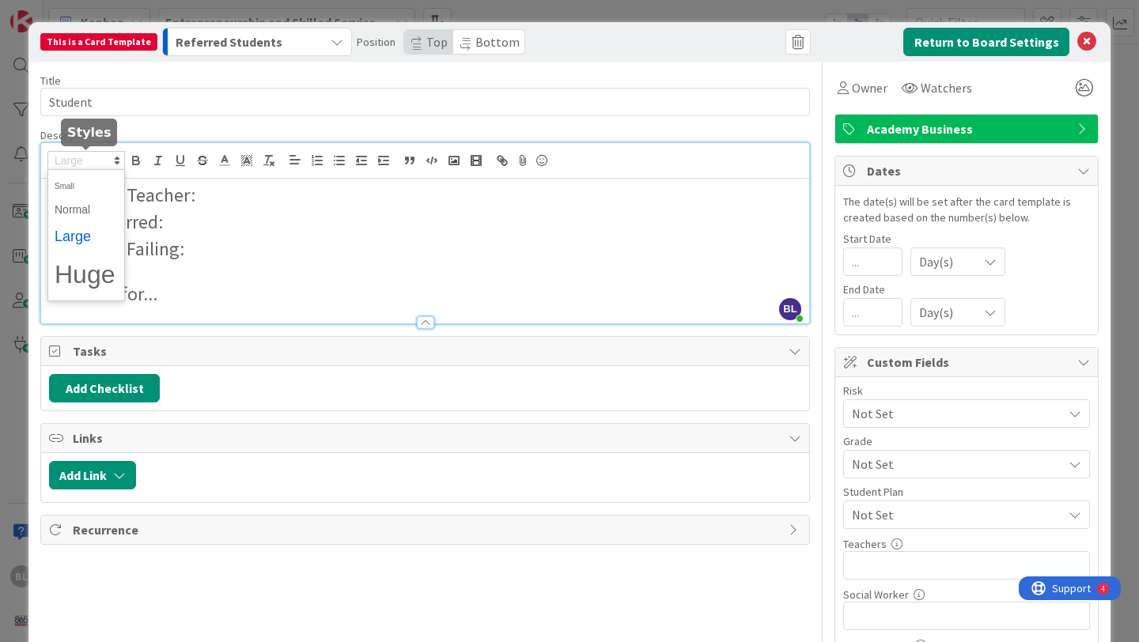
click at [115, 158] on polygon at bounding box center [116, 158] width 3 height 2
click at [89, 210] on span at bounding box center [86, 210] width 63 height 25
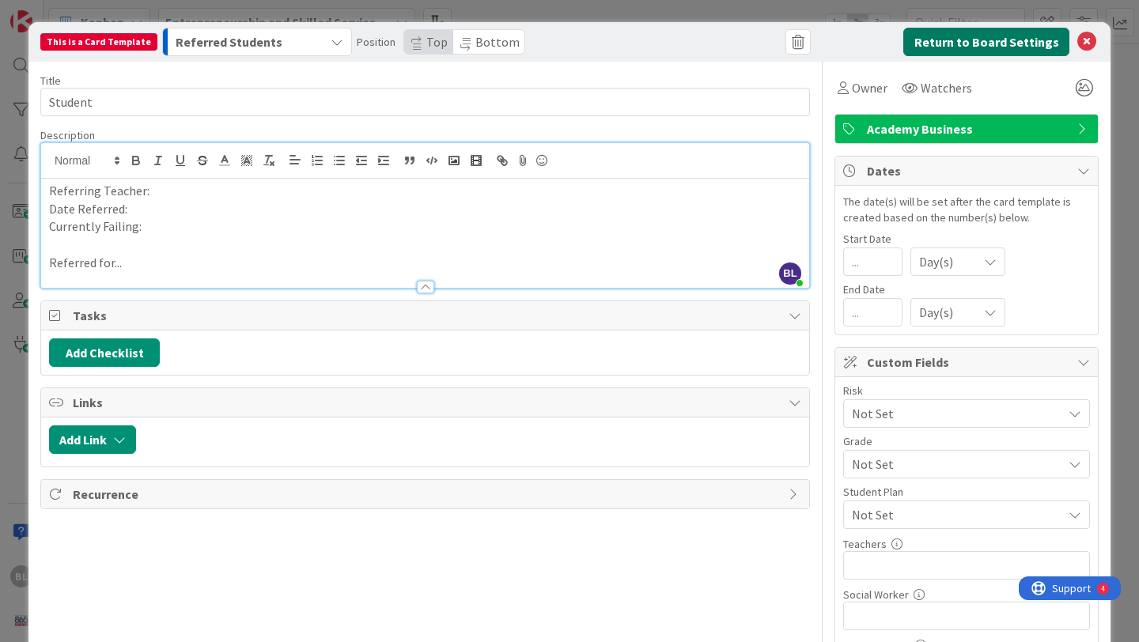
click at [1001, 40] on button "Return to Board Settings" at bounding box center [986, 42] width 166 height 28
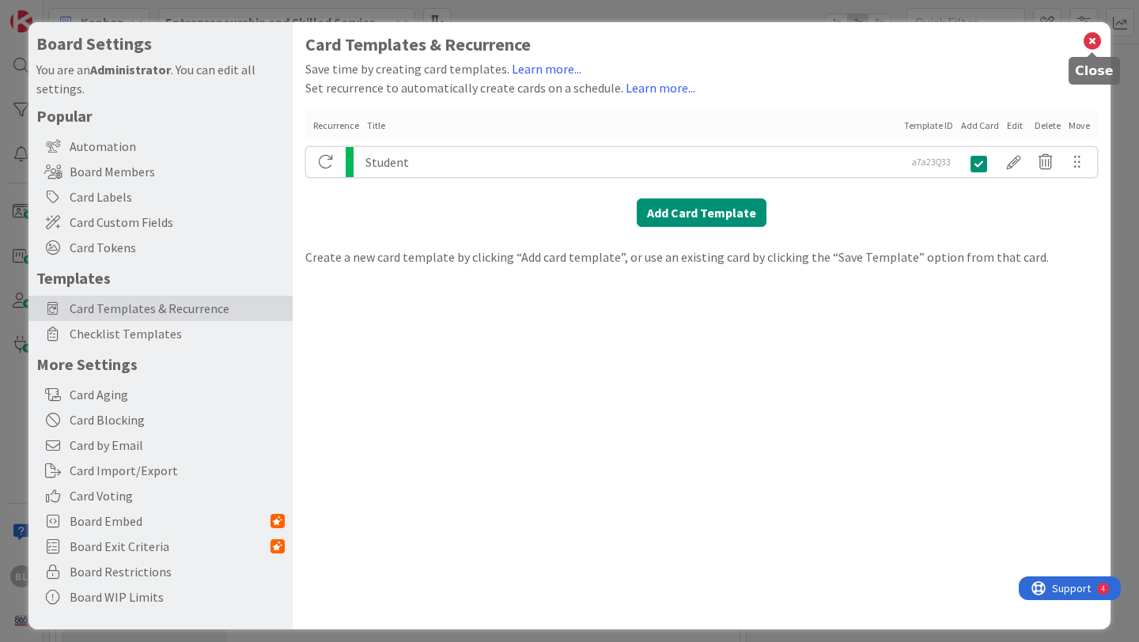
click at [1093, 39] on icon at bounding box center [1092, 41] width 21 height 22
